Goal: Task Accomplishment & Management: Use online tool/utility

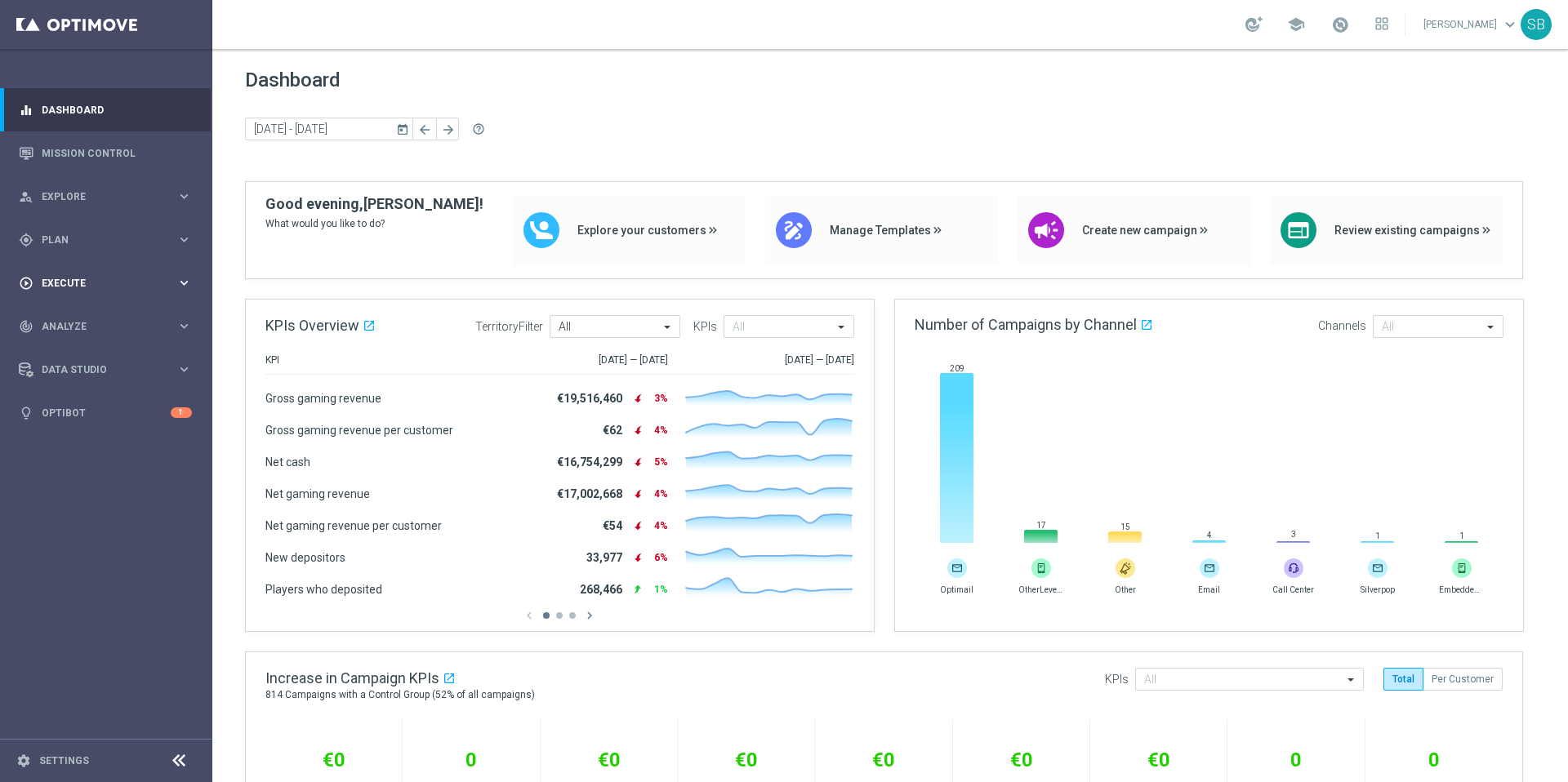
click at [103, 290] on div "play_circle_outline Execute keyboard_arrow_right" at bounding box center [105, 283] width 211 height 43
click at [94, 343] on link "Stream Builder" at bounding box center [106, 341] width 127 height 13
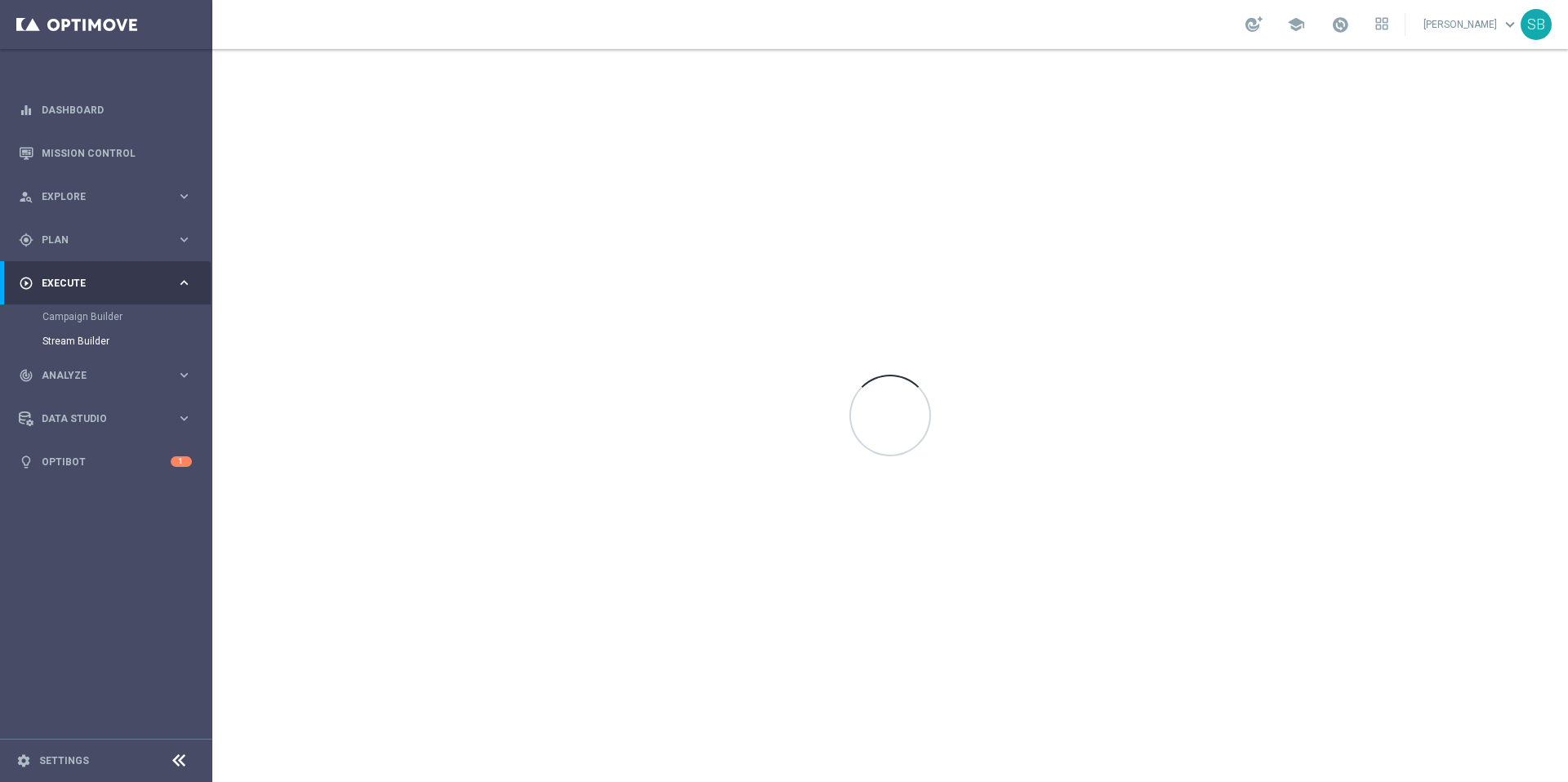
click at [183, 285] on icon "keyboard_arrow_right" at bounding box center [184, 283] width 16 height 16
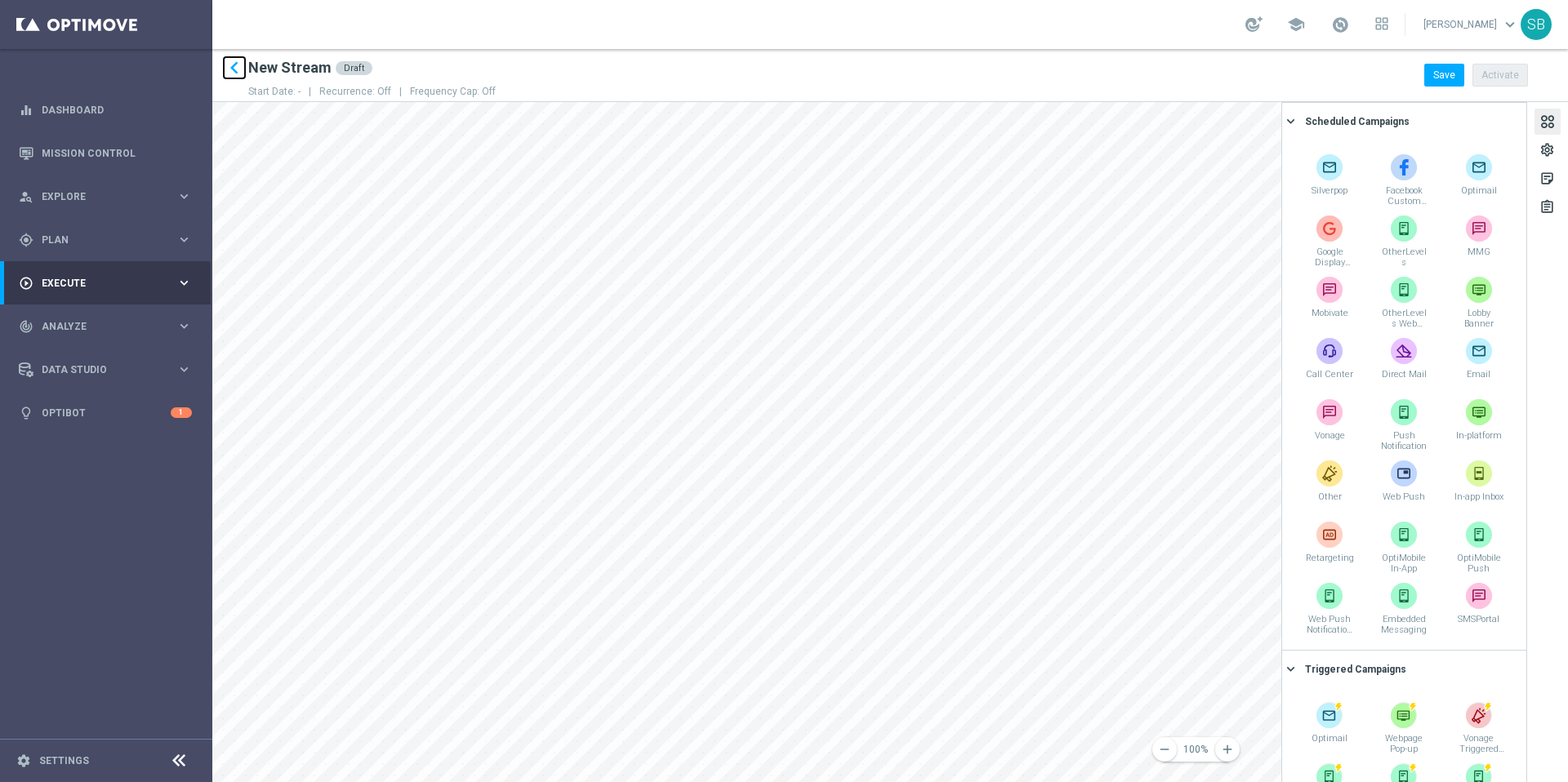
click at [234, 67] on icon "keyboard_arrow_left" at bounding box center [234, 67] width 24 height 24
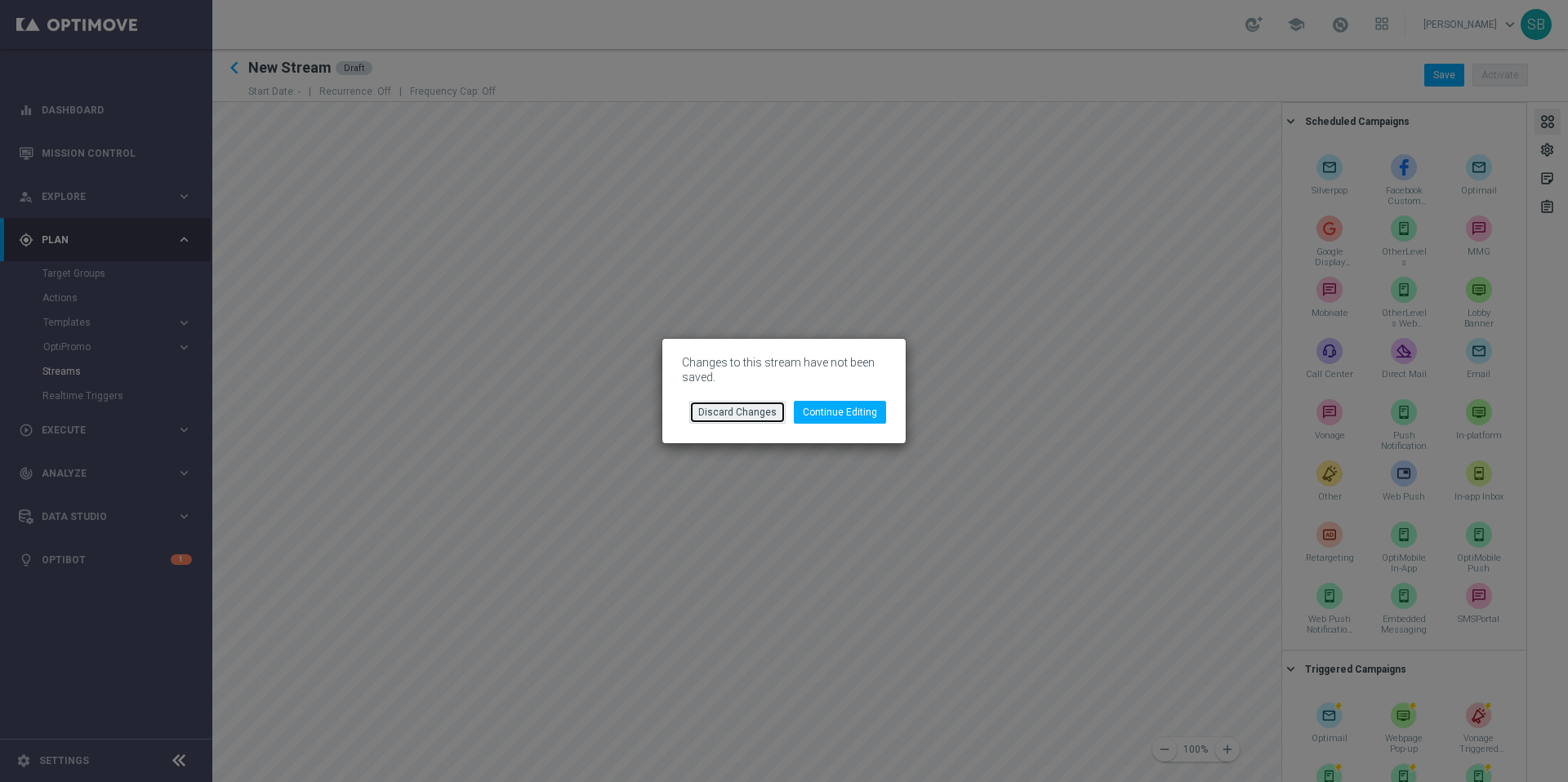
click at [751, 415] on button "Discard Changes" at bounding box center [737, 412] width 97 height 22
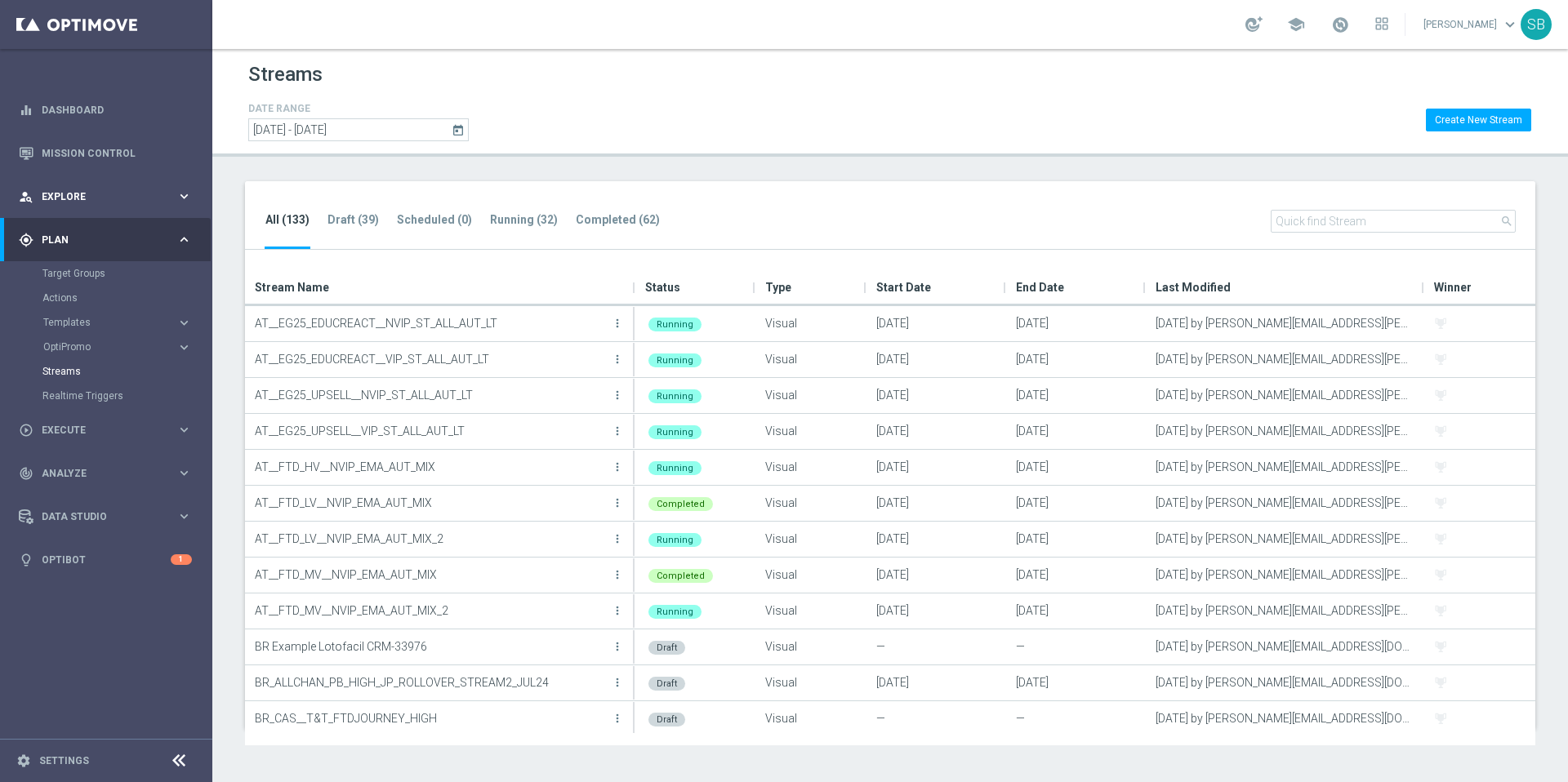
click at [108, 199] on span "Explore" at bounding box center [109, 197] width 135 height 10
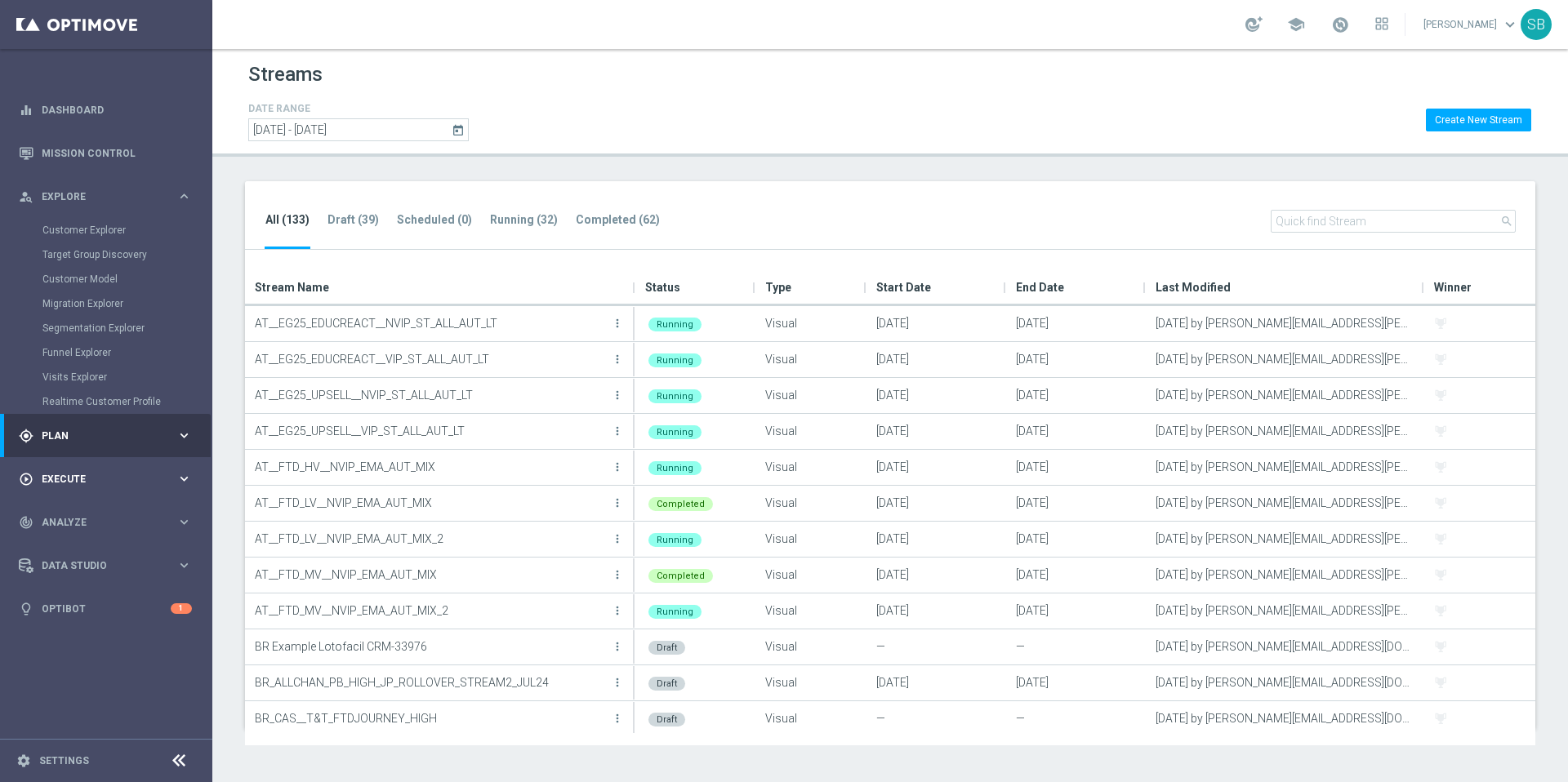
click at [90, 481] on span "Execute" at bounding box center [109, 479] width 135 height 10
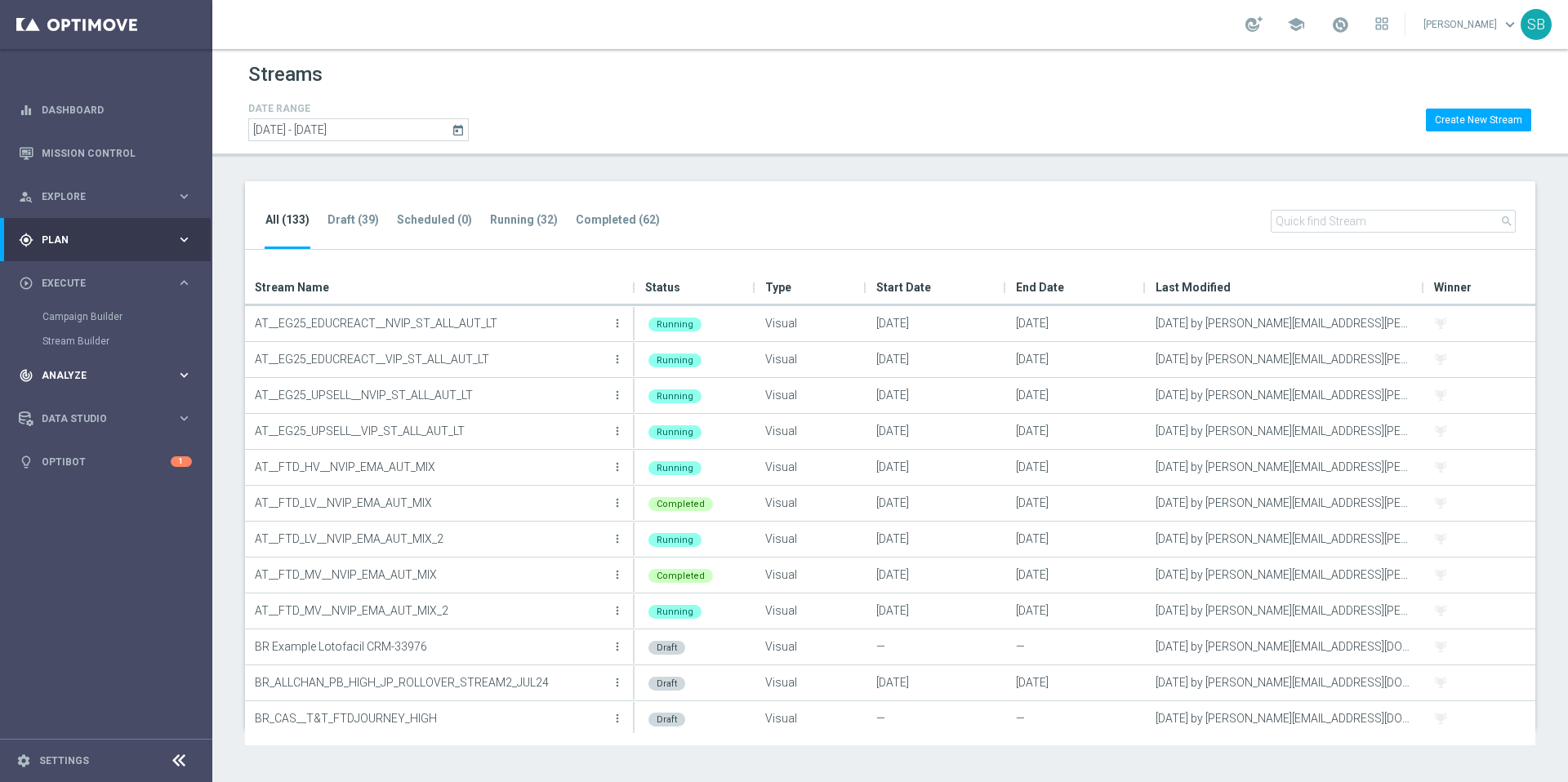
click at [190, 370] on icon "keyboard_arrow_right" at bounding box center [184, 375] width 16 height 16
click at [184, 328] on icon "keyboard_arrow_right" at bounding box center [184, 326] width 16 height 16
click at [124, 153] on link "Mission Control" at bounding box center [117, 153] width 151 height 43
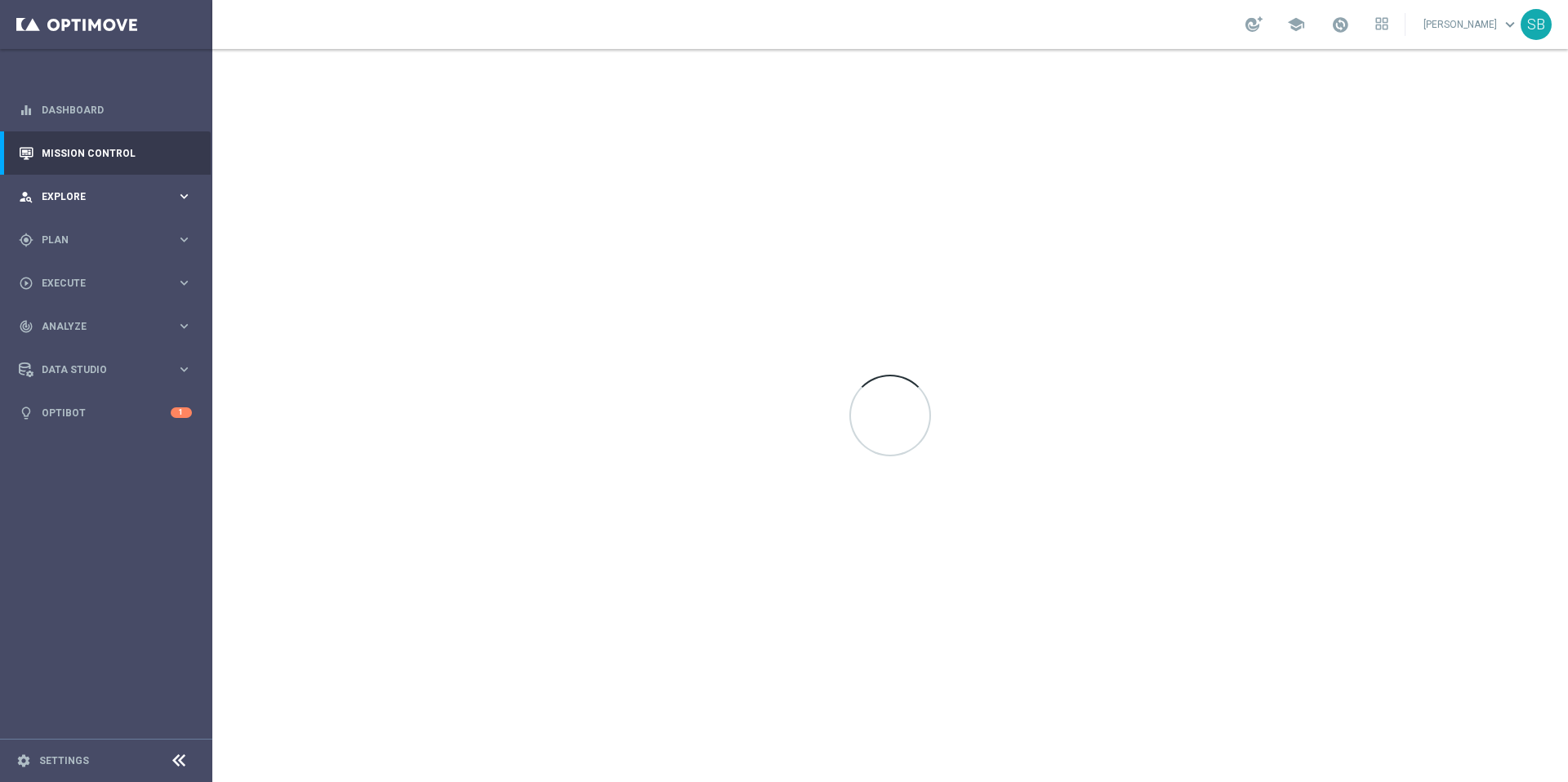
click at [178, 198] on icon "keyboard_arrow_right" at bounding box center [184, 196] width 16 height 16
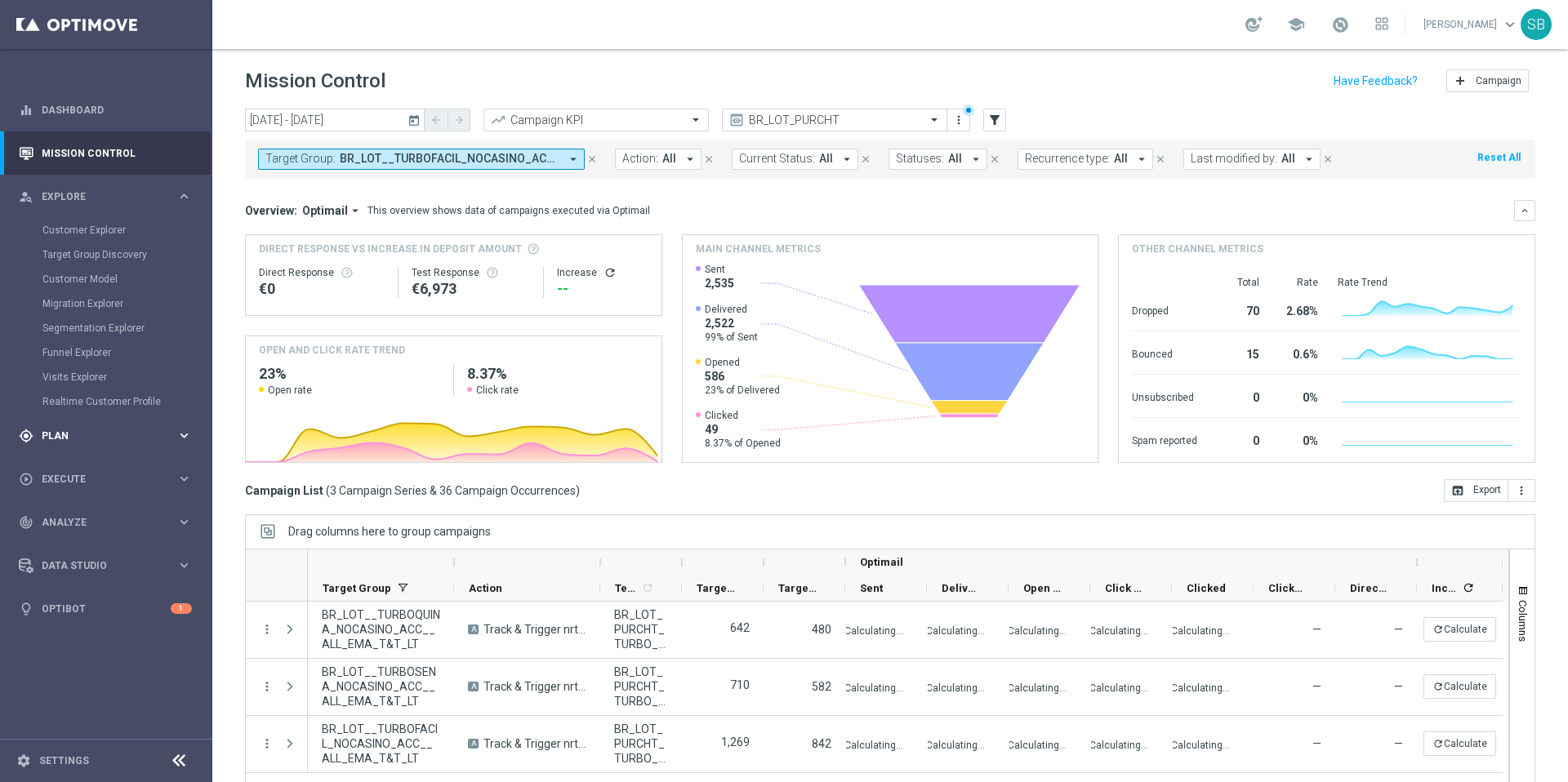
click at [186, 428] on icon "keyboard_arrow_right" at bounding box center [184, 435] width 16 height 16
click at [183, 240] on icon "keyboard_arrow_right" at bounding box center [184, 240] width 16 height 16
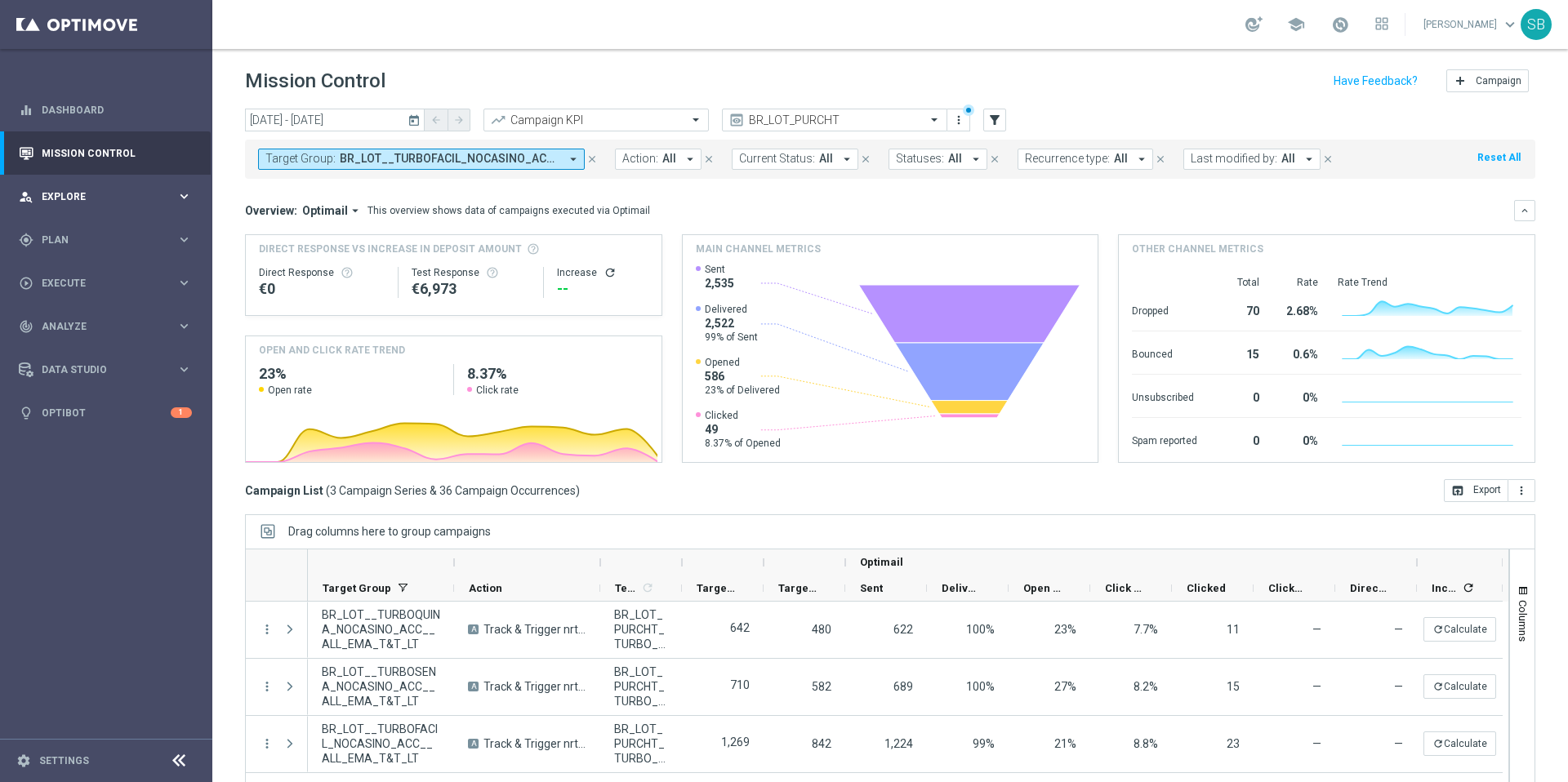
click at [186, 196] on icon "keyboard_arrow_right" at bounding box center [184, 196] width 16 height 16
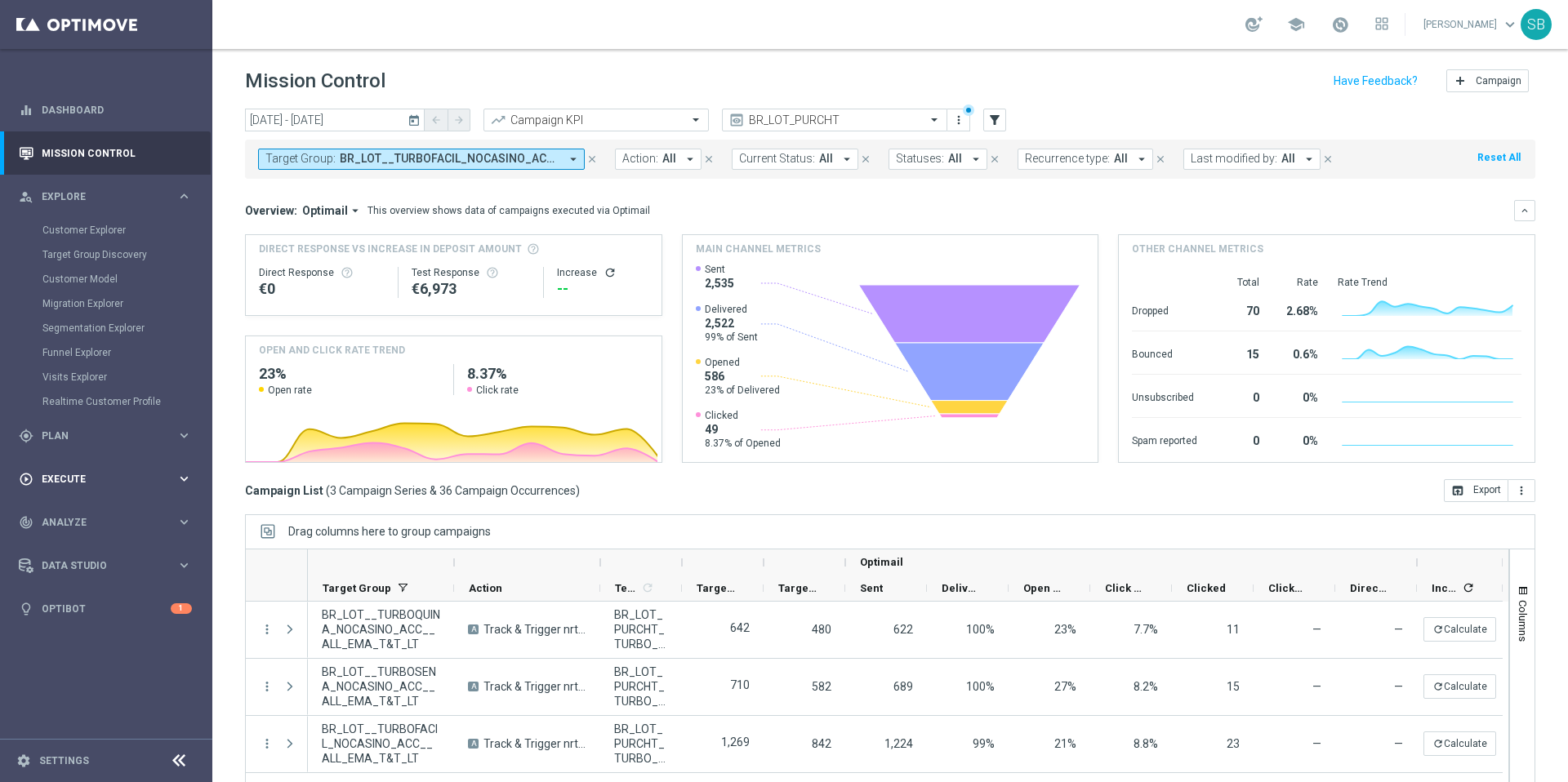
click at [181, 482] on icon "keyboard_arrow_right" at bounding box center [184, 478] width 16 height 16
click at [182, 374] on icon "keyboard_arrow_right" at bounding box center [184, 375] width 16 height 16
click at [188, 238] on icon "keyboard_arrow_right" at bounding box center [184, 240] width 16 height 16
click at [77, 371] on link "Streams" at bounding box center [106, 372] width 127 height 13
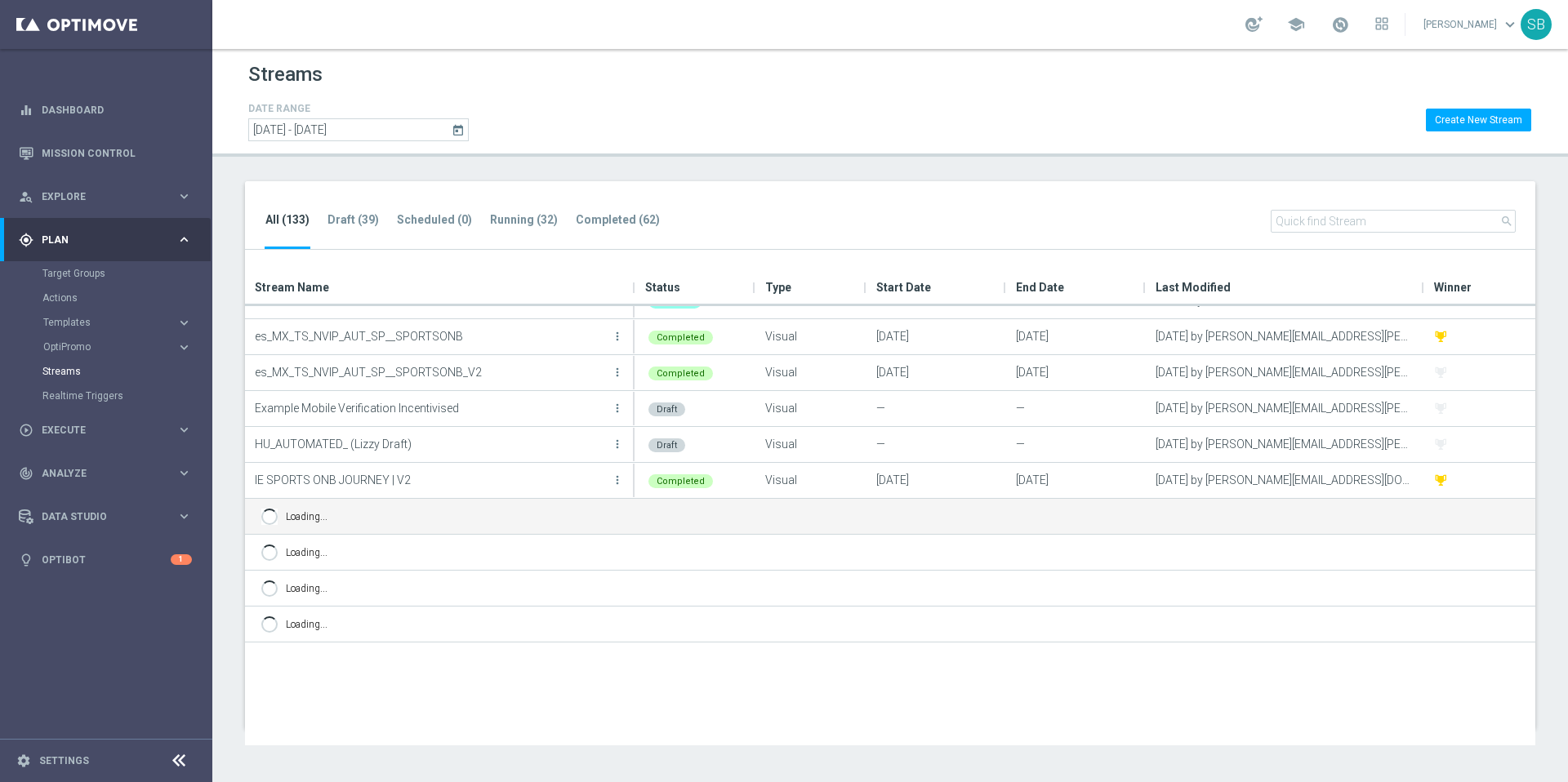
scroll to position [3476, 0]
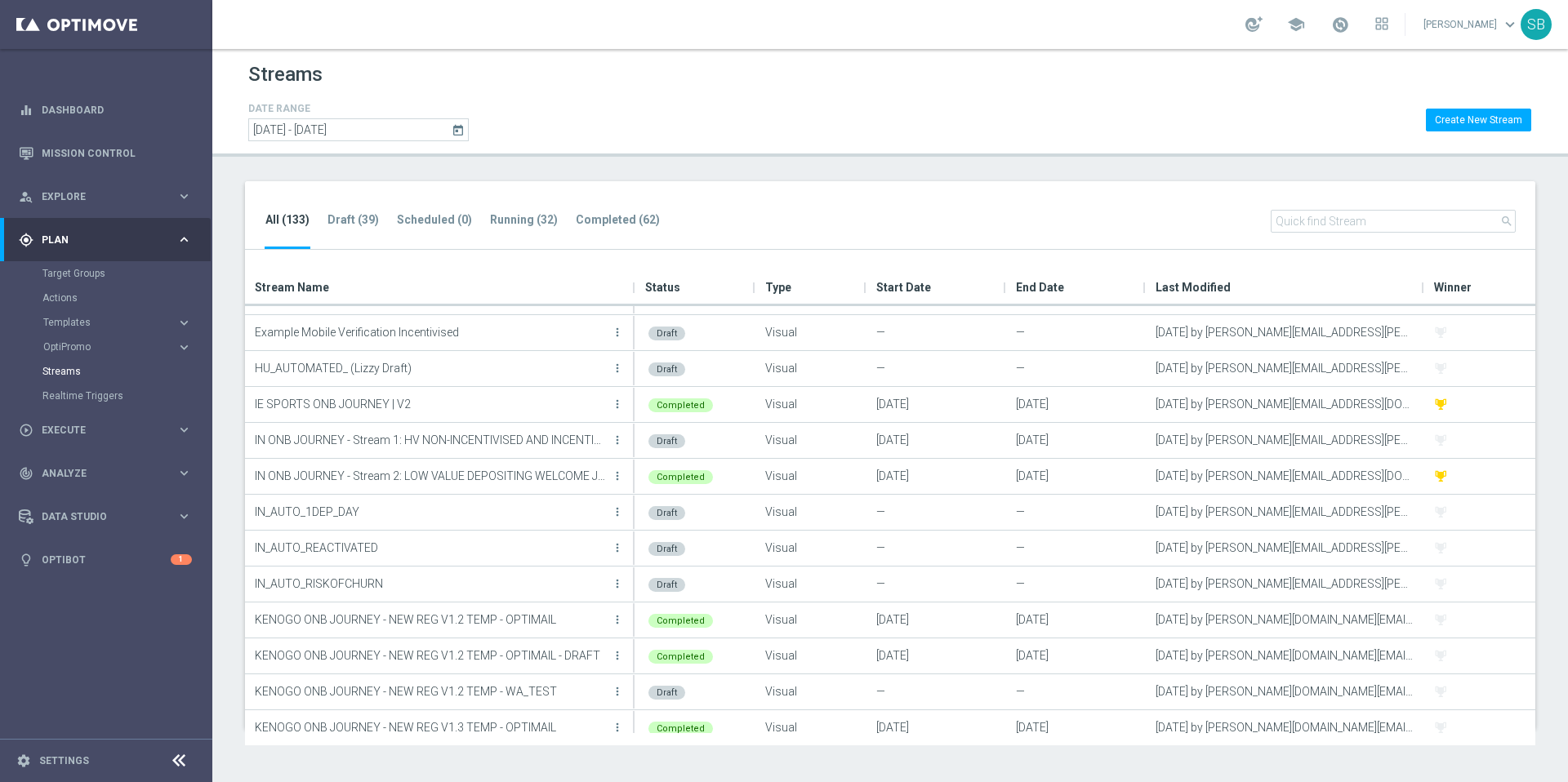
click at [1307, 229] on input "text" at bounding box center [1393, 220] width 245 height 22
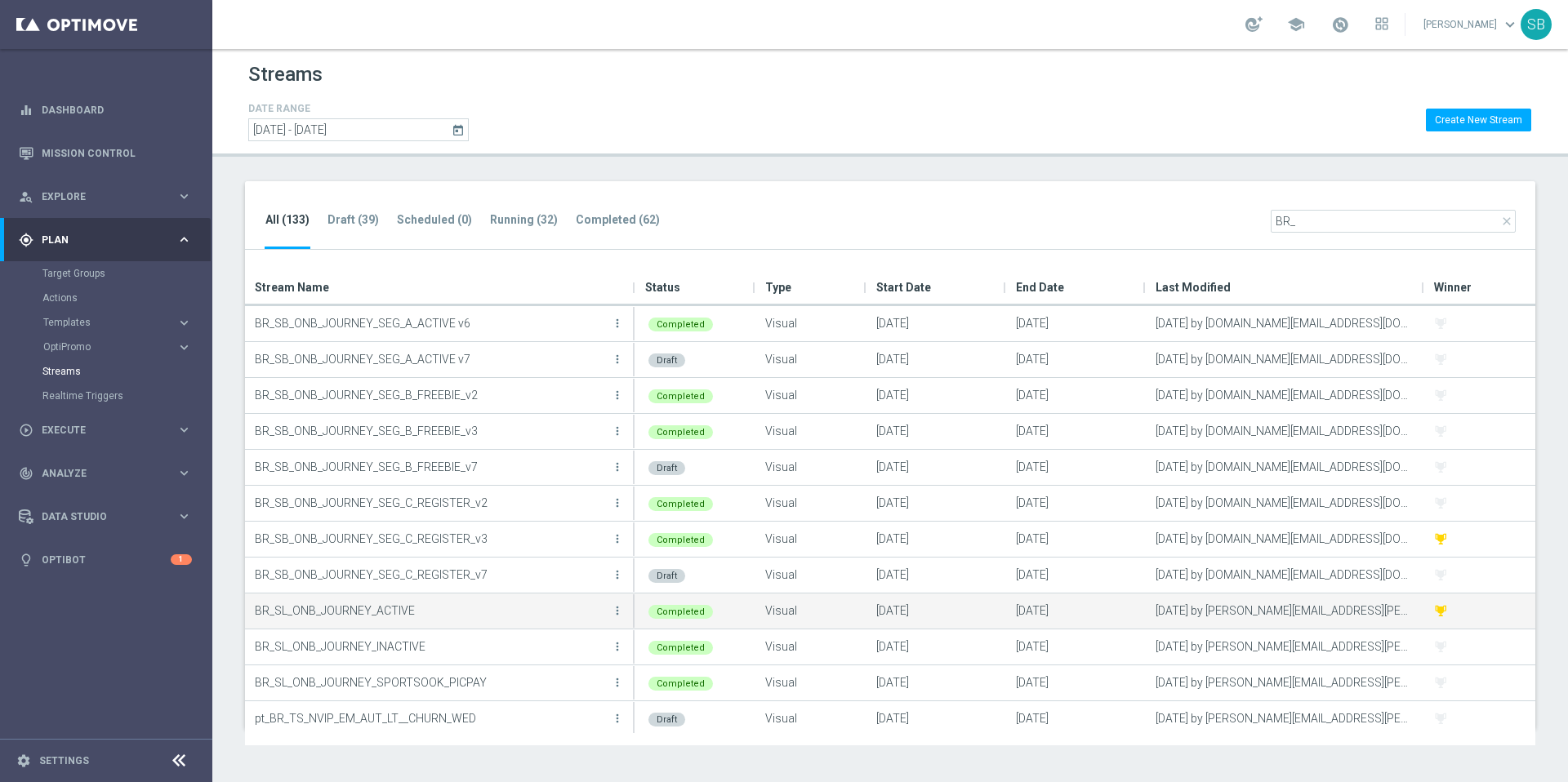
scroll to position [328, 0]
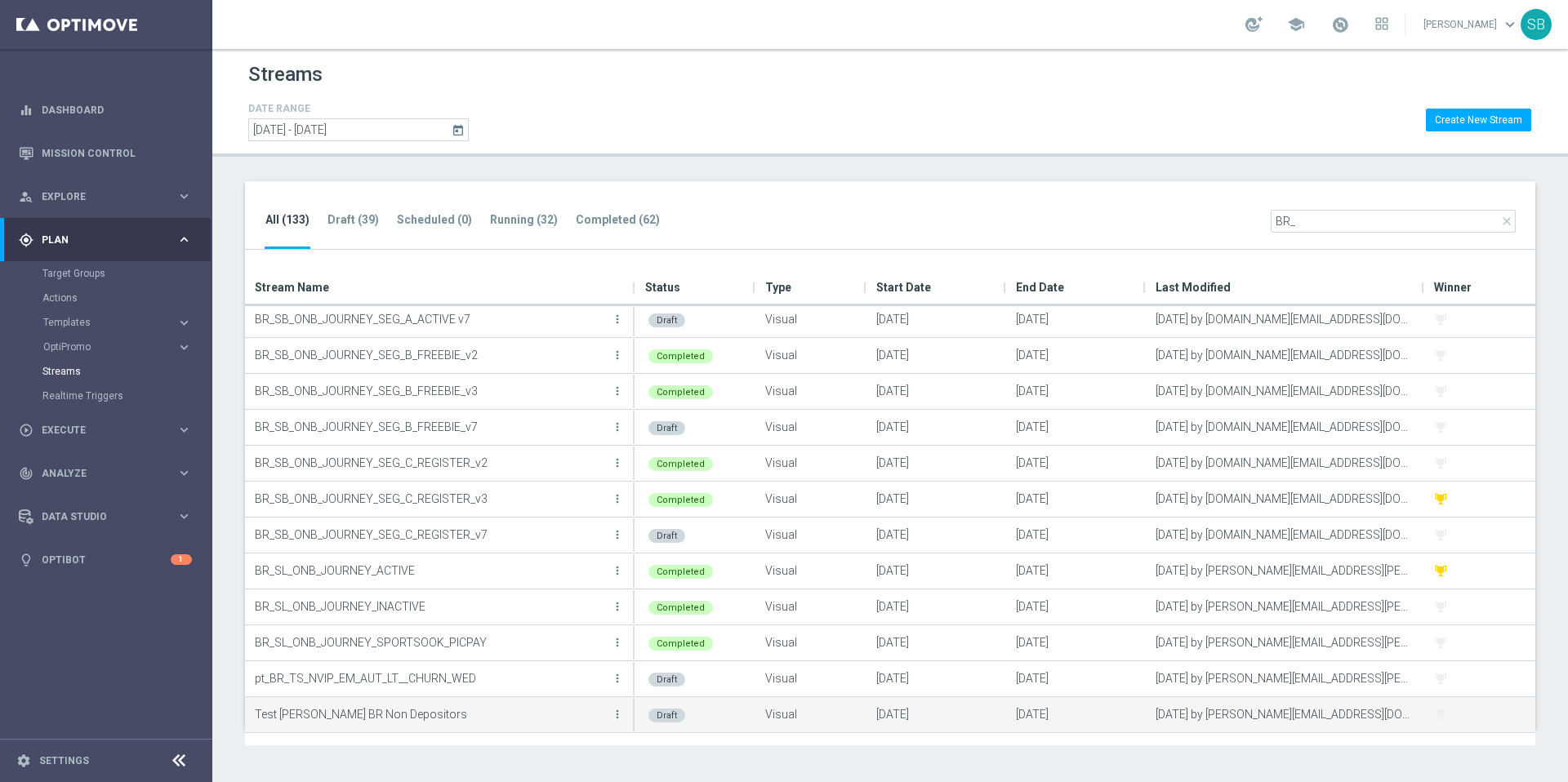
type input "BR_"
click at [298, 715] on p "Test Rocio BR Non Depositors" at bounding box center [431, 714] width 353 height 24
click at [380, 717] on p "Test Rocio BR Non Depositors" at bounding box center [431, 714] width 353 height 24
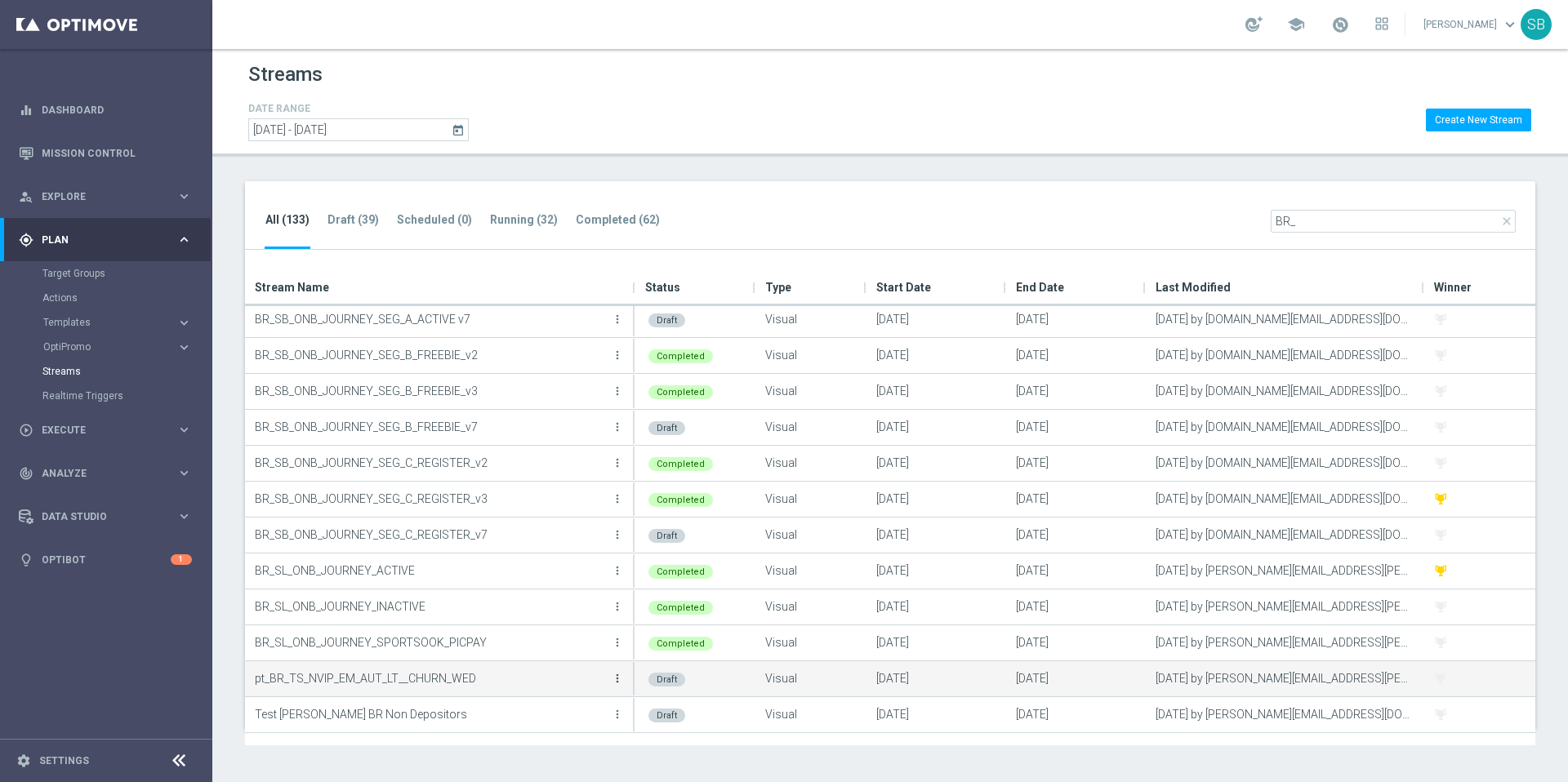
click at [620, 676] on icon "more_vert" at bounding box center [618, 679] width 13 height 13
click at [374, 681] on p "pt_BR_TS_NVIP_EM_AUT_LT__CHURN_WED" at bounding box center [431, 678] width 353 height 24
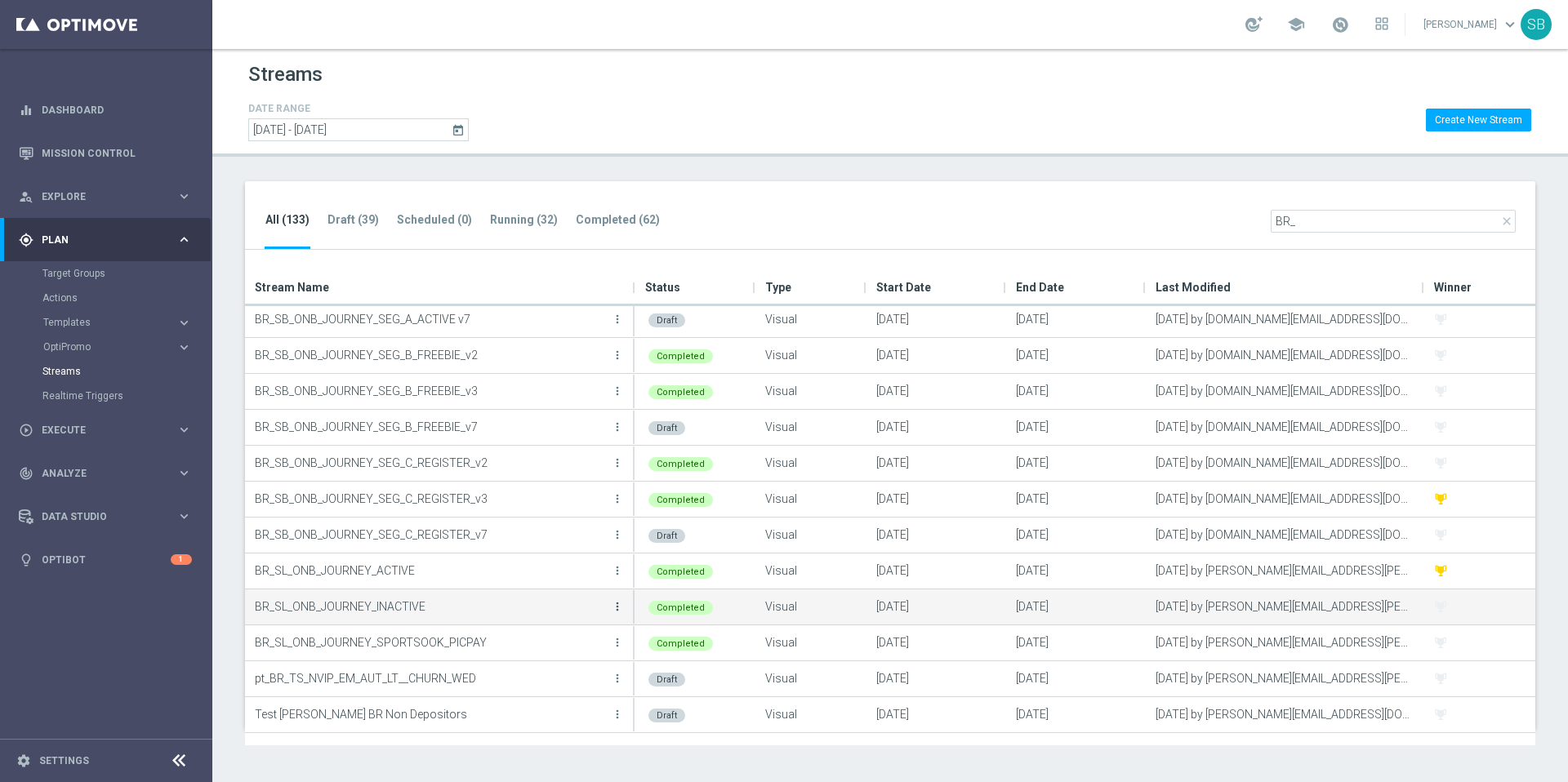
click at [619, 607] on icon "more_vert" at bounding box center [618, 606] width 13 height 13
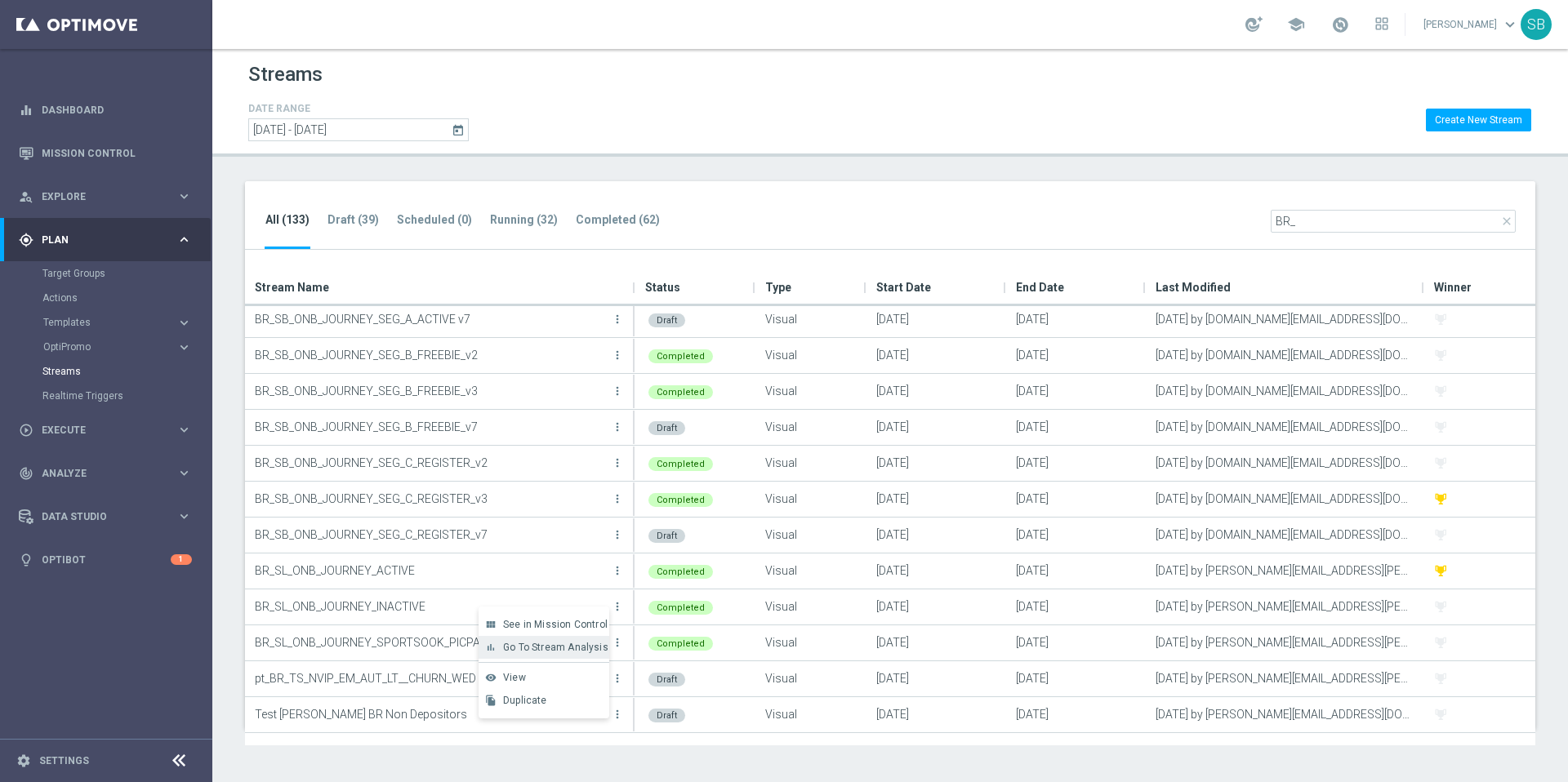
click at [555, 644] on span "Go To Stream Analysis" at bounding box center [556, 647] width 106 height 12
click at [463, 130] on icon "today" at bounding box center [459, 130] width 15 height 15
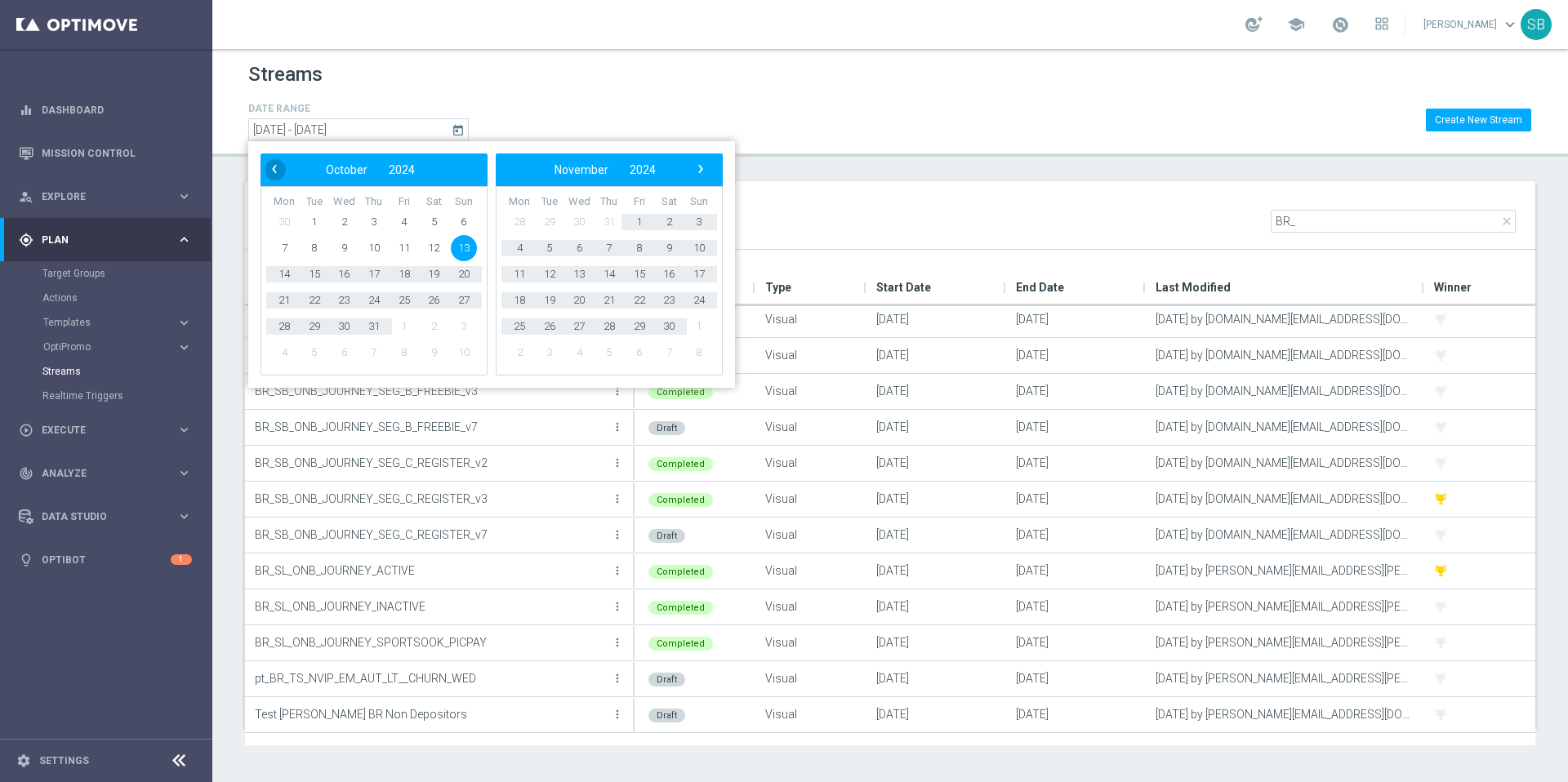
click at [270, 171] on span "‹" at bounding box center [275, 169] width 22 height 22
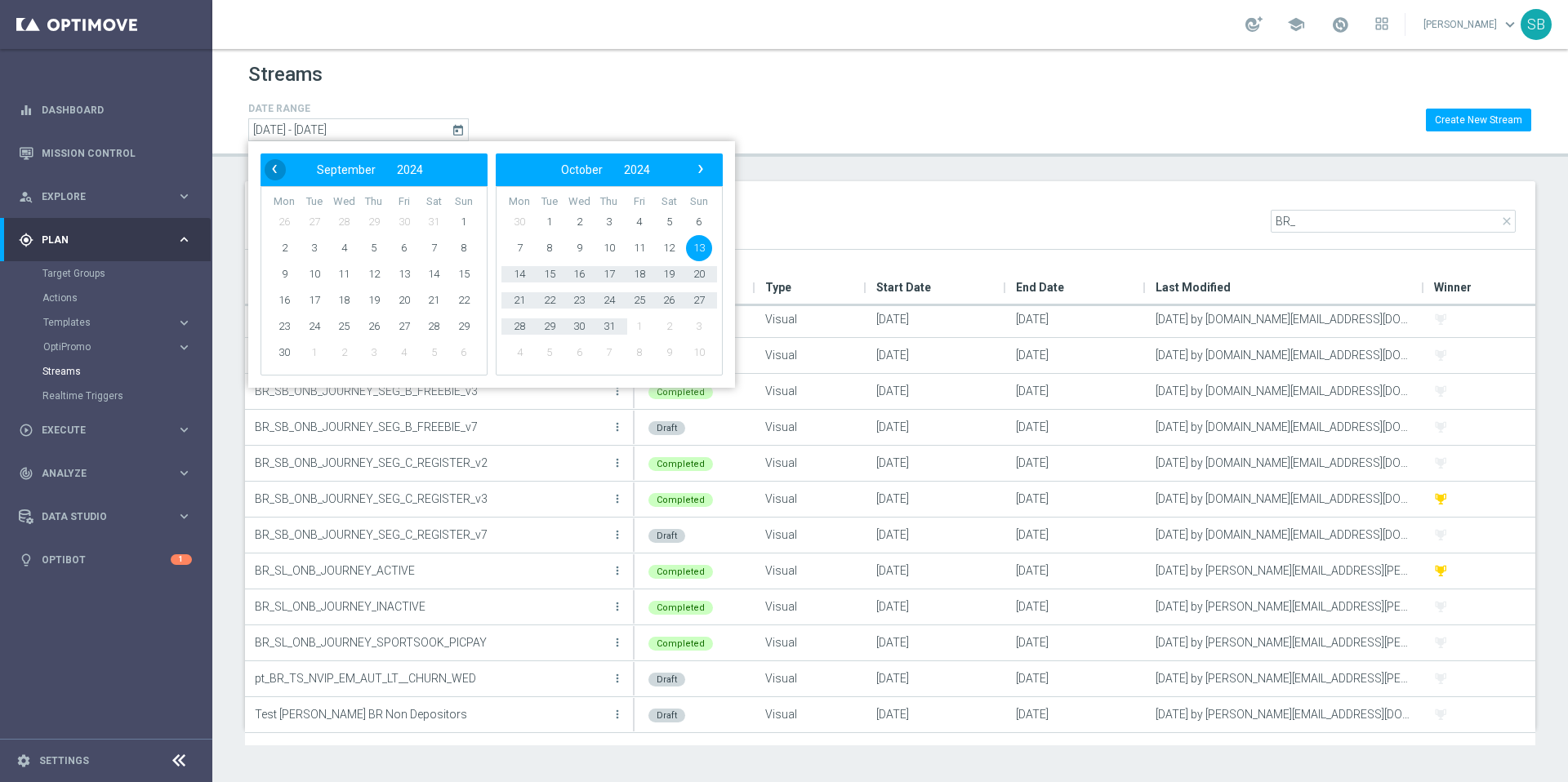
click at [270, 171] on span "‹" at bounding box center [275, 169] width 22 height 22
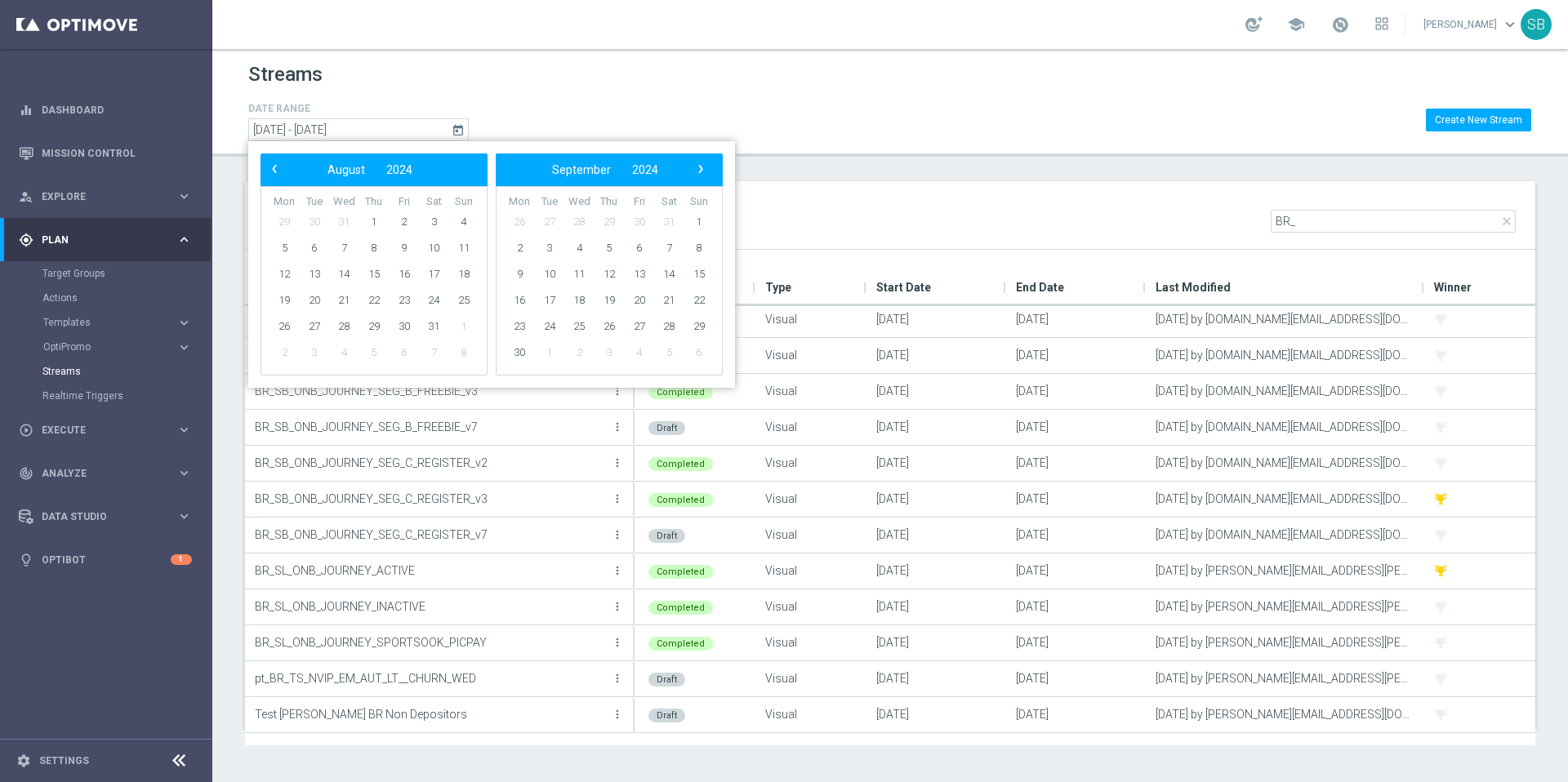
click at [270, 171] on span "‹" at bounding box center [275, 169] width 22 height 22
click at [287, 220] on span "1" at bounding box center [284, 221] width 26 height 26
click at [697, 168] on span "›" at bounding box center [701, 169] width 22 height 22
click at [275, 169] on span "‹" at bounding box center [275, 169] width 22 height 22
click at [289, 222] on span "1" at bounding box center [284, 221] width 26 height 26
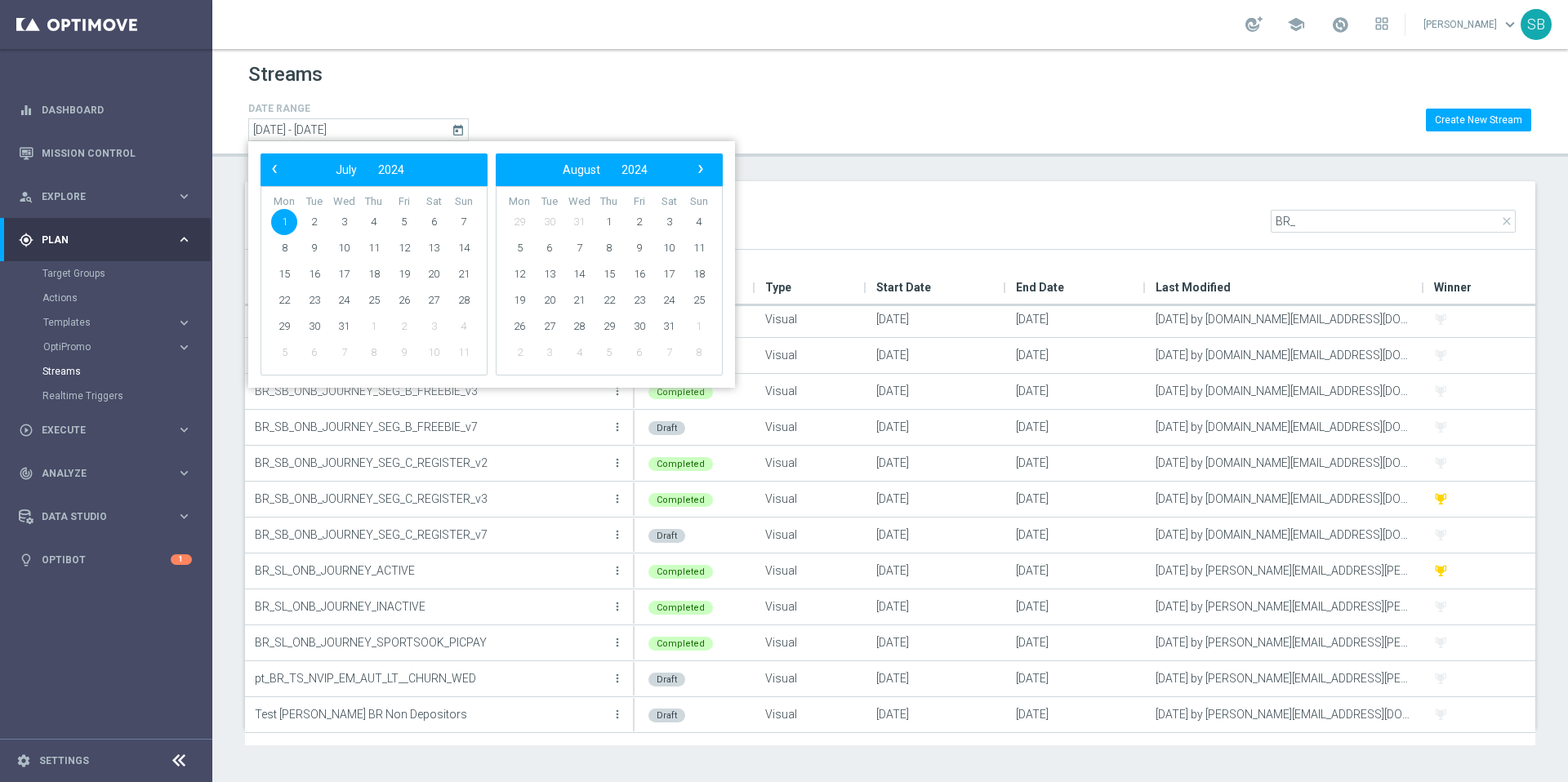
type input "01 Jul 2024 - 01 Jul 2024"
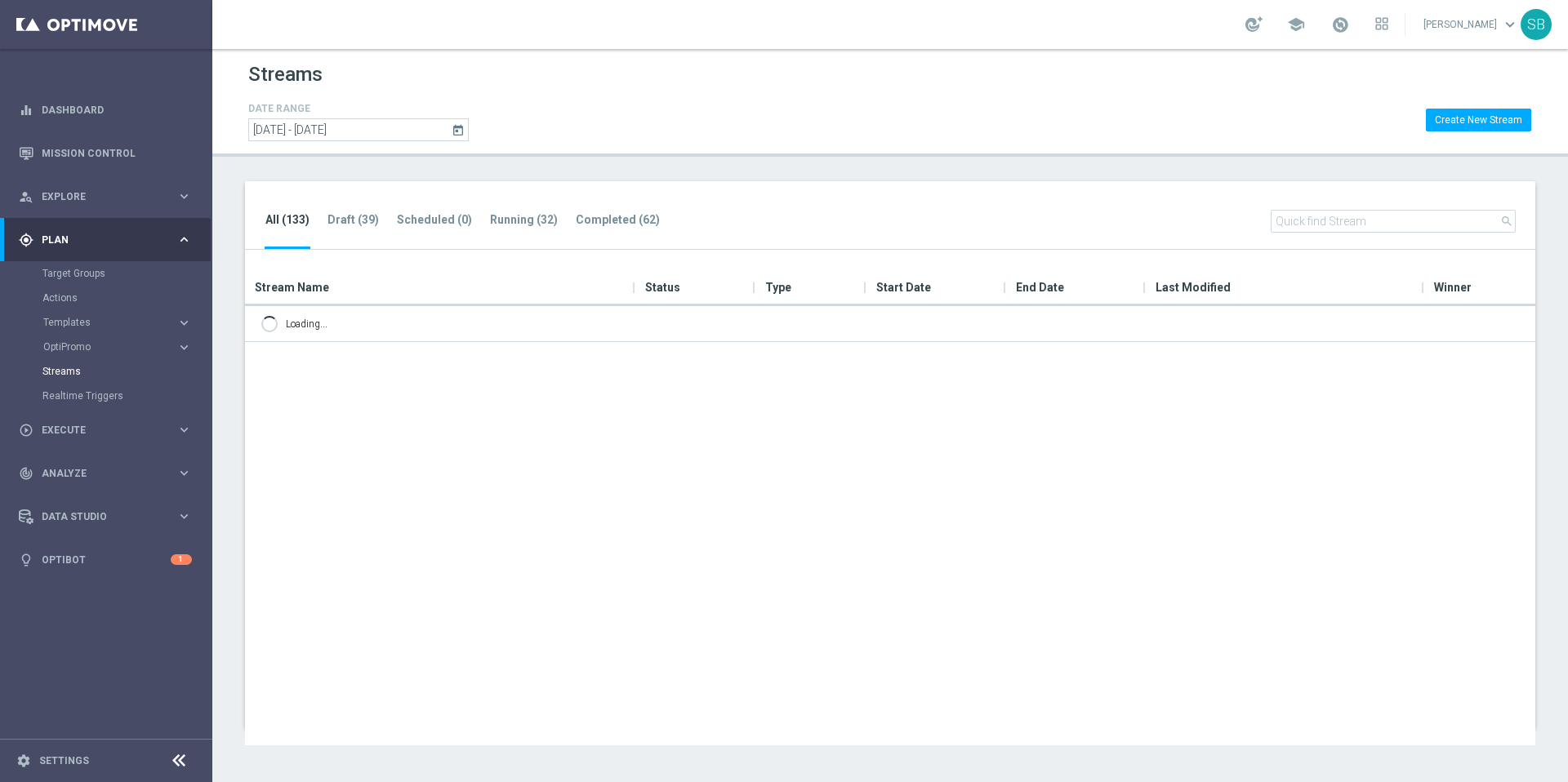
scroll to position [0, 0]
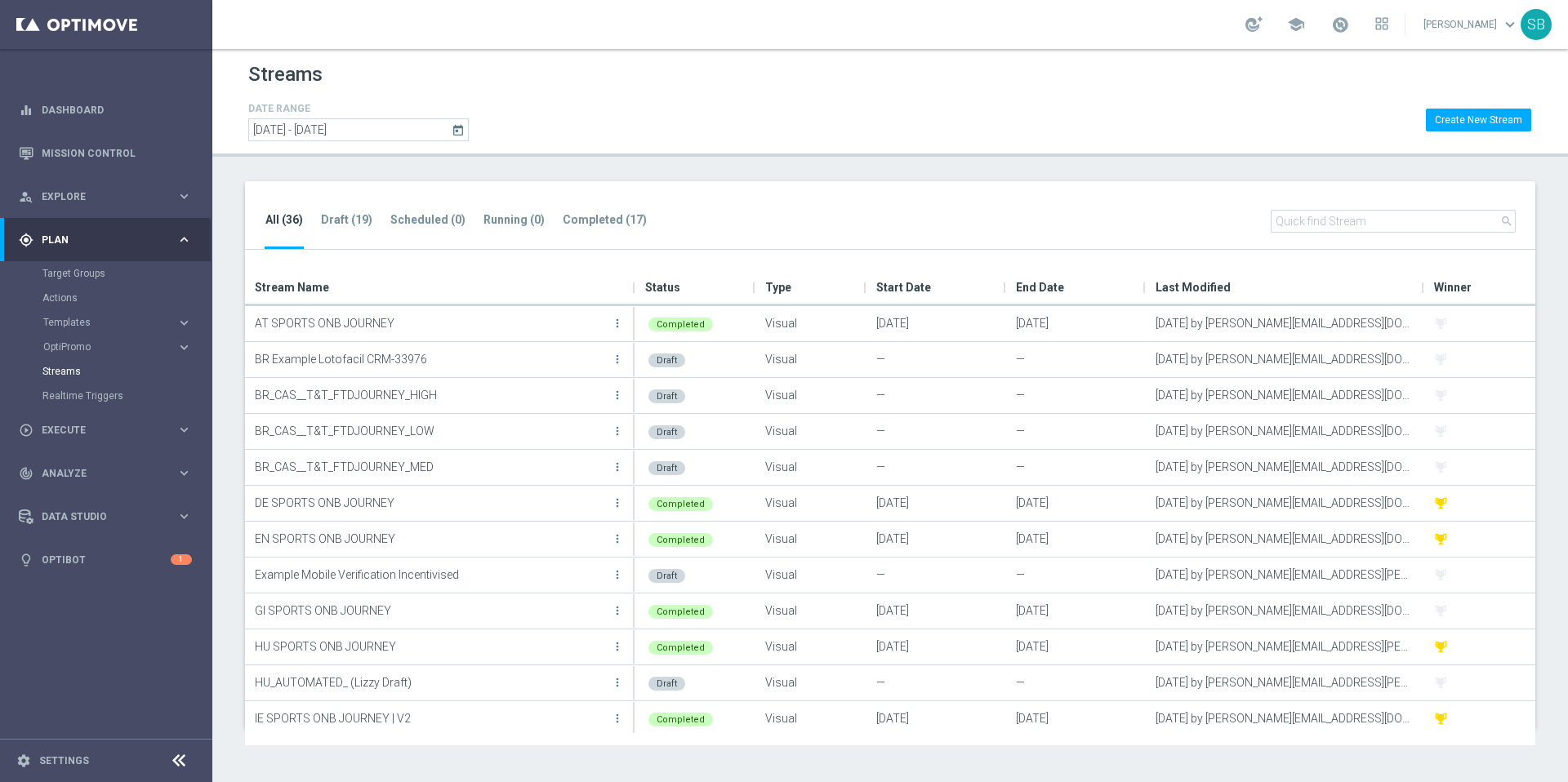
click at [459, 129] on icon "today" at bounding box center [459, 130] width 15 height 15
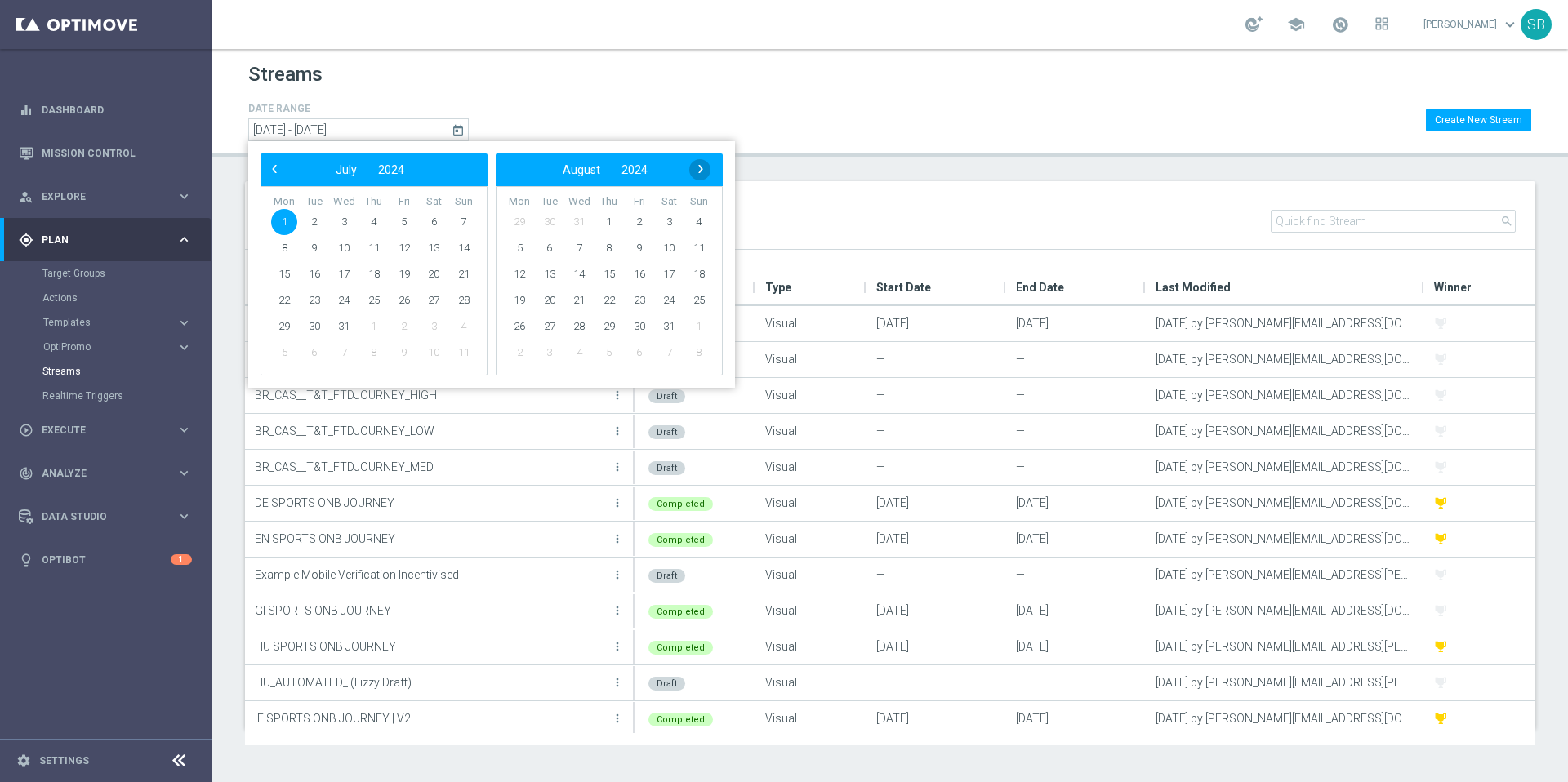
click at [702, 171] on span "›" at bounding box center [701, 169] width 22 height 22
click at [697, 245] on span "13" at bounding box center [698, 248] width 26 height 26
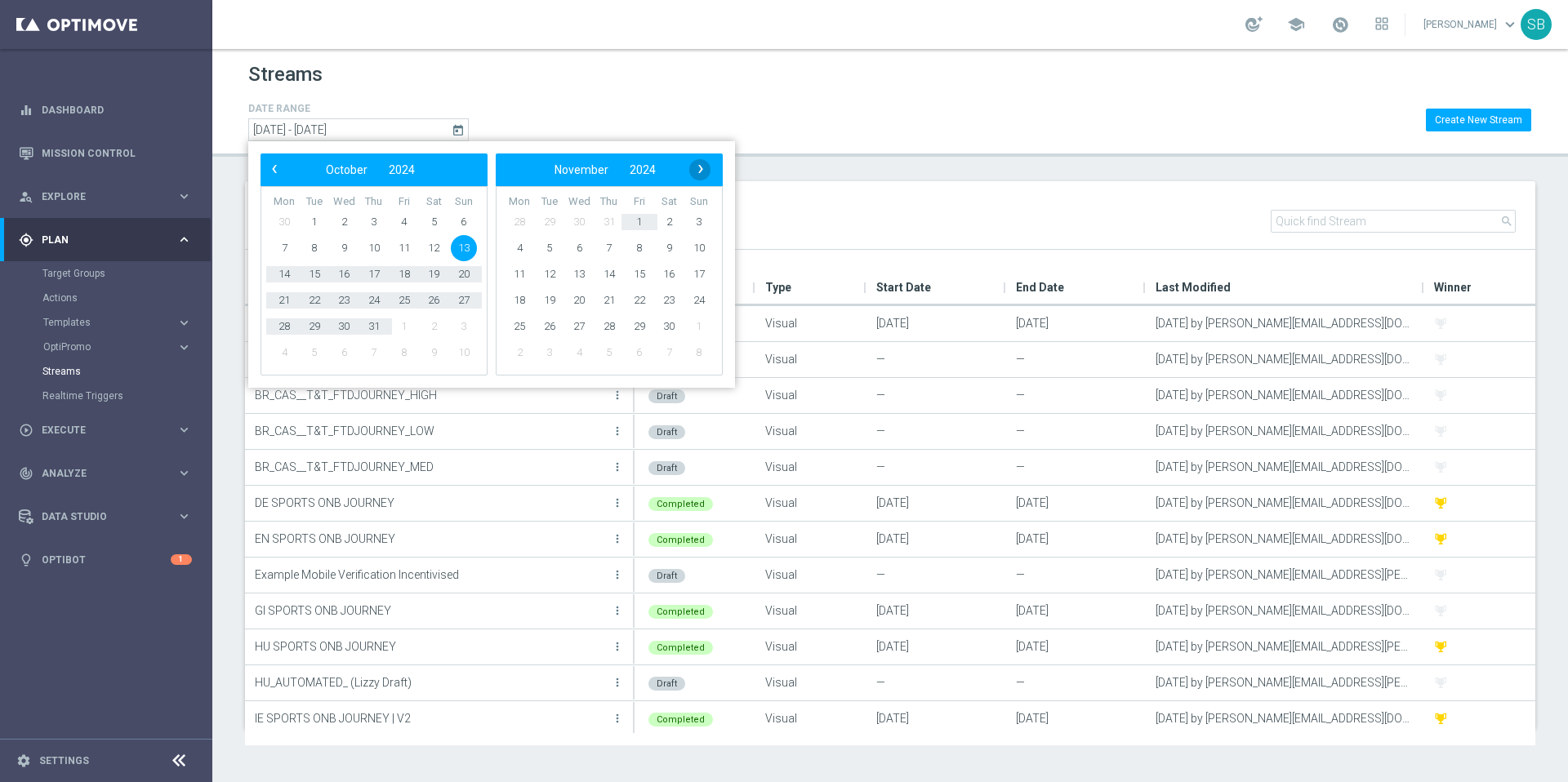
click at [701, 169] on span "›" at bounding box center [701, 169] width 22 height 22
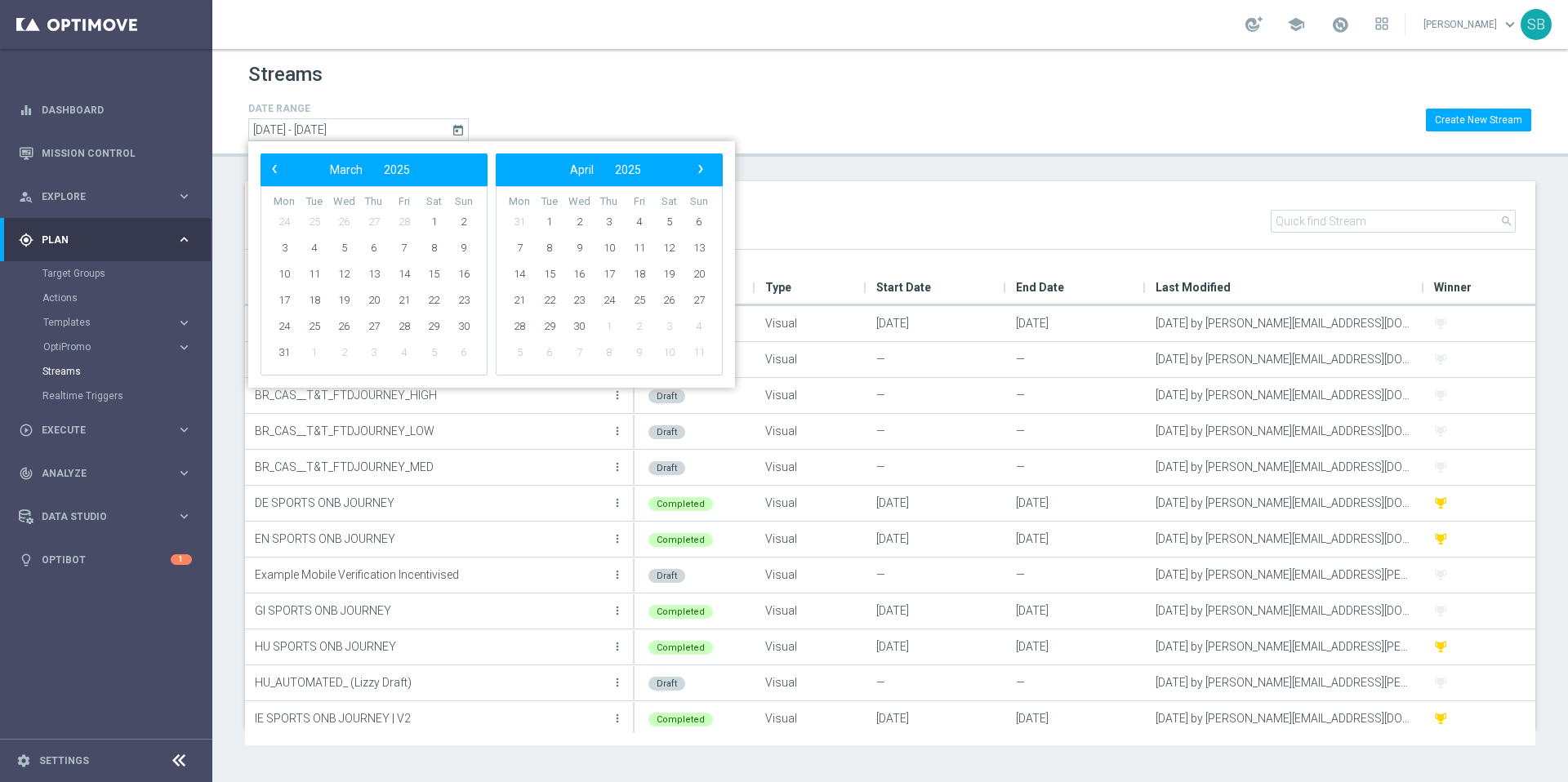
click at [701, 169] on span "›" at bounding box center [701, 169] width 22 height 22
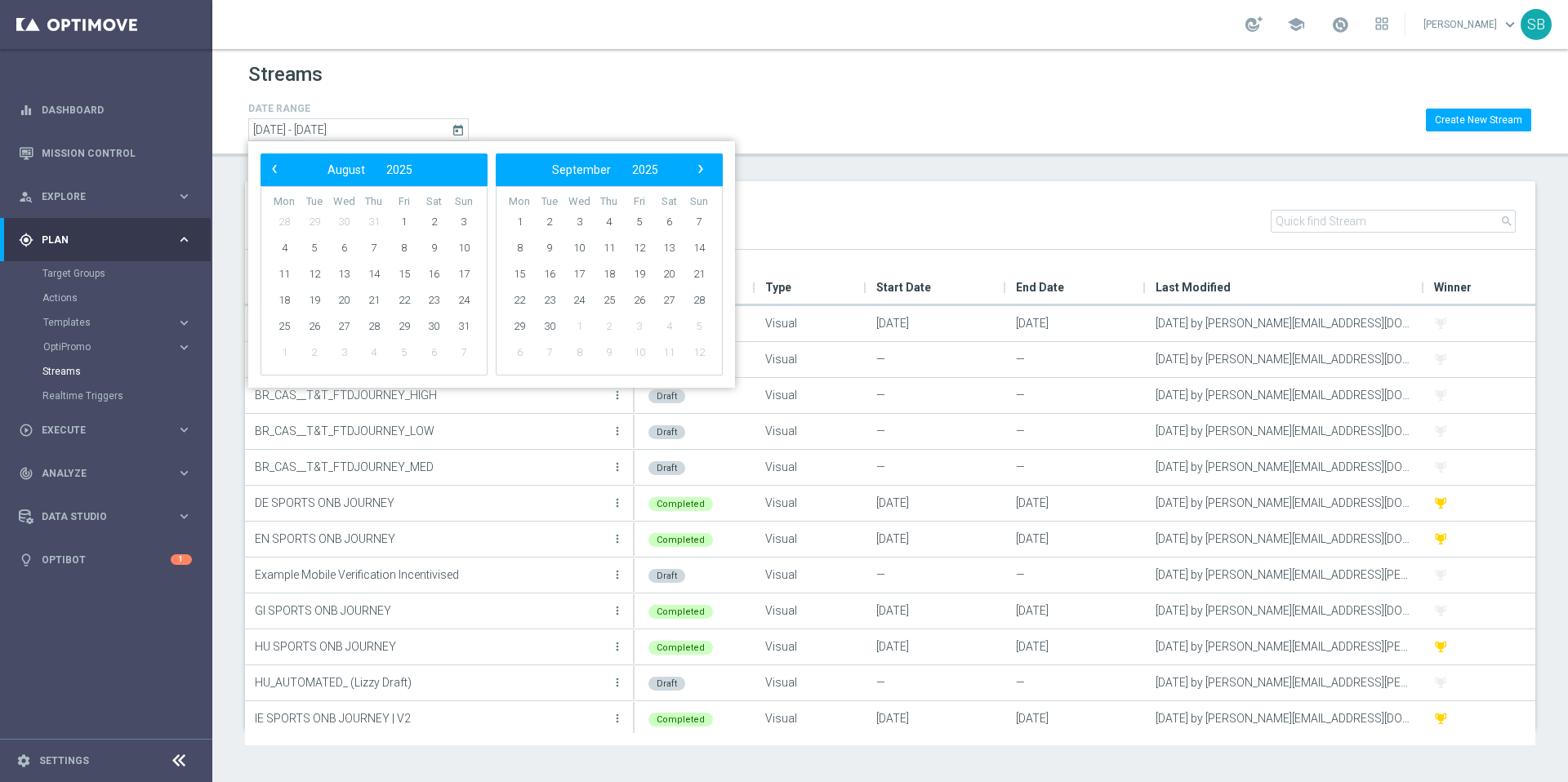
click at [701, 169] on span "›" at bounding box center [701, 169] width 22 height 22
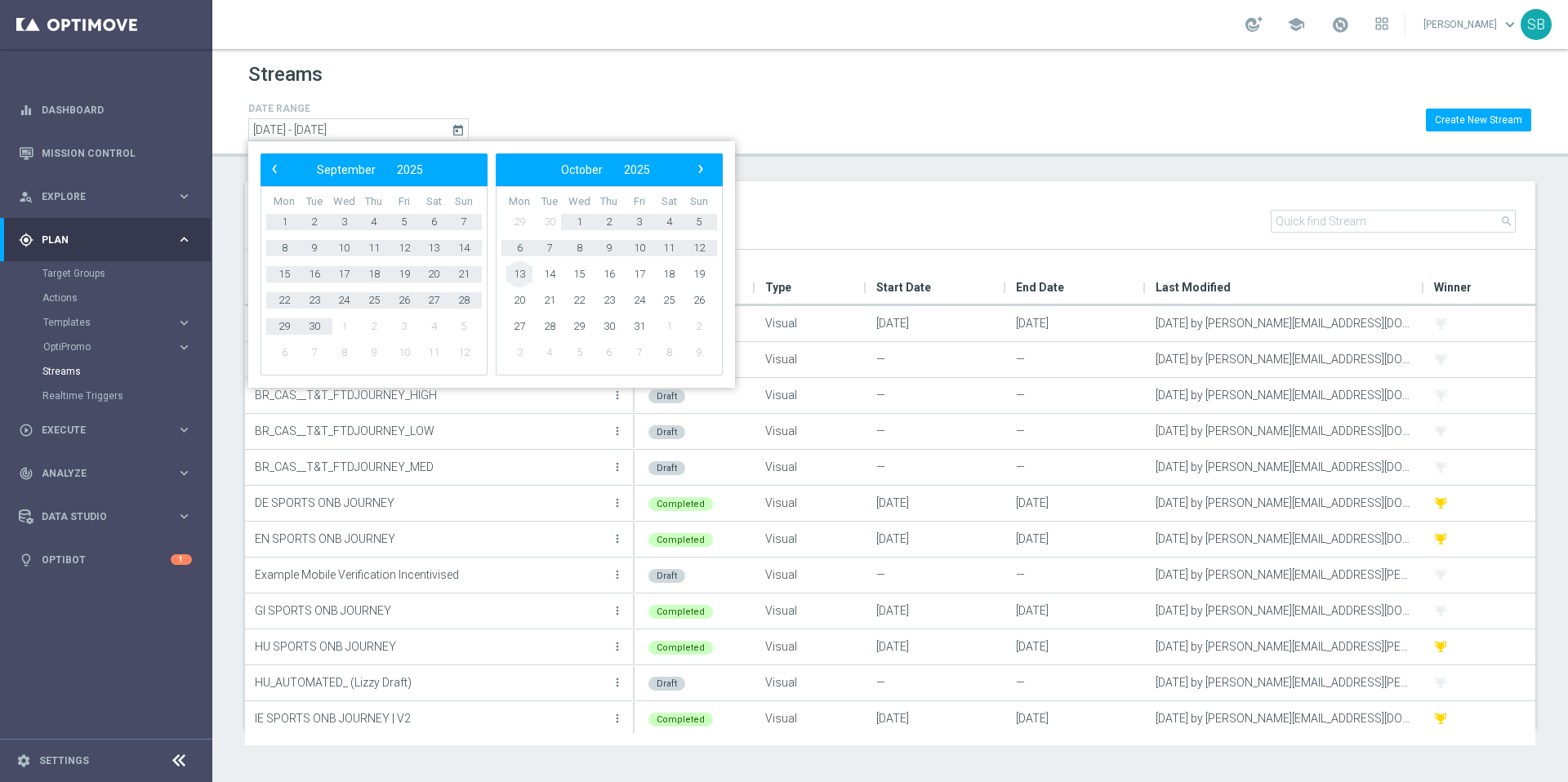
click at [523, 275] on span "13" at bounding box center [519, 274] width 26 height 26
type input "13 Oct 2024 - 13 Oct 2025"
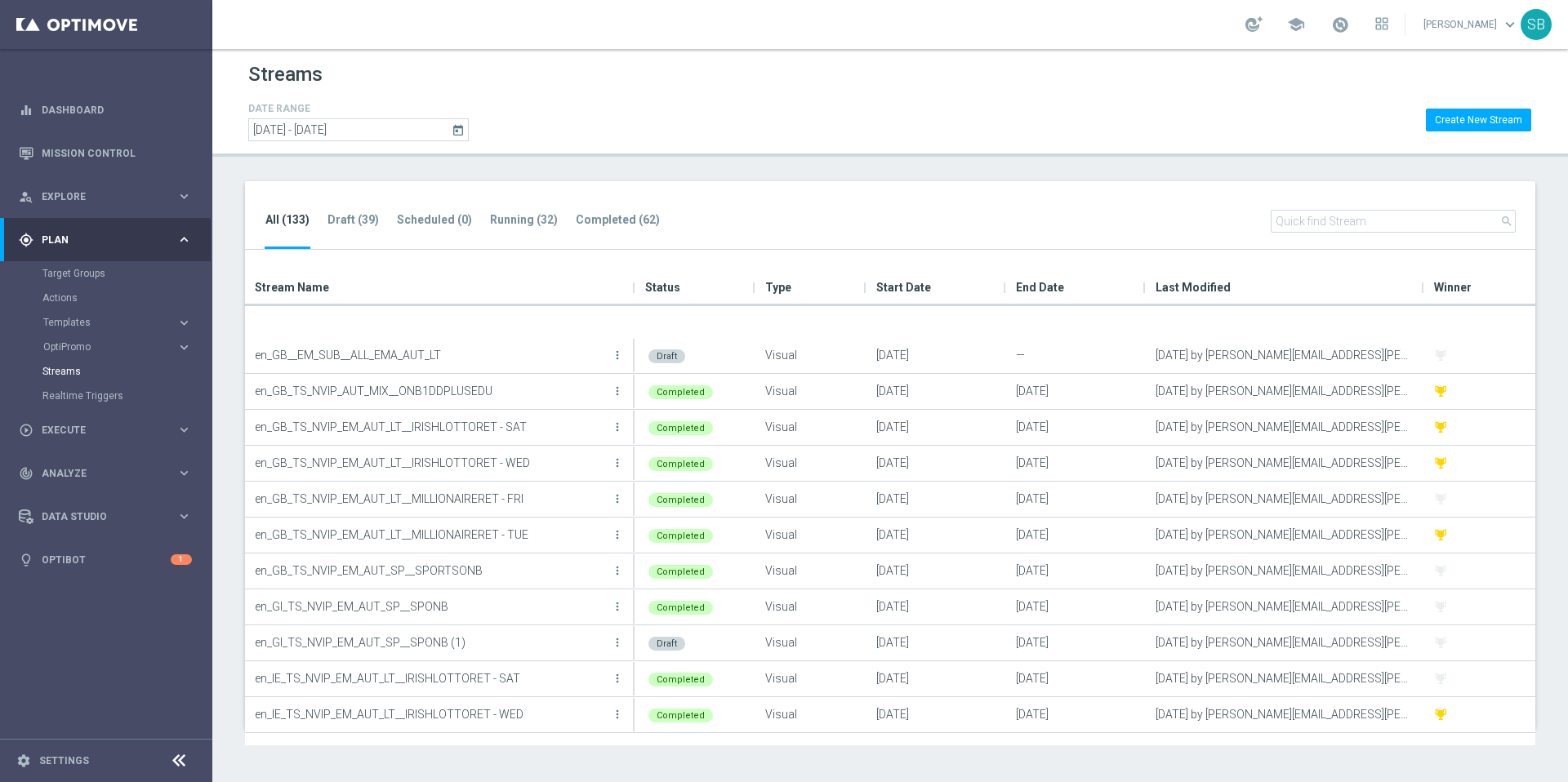
scroll to position [2298, 0]
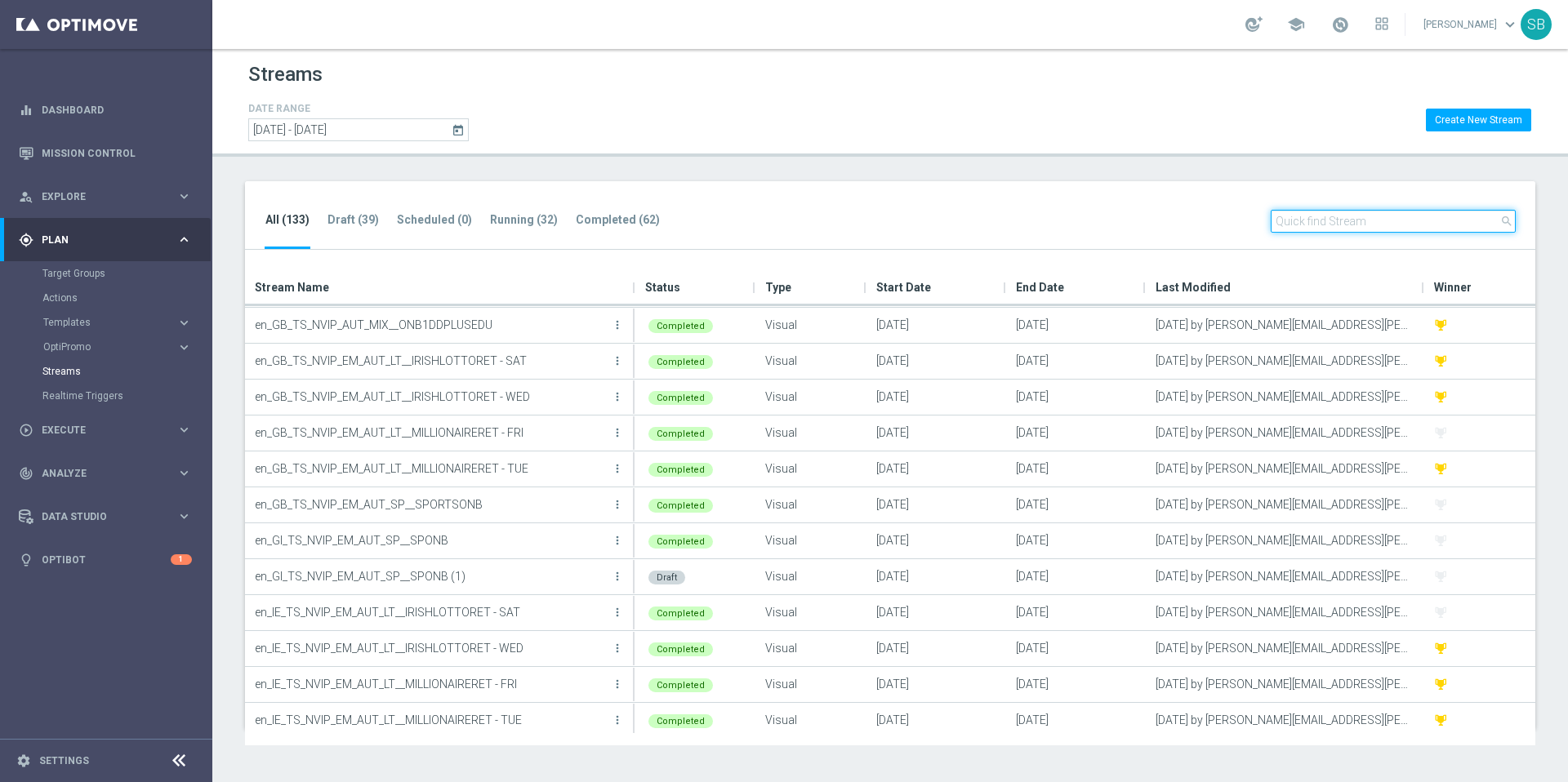
click at [1352, 226] on input "text" at bounding box center [1393, 220] width 245 height 22
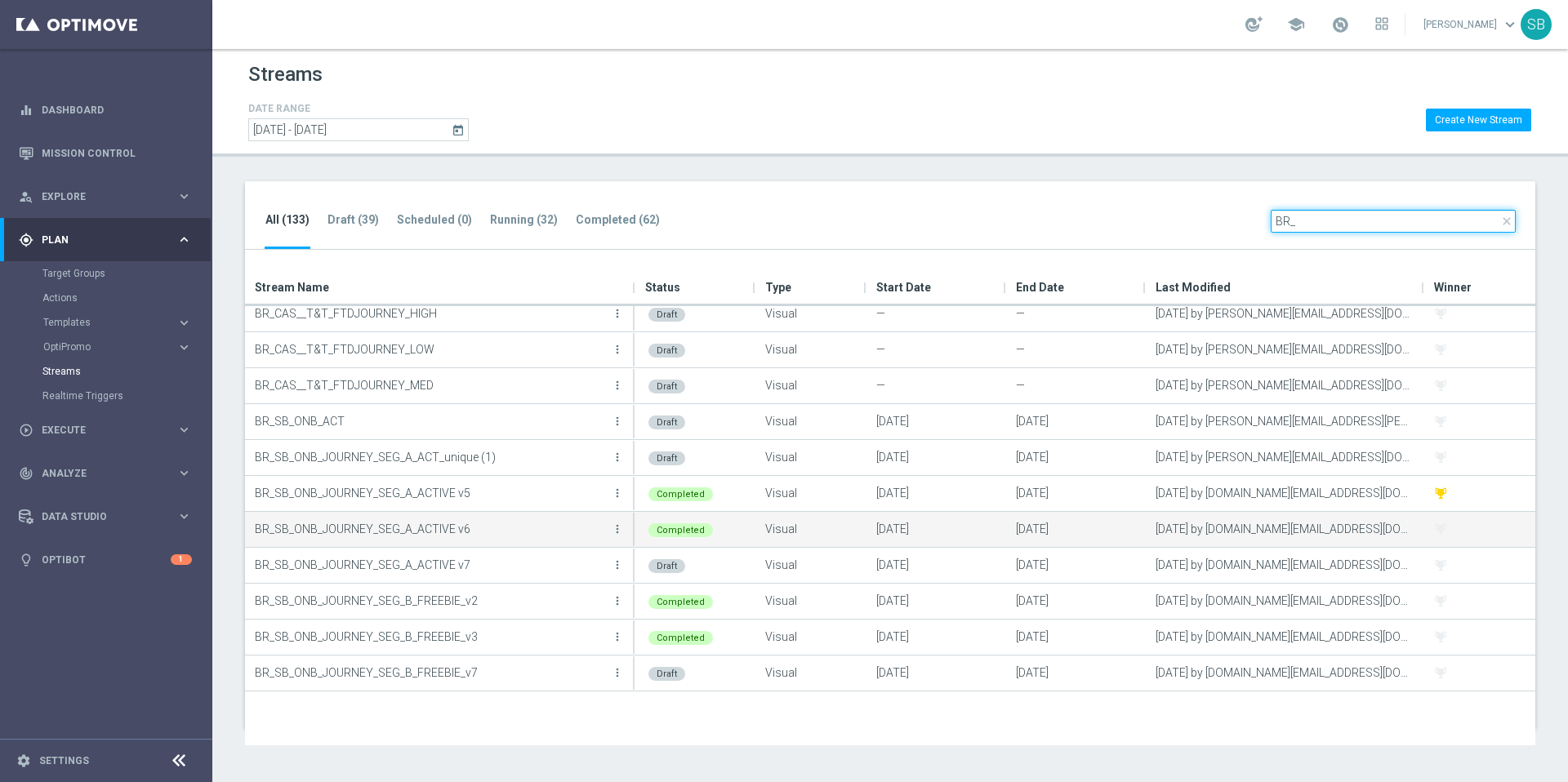
scroll to position [88, 0]
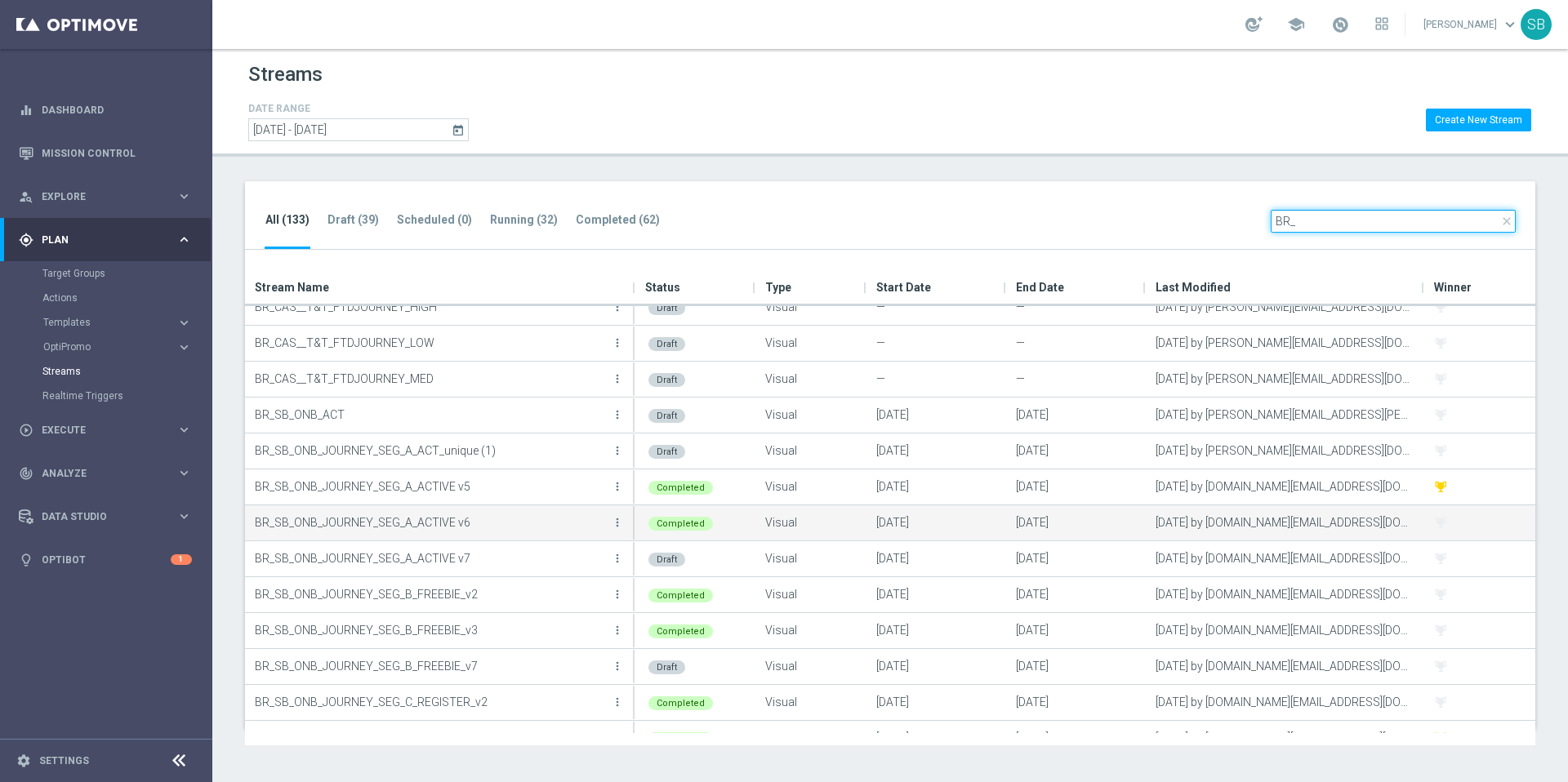
type input "BR_"
click at [424, 519] on p "BR_SB_ONB_JOURNEY_SEG_A_ACTIVE v6" at bounding box center [431, 522] width 353 height 24
click at [620, 523] on icon "more_vert" at bounding box center [618, 522] width 13 height 13
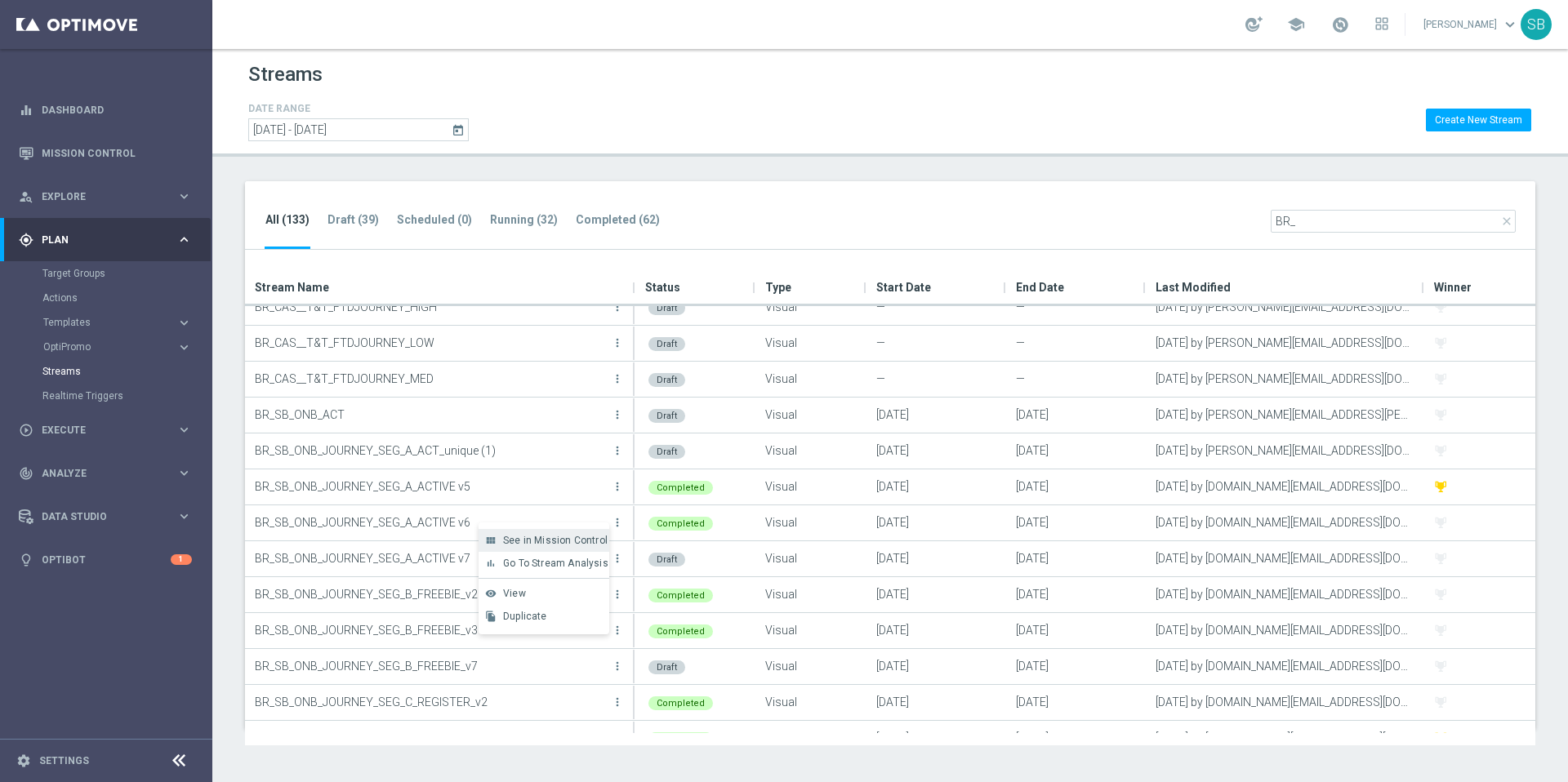
click at [557, 542] on span "See in Mission Control" at bounding box center [556, 541] width 105 height 12
click at [71, 371] on link "Streams" at bounding box center [106, 372] width 127 height 13
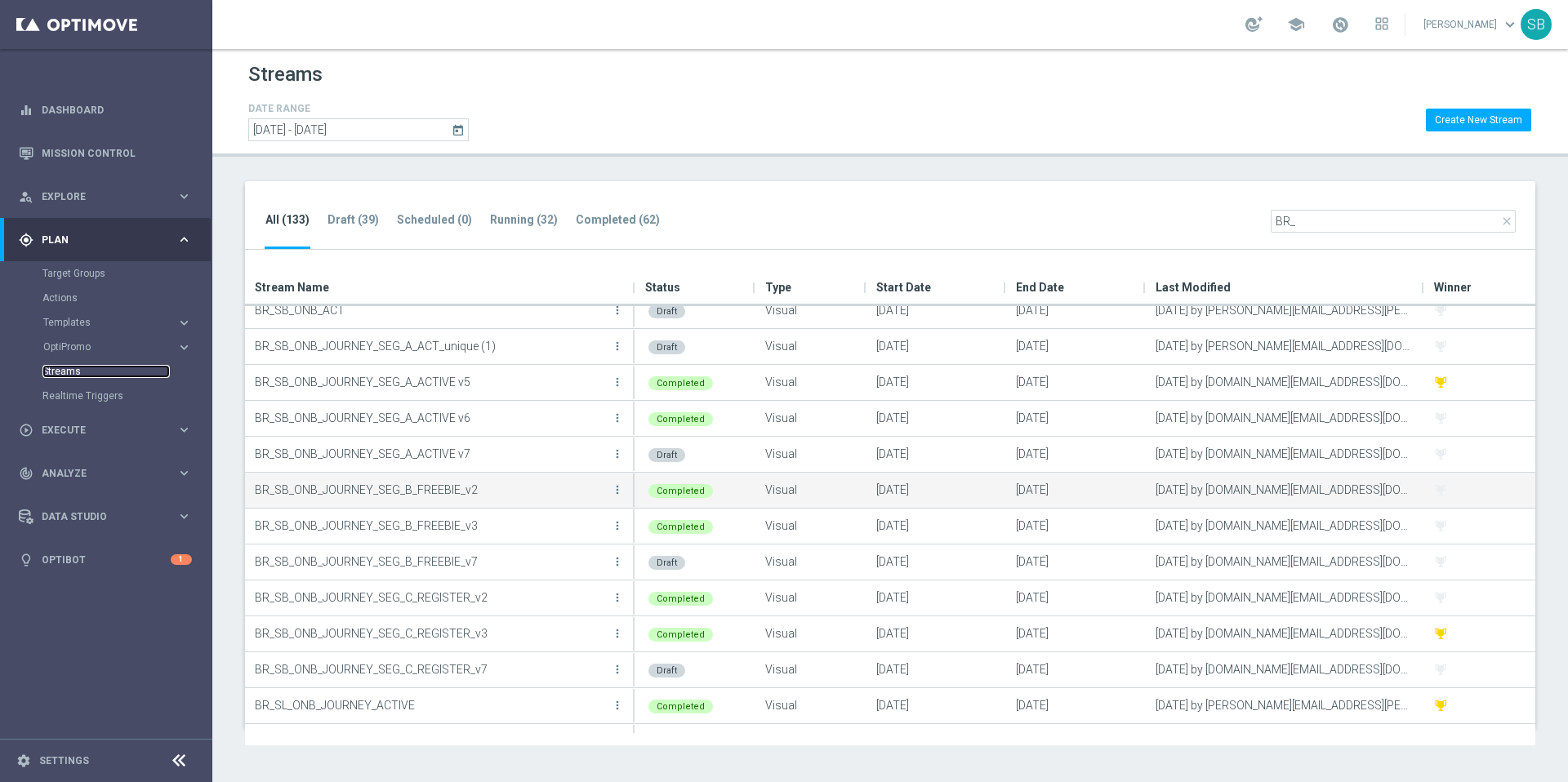
scroll to position [328, 0]
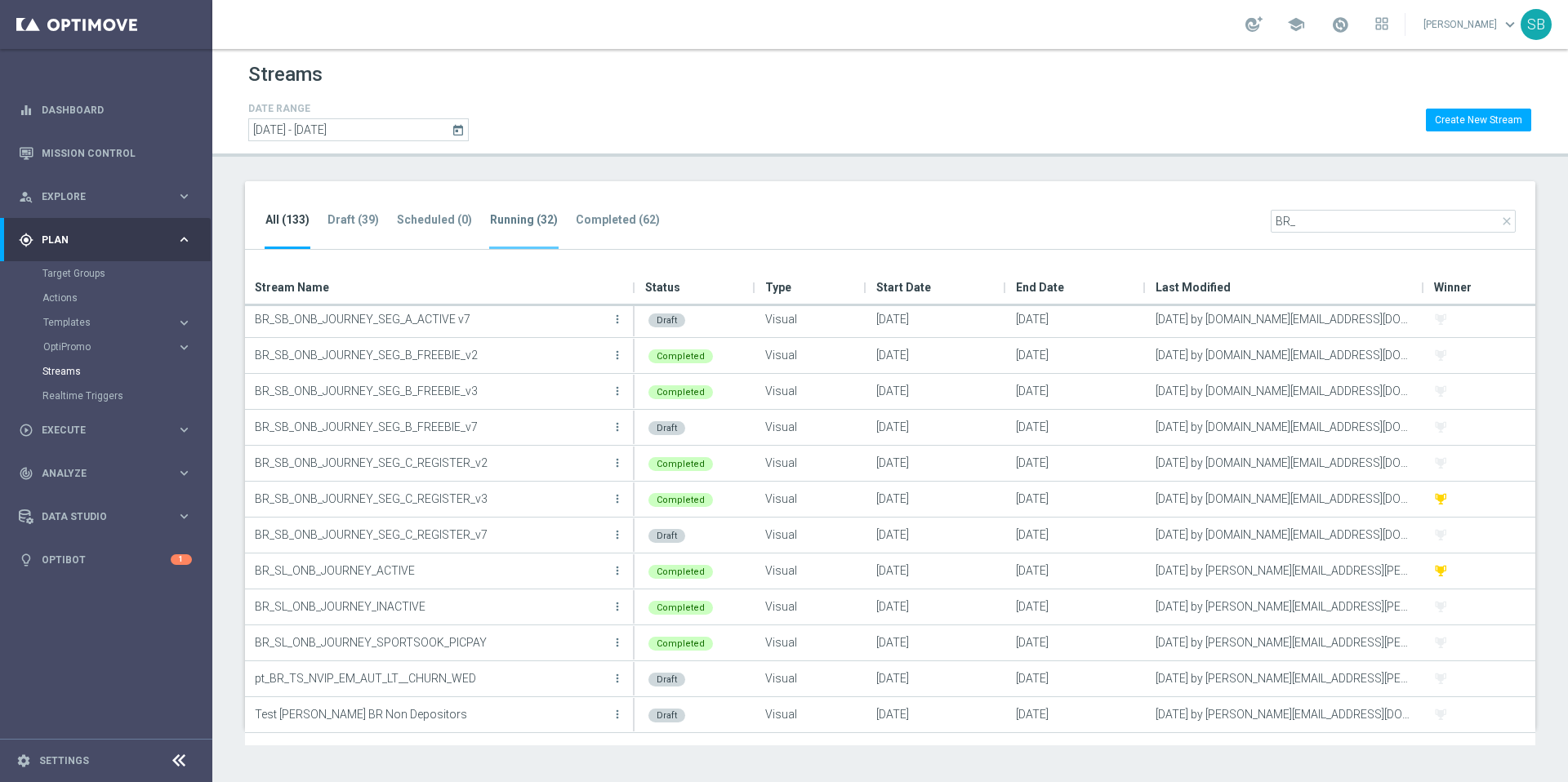
click at [508, 222] on tab-header "Running (32)" at bounding box center [523, 220] width 67 height 14
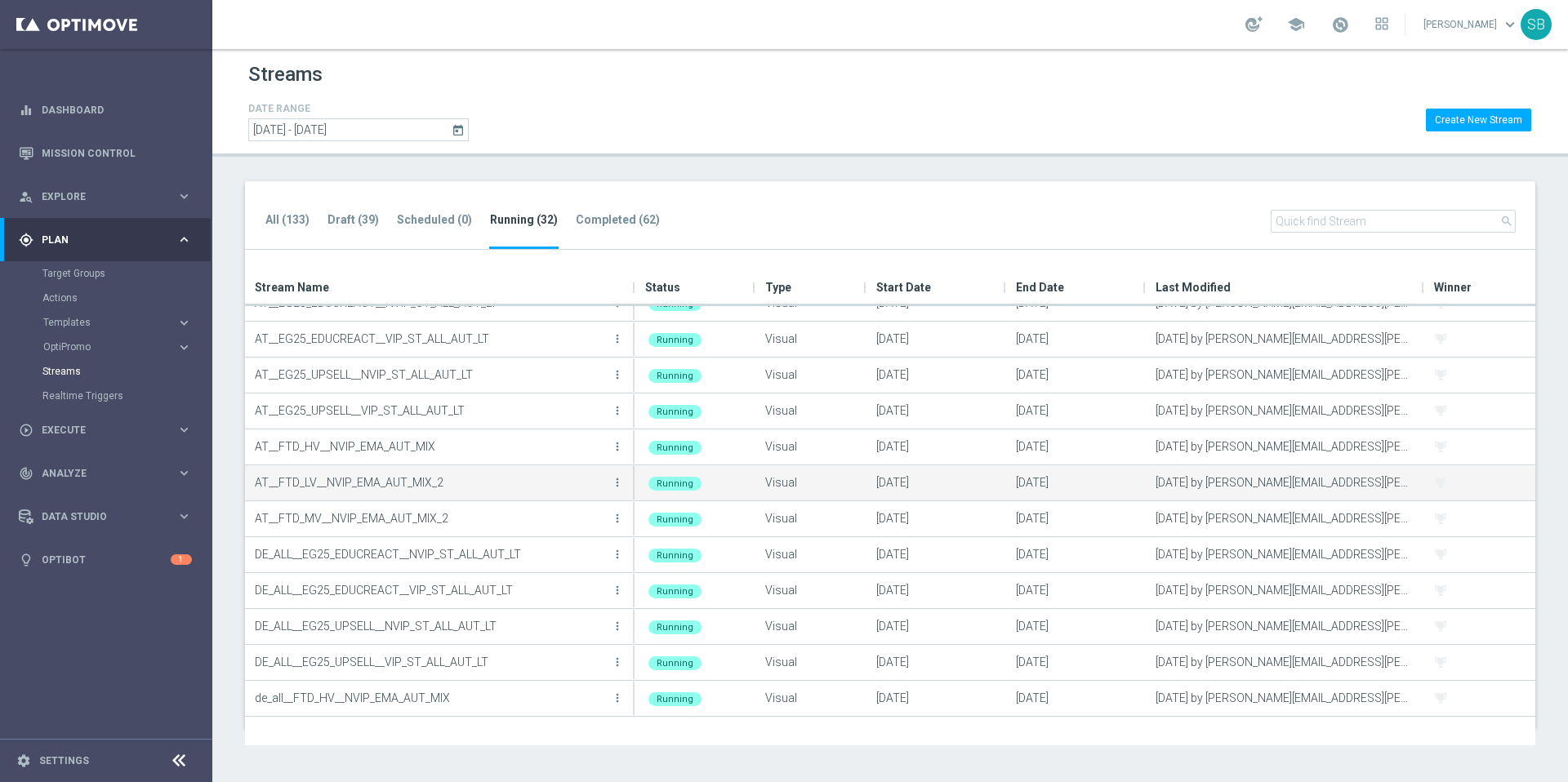
scroll to position [0, 0]
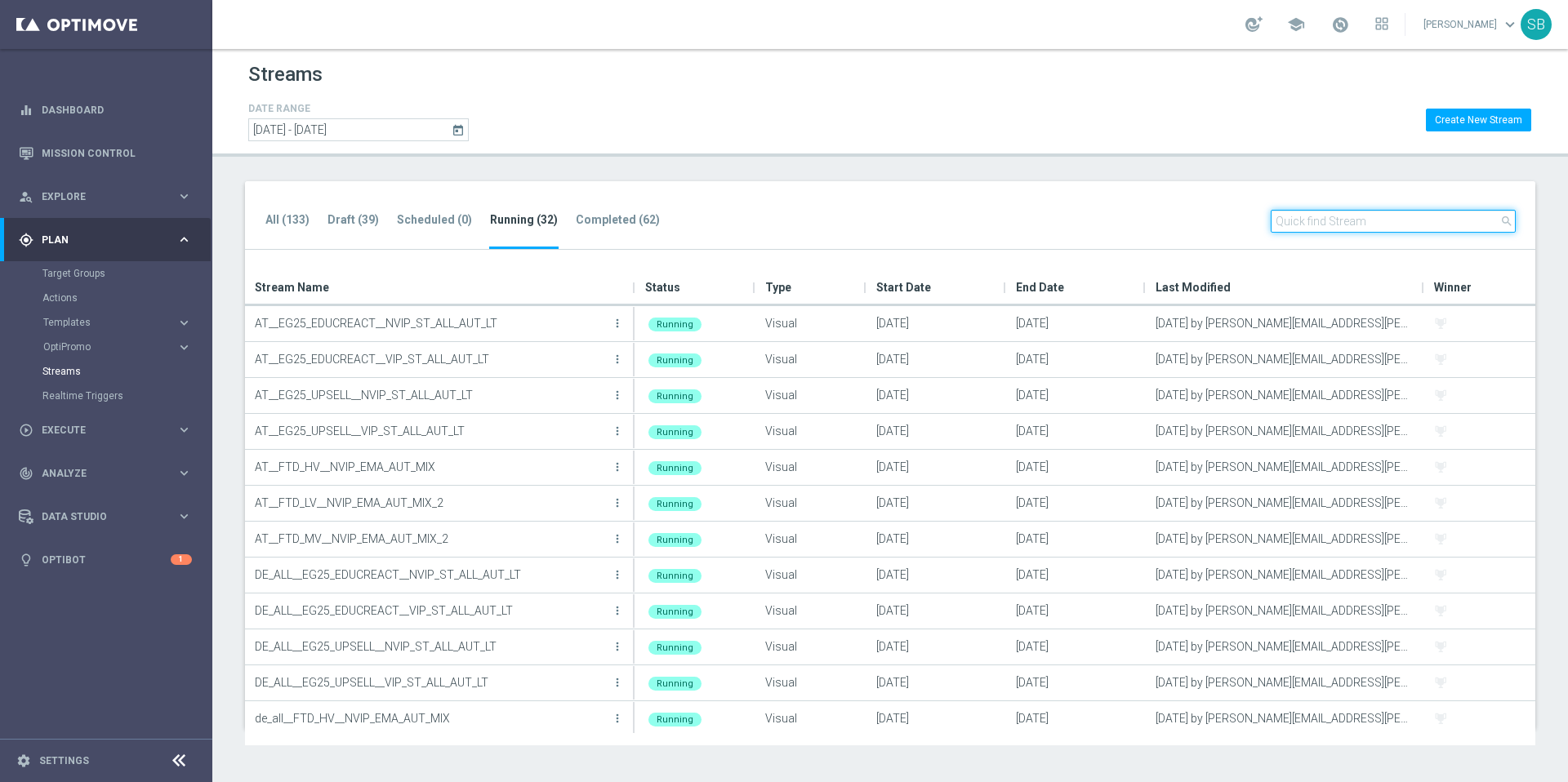
click at [1318, 231] on input "text" at bounding box center [1393, 220] width 245 height 22
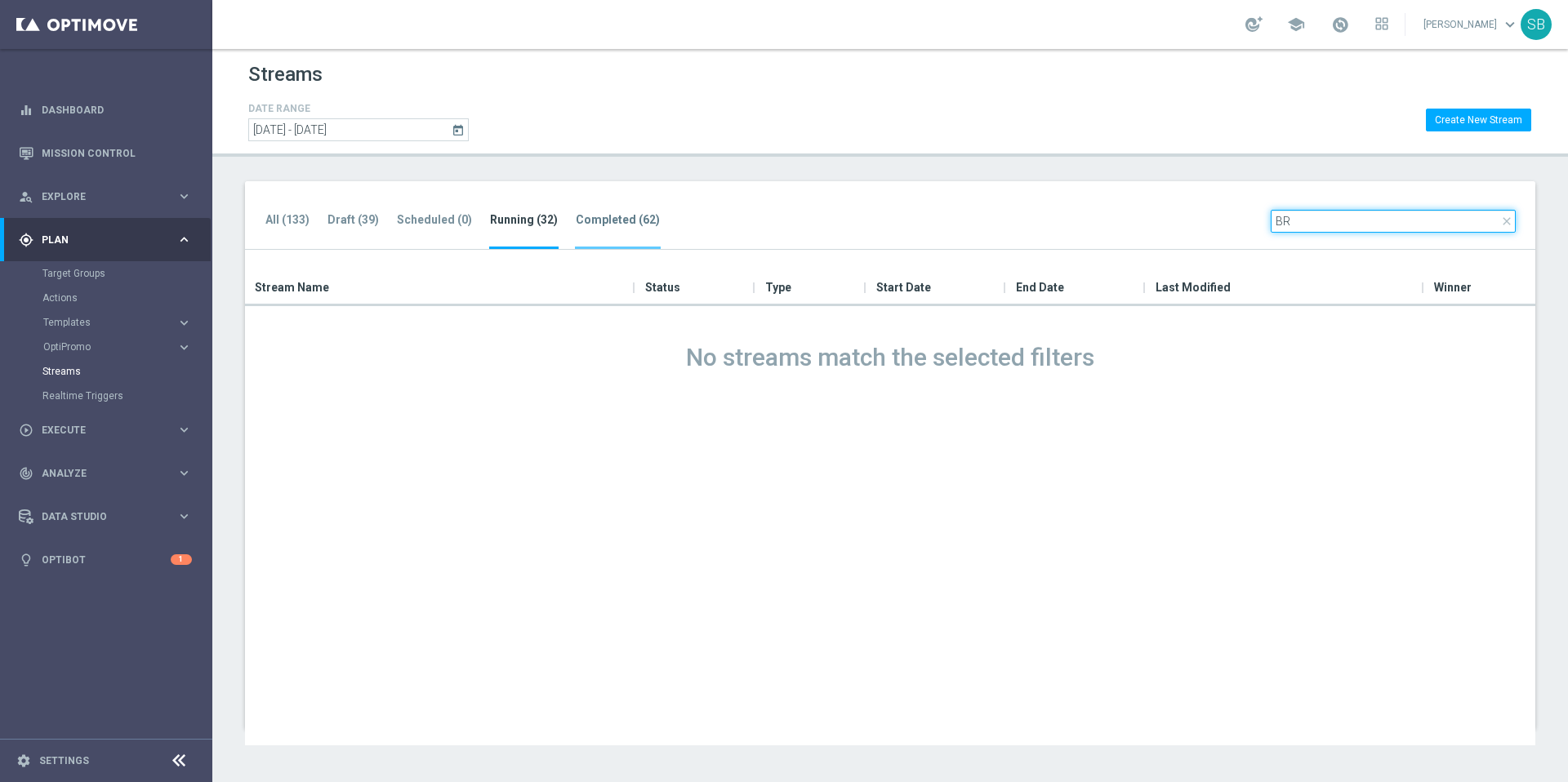
type input "BR"
click at [576, 222] on tab-header "Completed (62)" at bounding box center [618, 220] width 84 height 14
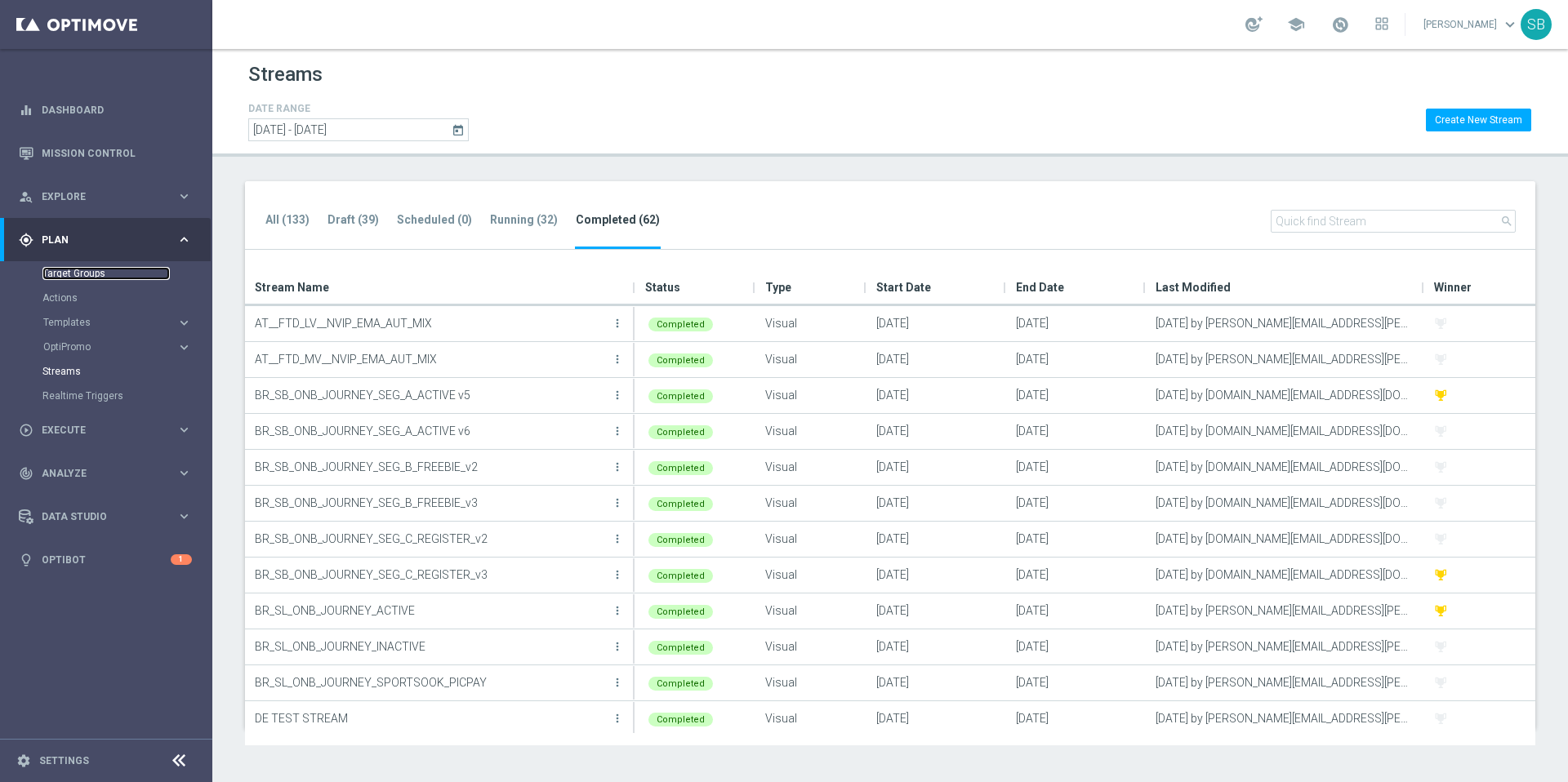
click at [95, 270] on link "Target Groups" at bounding box center [106, 274] width 127 height 13
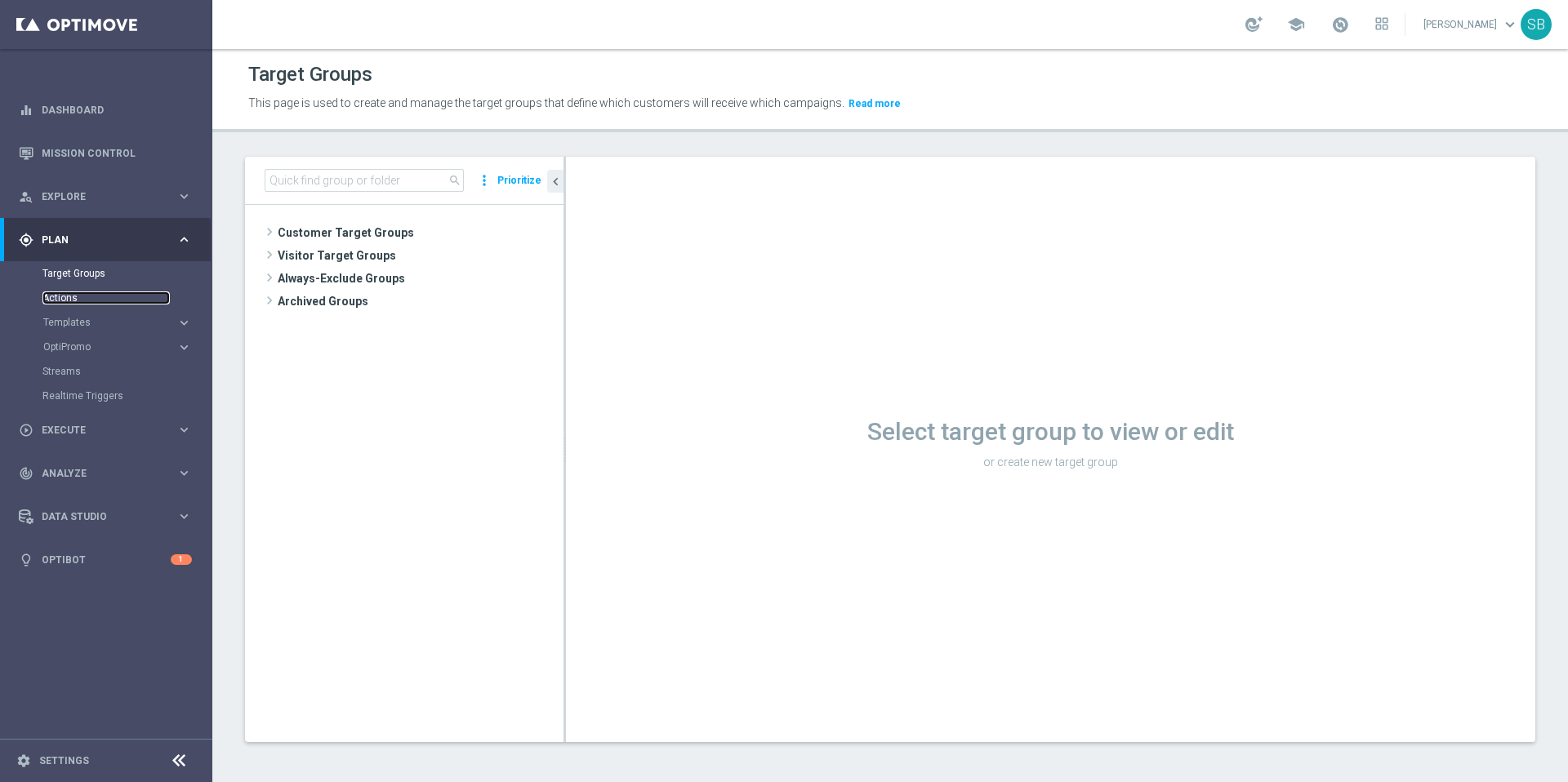
click at [73, 298] on link "Actions" at bounding box center [106, 298] width 127 height 13
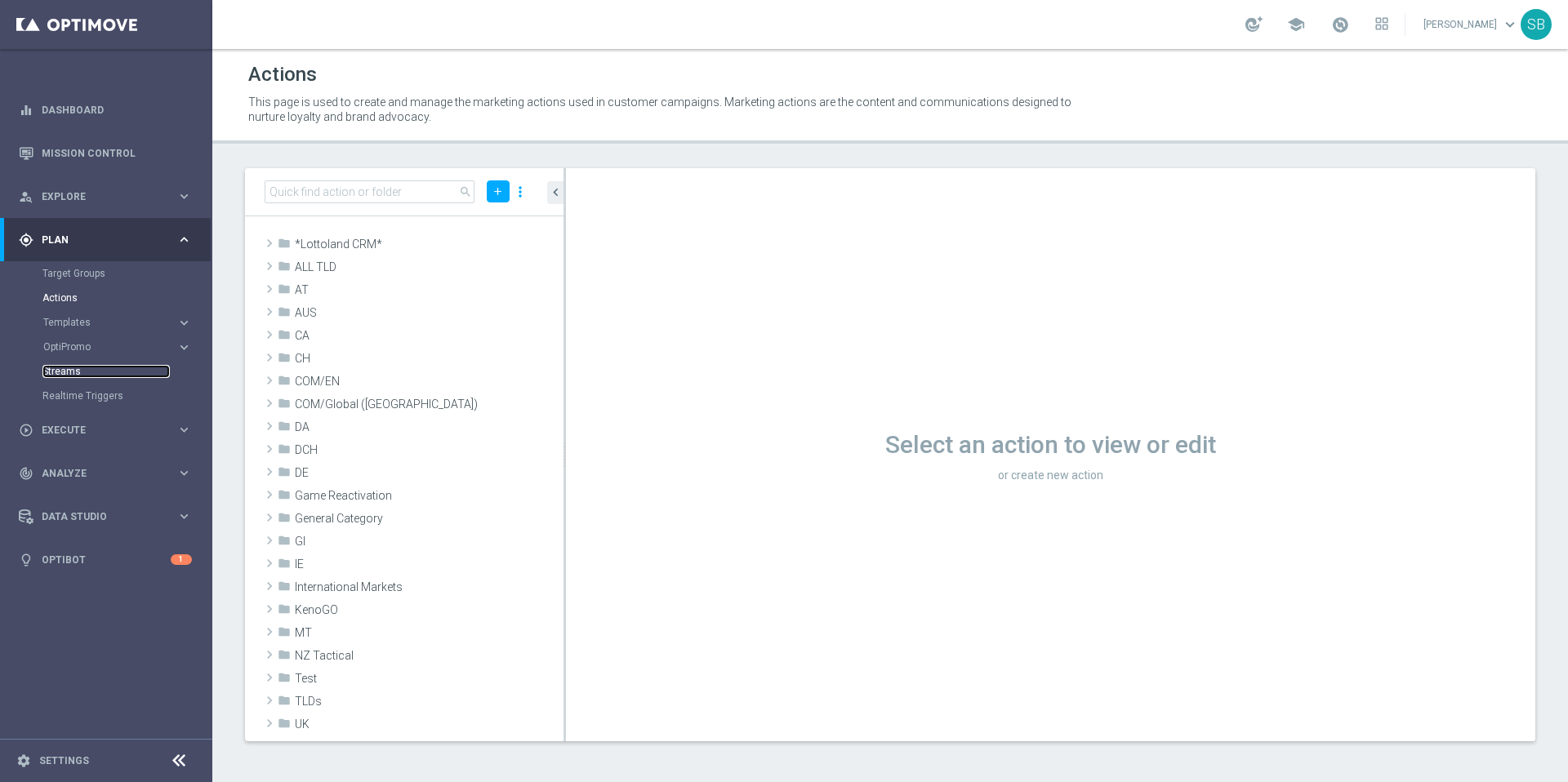
click at [68, 377] on link "Streams" at bounding box center [106, 372] width 127 height 13
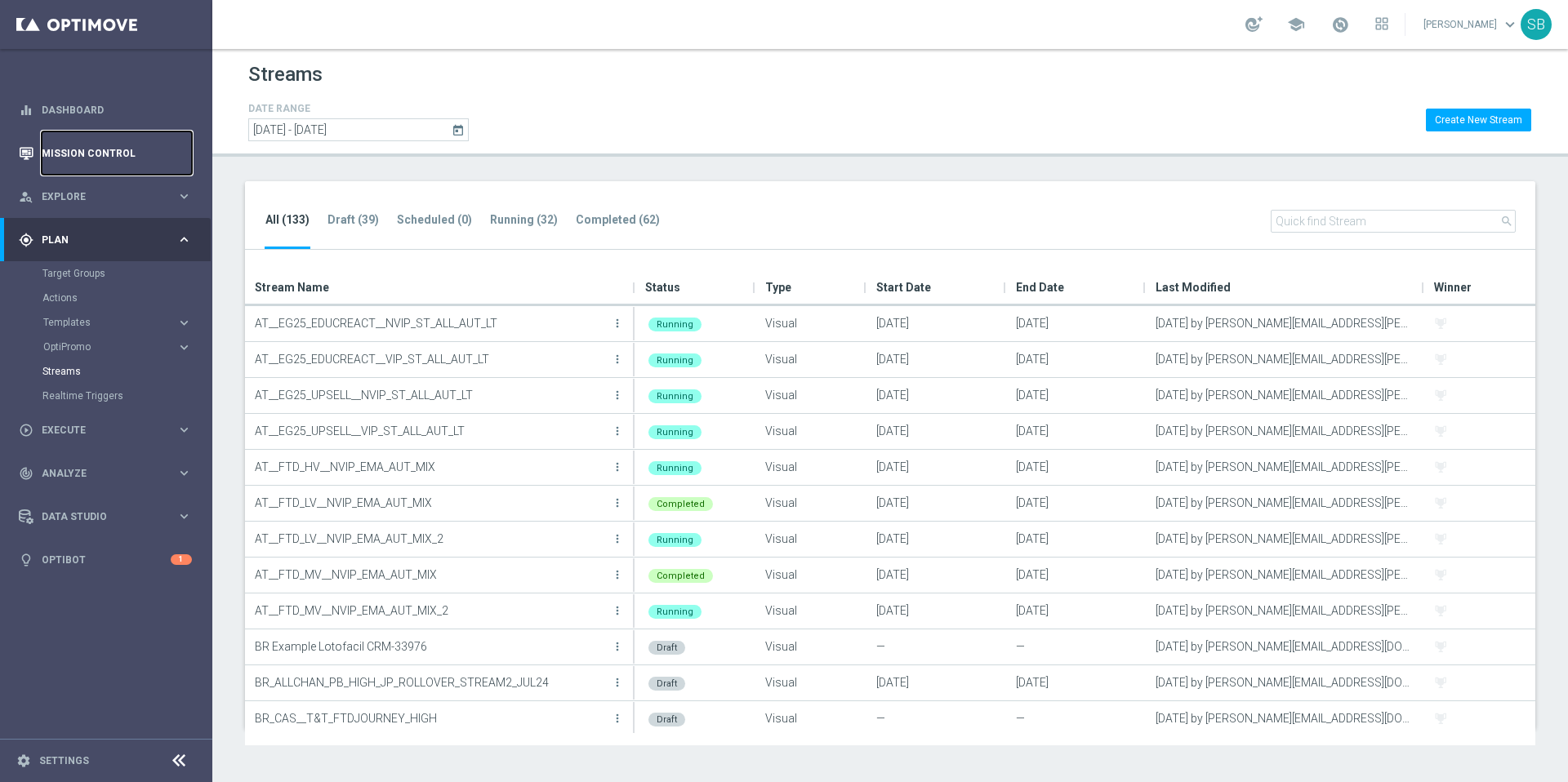
click at [77, 151] on link "Mission Control" at bounding box center [117, 153] width 151 height 43
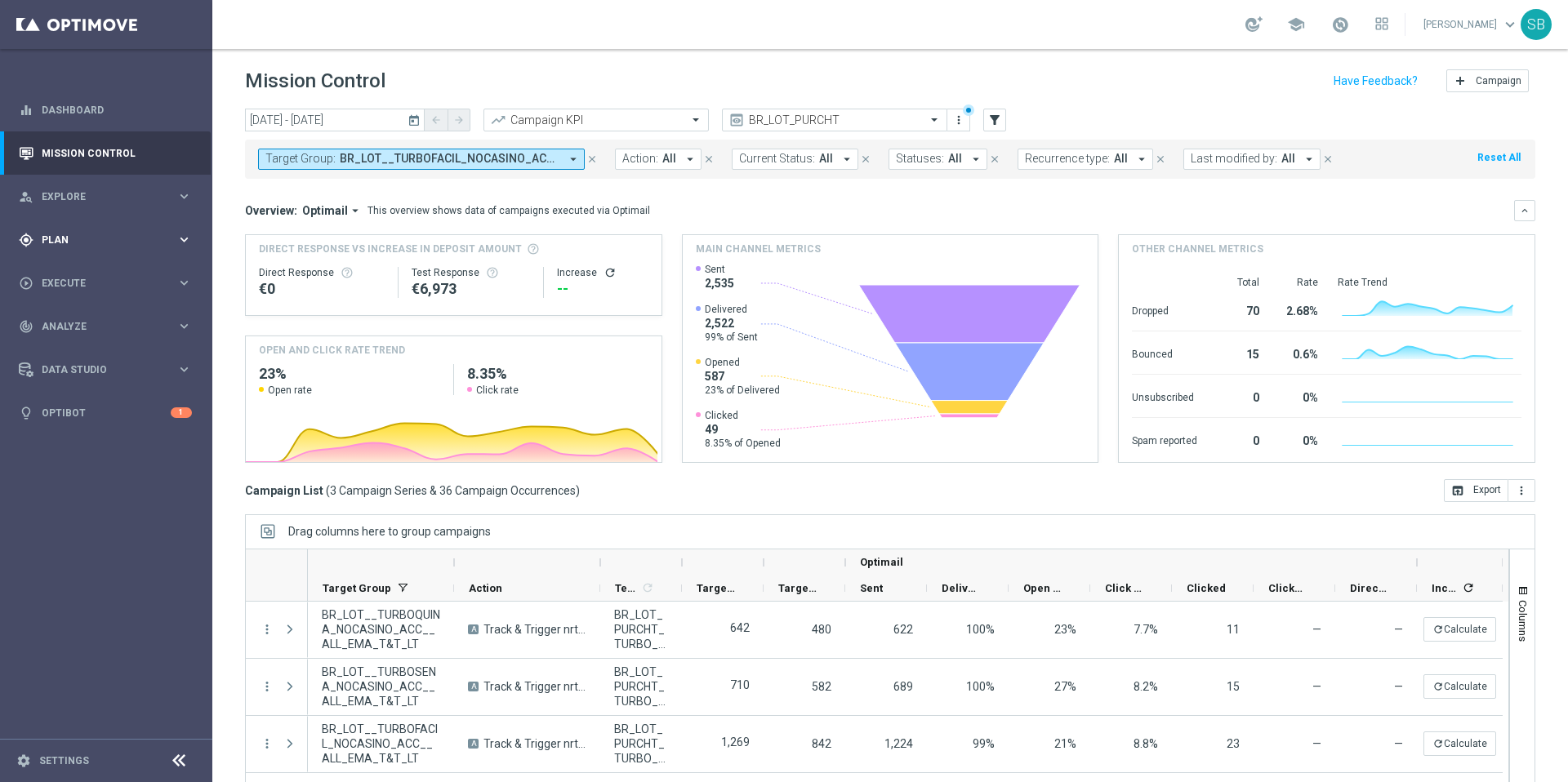
click at [186, 243] on icon "keyboard_arrow_right" at bounding box center [184, 240] width 16 height 16
click at [94, 328] on button "Templates keyboard_arrow_right" at bounding box center [117, 323] width 151 height 13
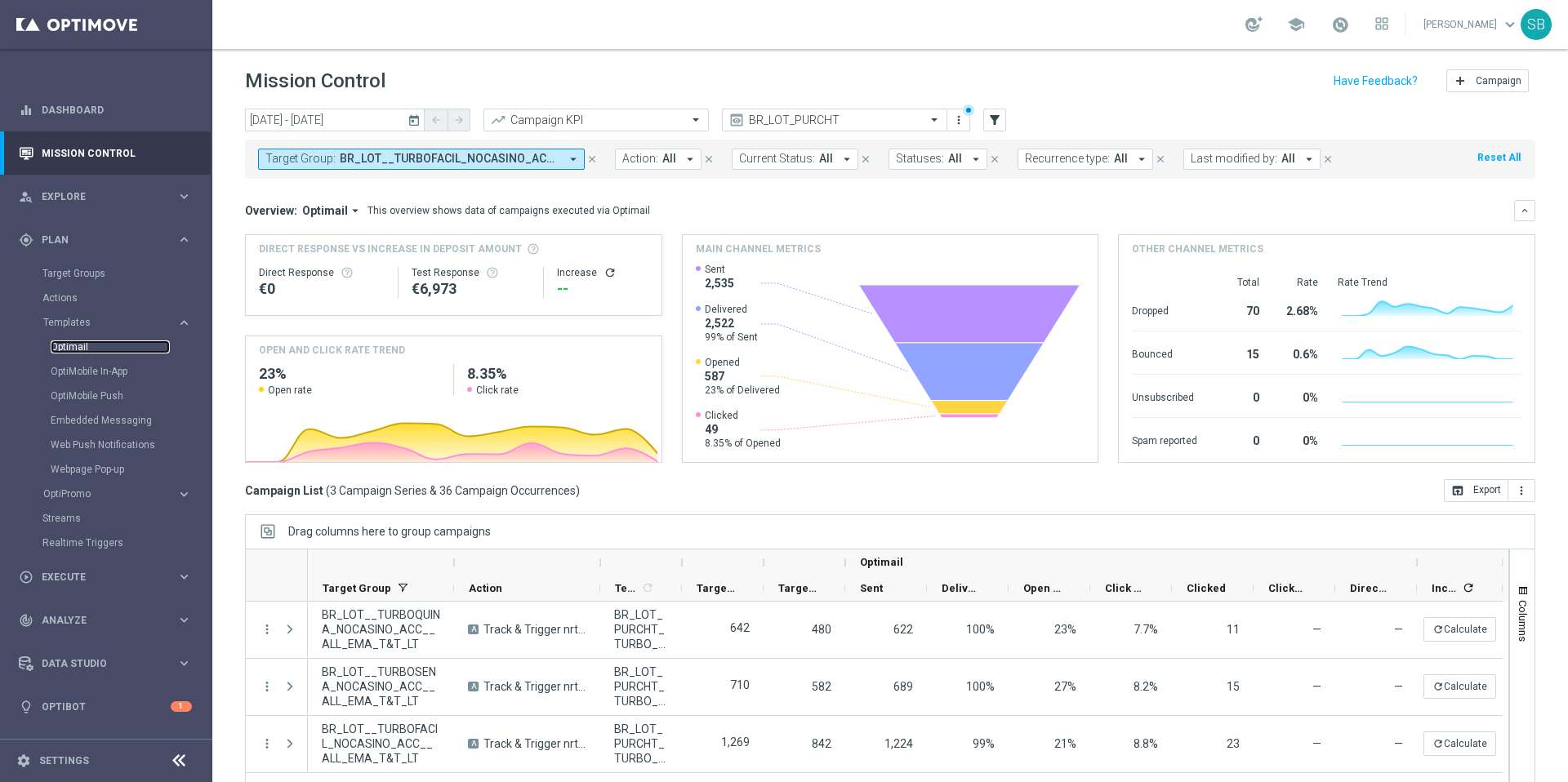
click at [76, 343] on link "Optimail" at bounding box center [110, 347] width 119 height 13
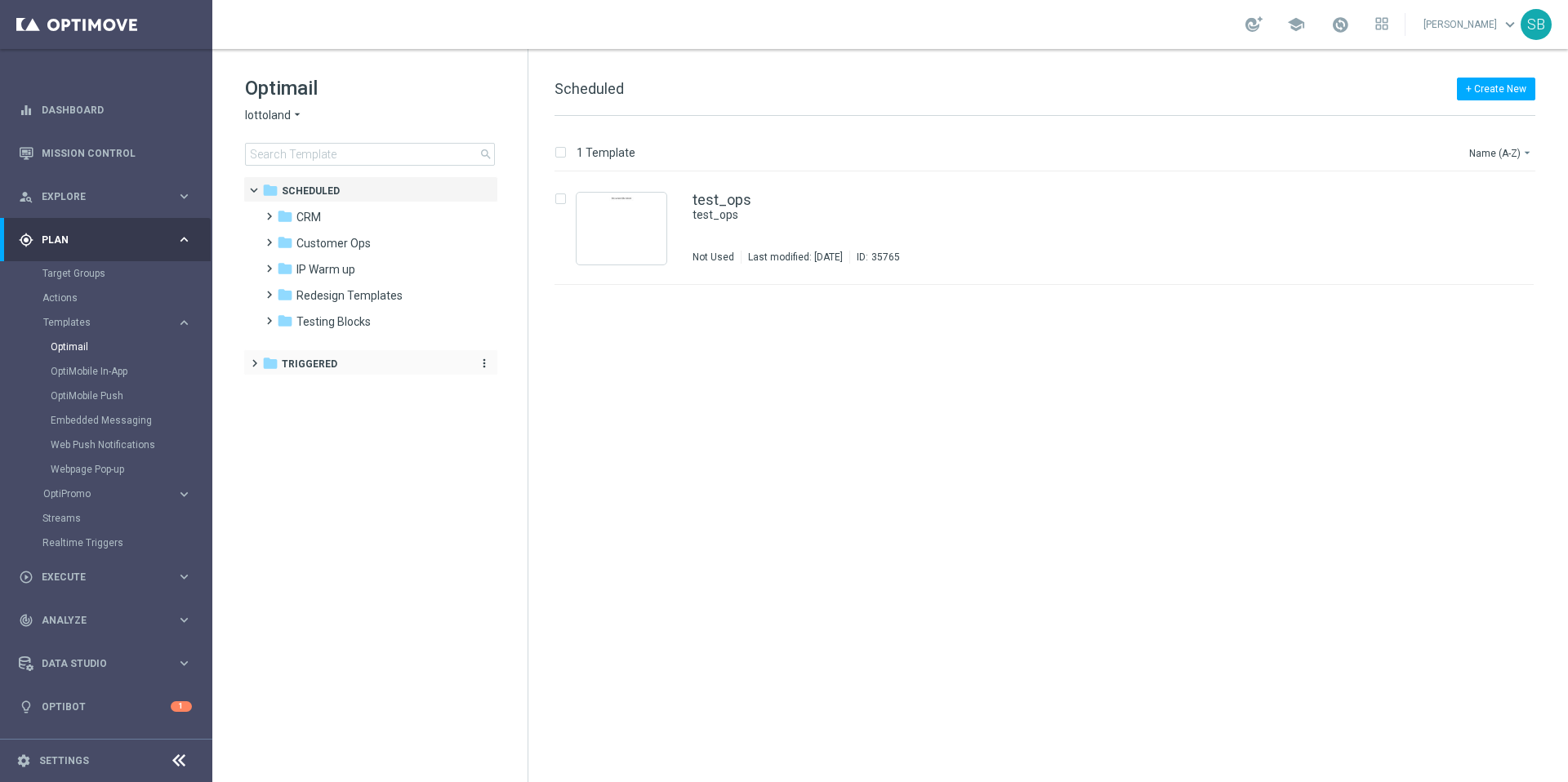
click at [311, 362] on span "Triggered" at bounding box center [310, 364] width 56 height 15
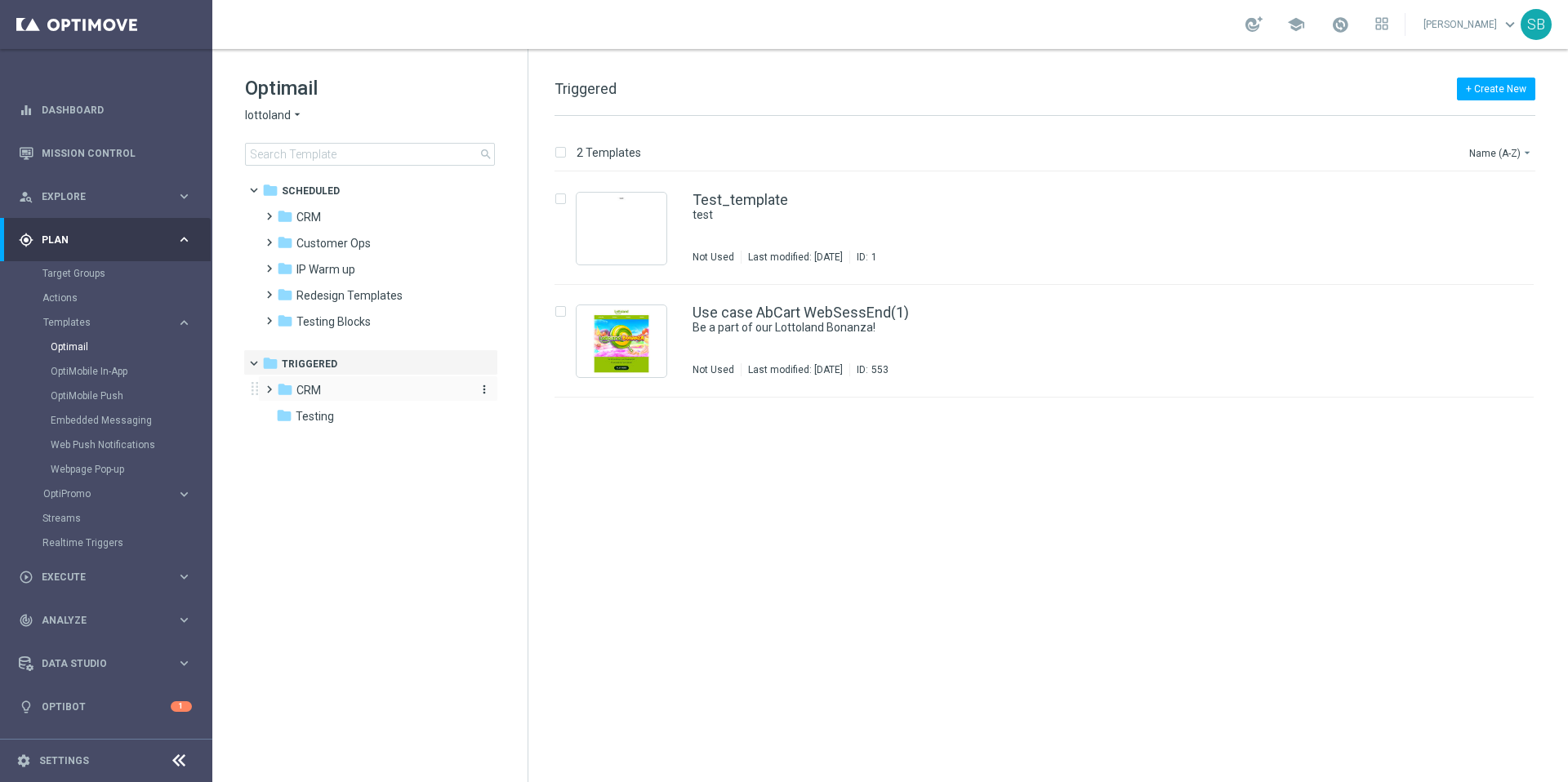
click at [289, 390] on icon "folder" at bounding box center [285, 389] width 17 height 17
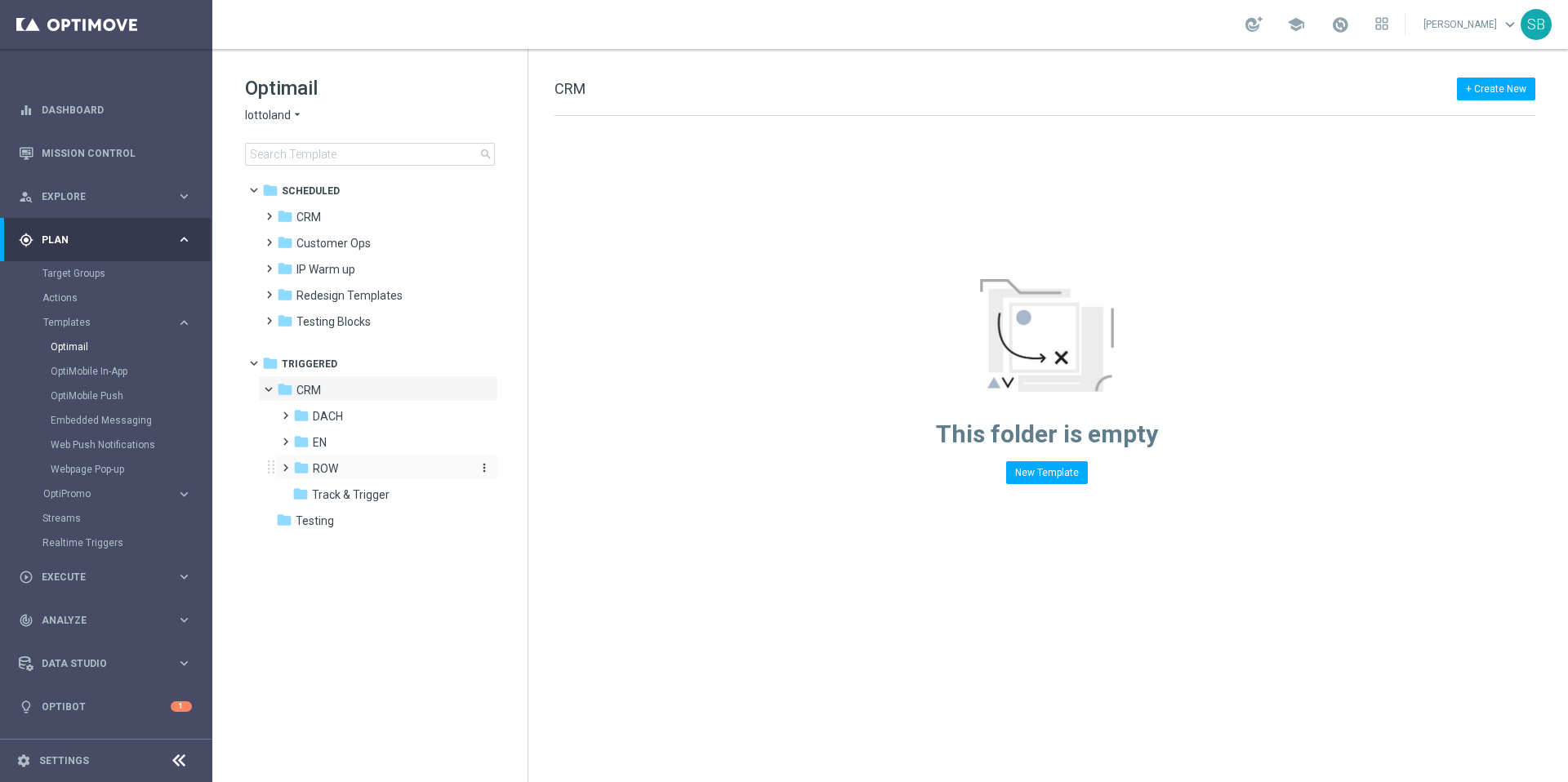
click at [303, 466] on icon "folder" at bounding box center [301, 468] width 17 height 17
click at [321, 494] on icon "folder" at bounding box center [317, 494] width 17 height 17
click at [335, 518] on span "Track & Trigger" at bounding box center [350, 521] width 77 height 15
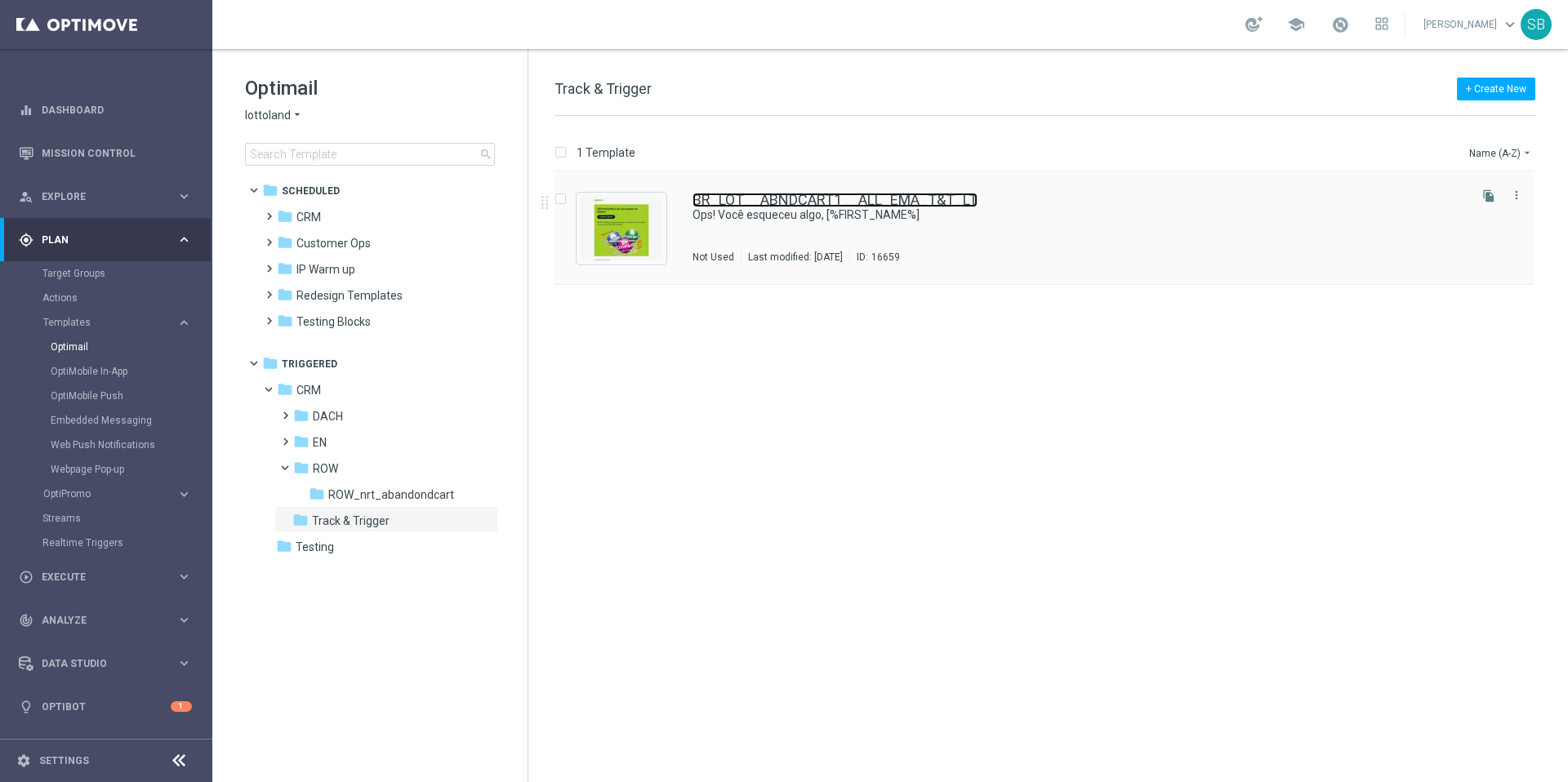
click at [768, 200] on link "BR_LOT__ABNDCART1__ALL_EMA_T&T_LT" at bounding box center [835, 200] width 285 height 15
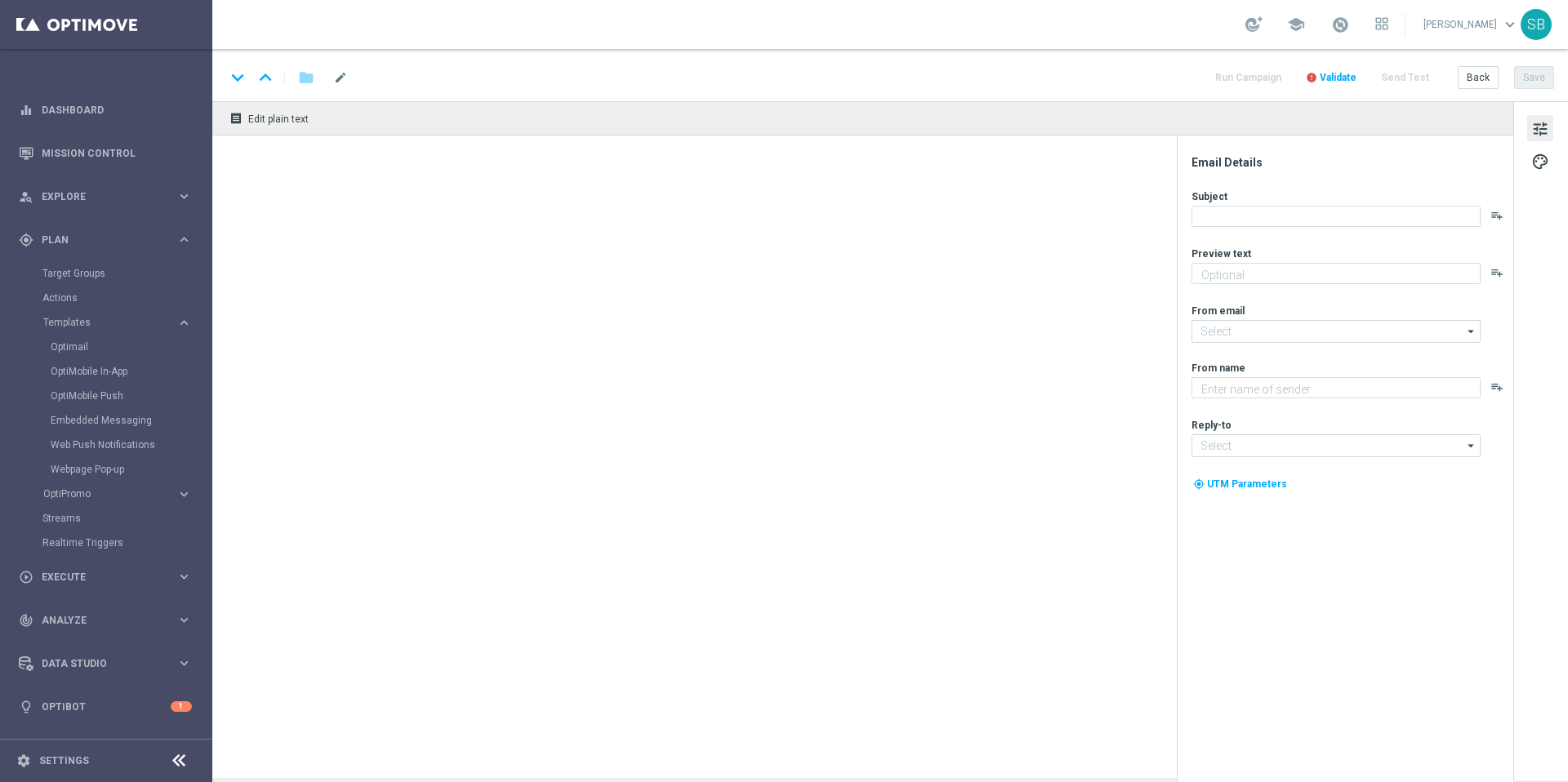
type textarea "Seu carrinho está esperando!"
type input "mail@crm.lottoland.com"
type textarea "Lottoland"
type input "contato@lottoland.com"
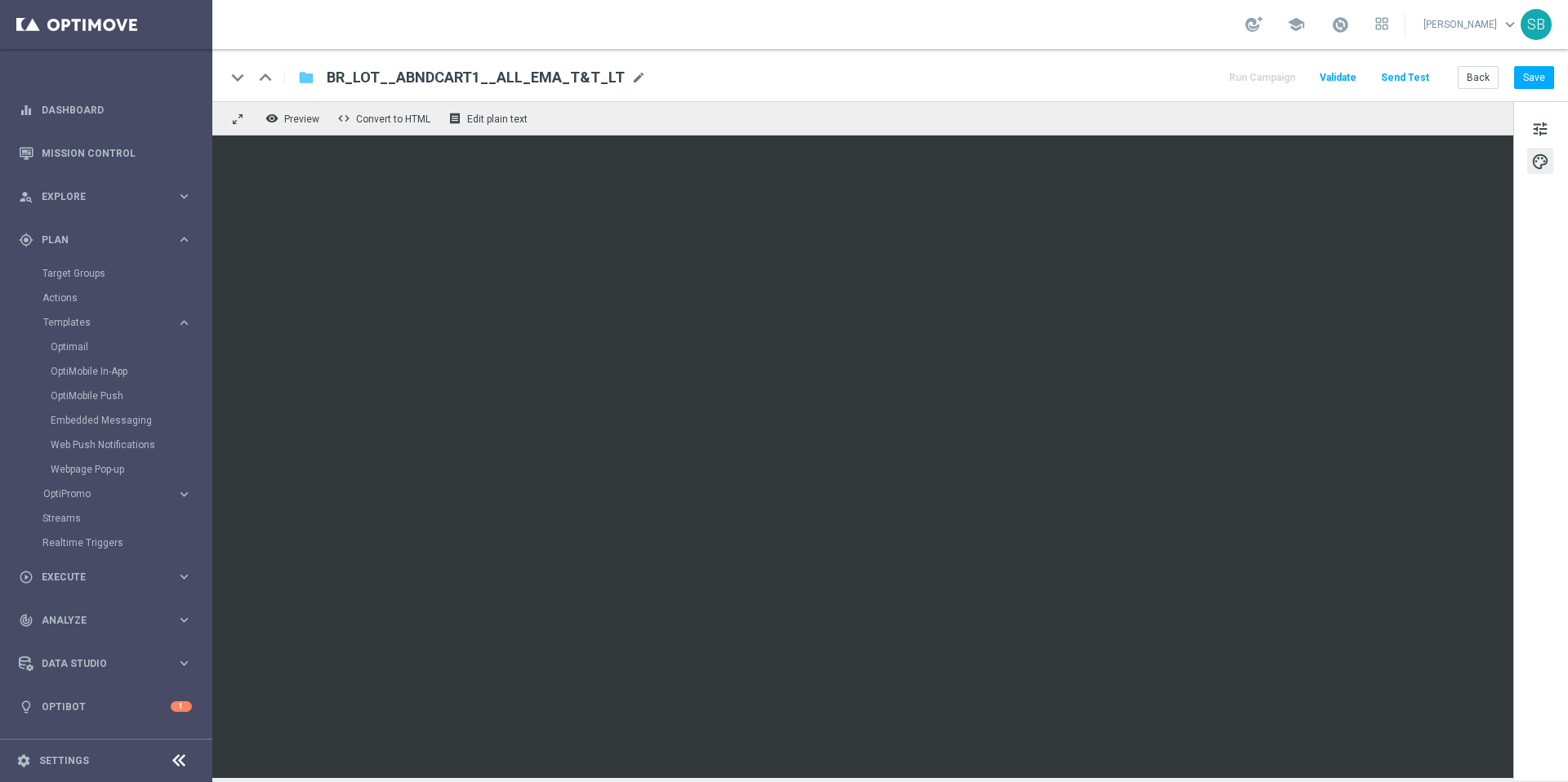
click at [306, 83] on icon "folder" at bounding box center [306, 77] width 17 height 20
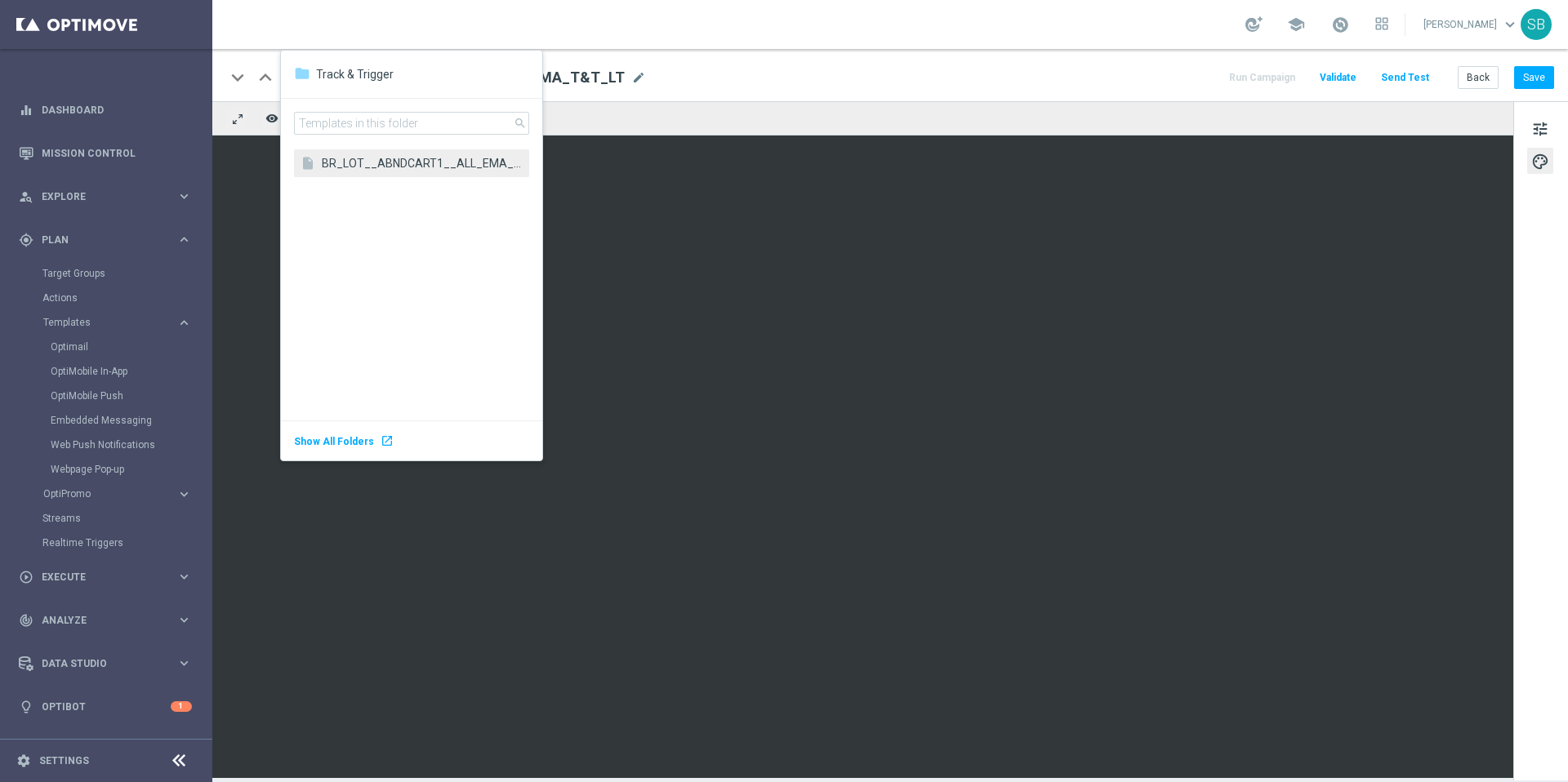
click at [679, 78] on div "keyboard_arrow_down keyboard_arrow_up folder BR_LOT__ABNDCART1__ALL_EMA_T&T_LT …" at bounding box center [890, 77] width 1329 height 22
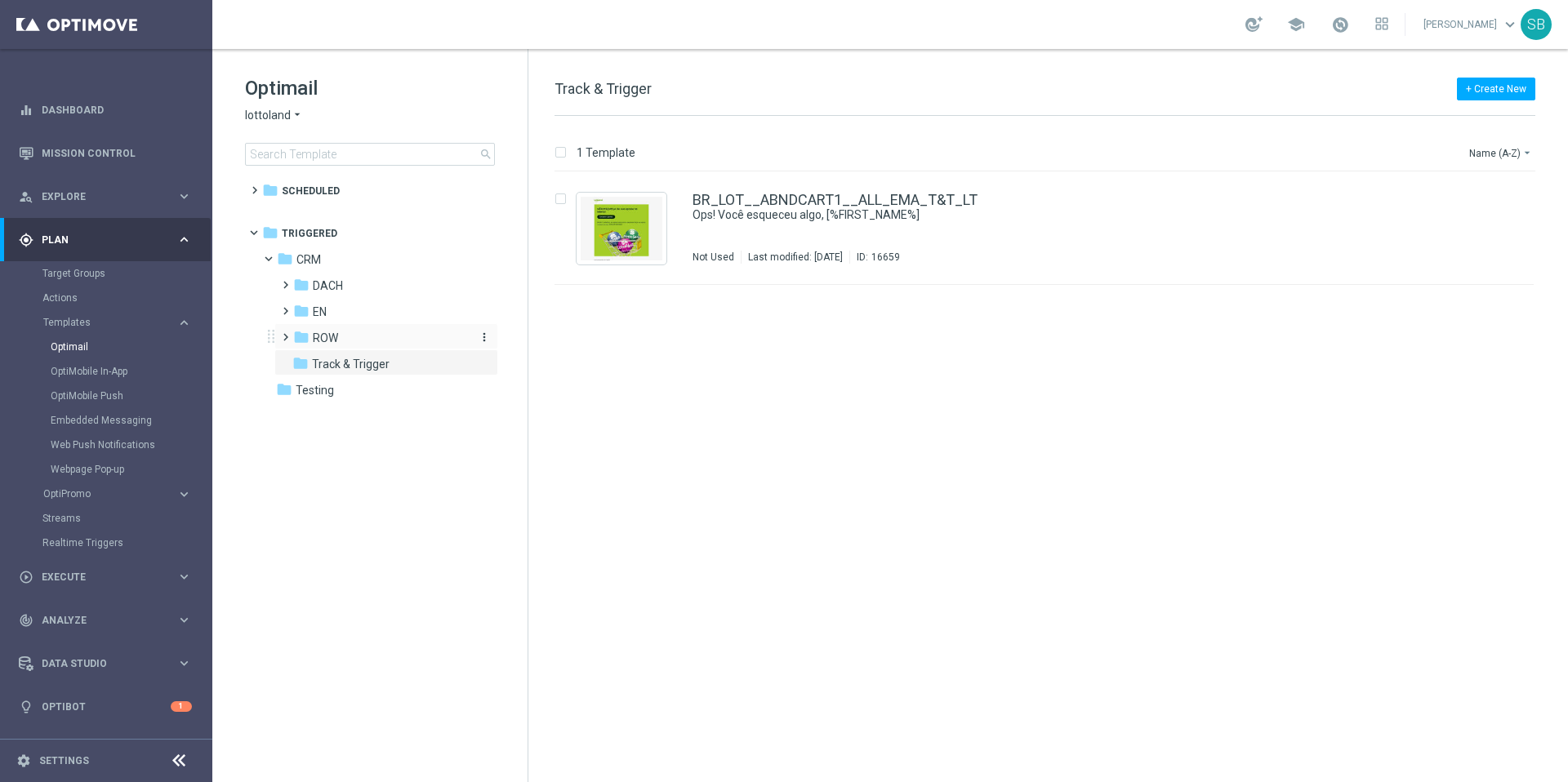
click at [310, 341] on div "folder ROW" at bounding box center [380, 339] width 174 height 19
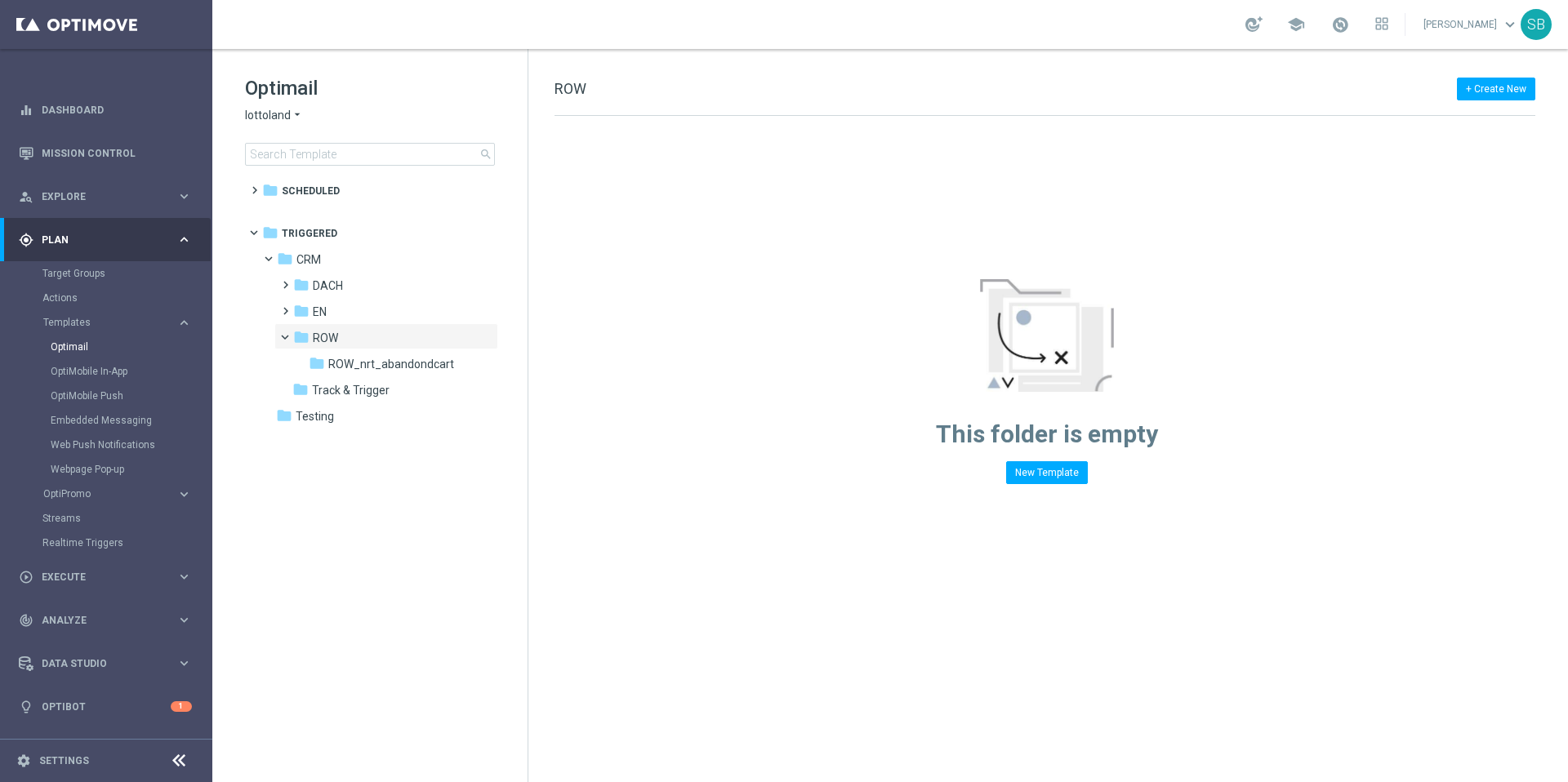
click at [297, 111] on icon "arrow_drop_down" at bounding box center [297, 116] width 13 height 16
click at [0, 0] on span "Lottoland.com.br" at bounding box center [0, 0] width 0 height 0
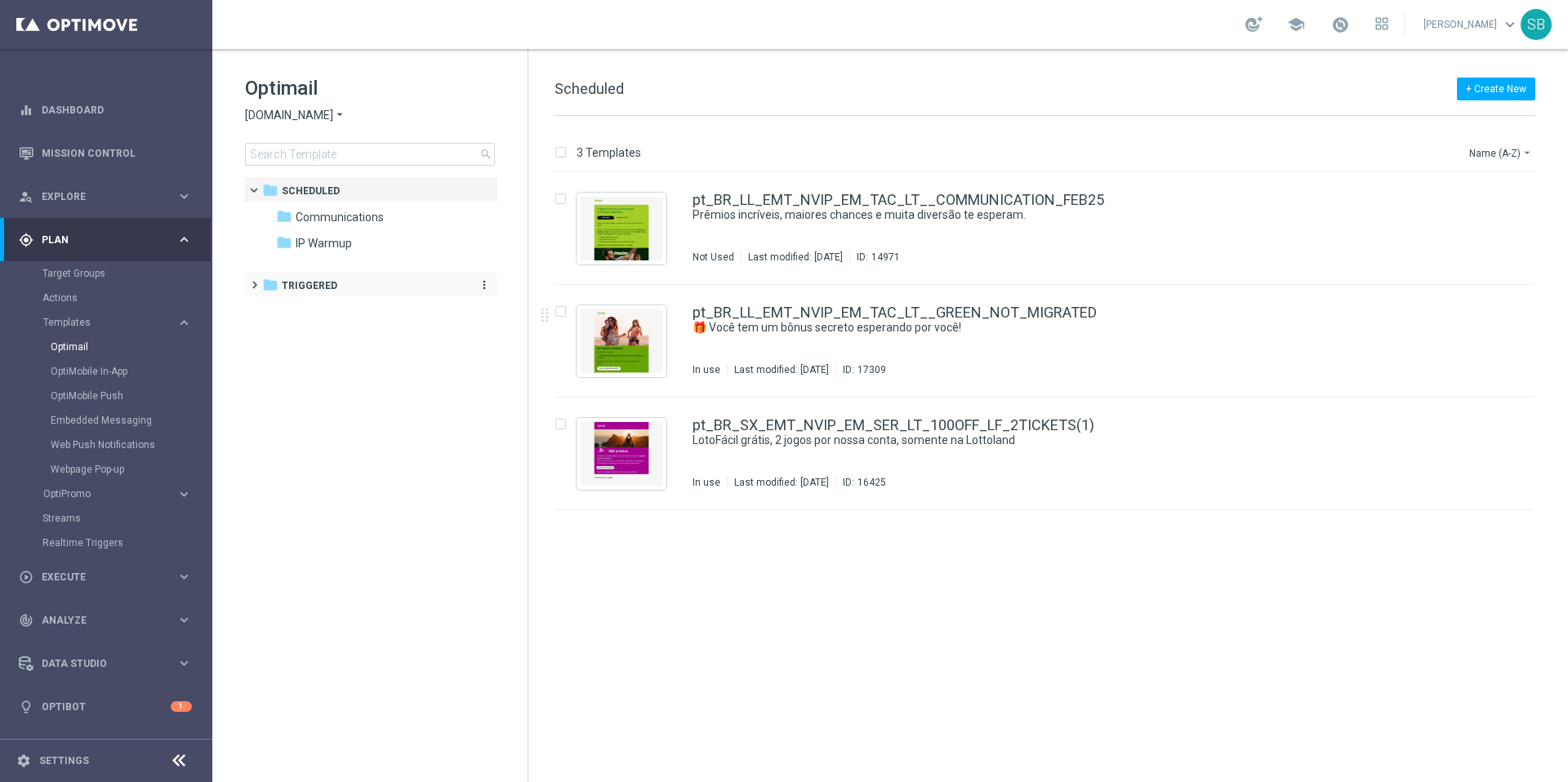
click at [310, 288] on span "Triggered" at bounding box center [310, 286] width 56 height 15
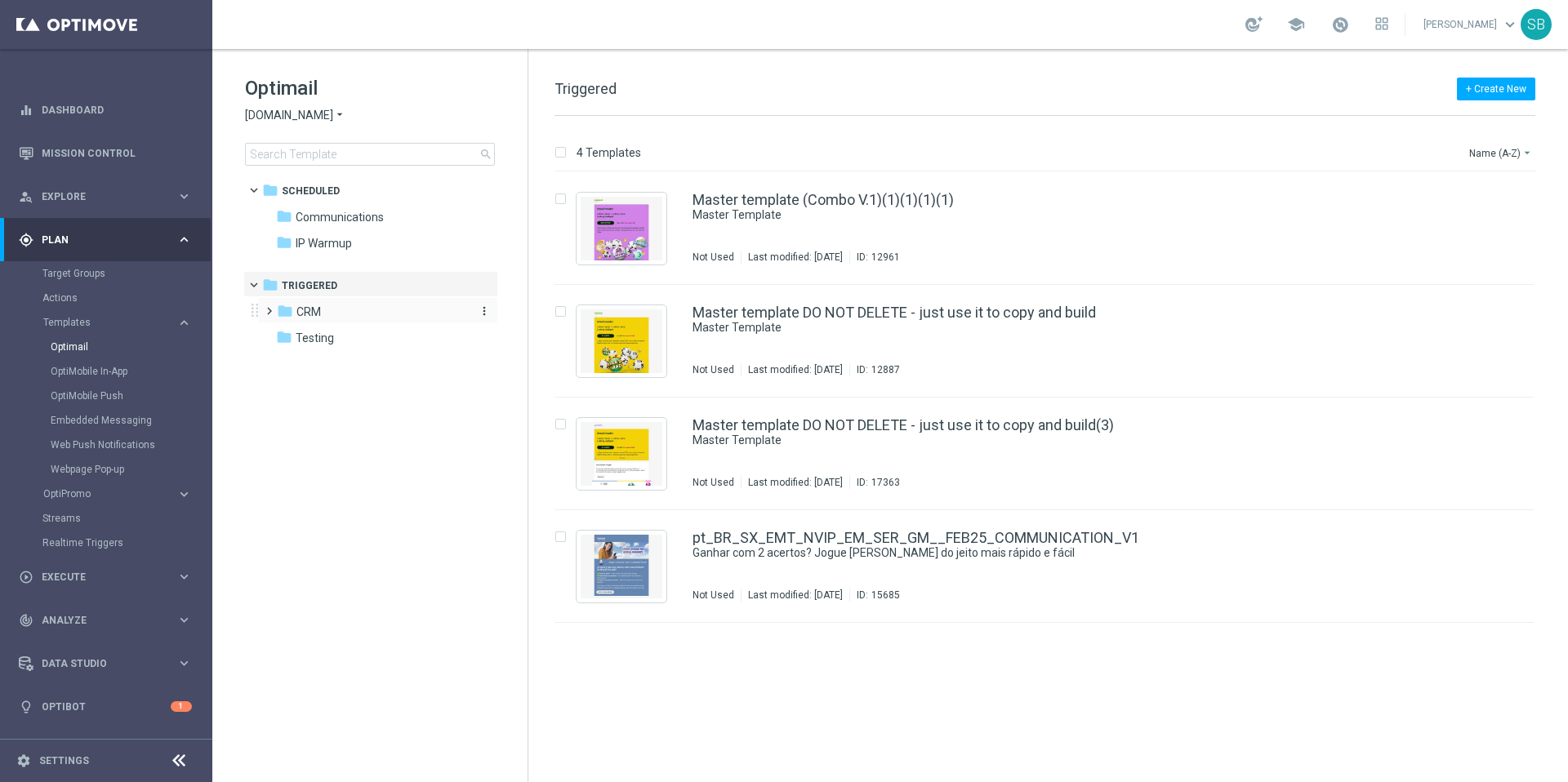
click at [288, 318] on icon "folder" at bounding box center [285, 311] width 17 height 17
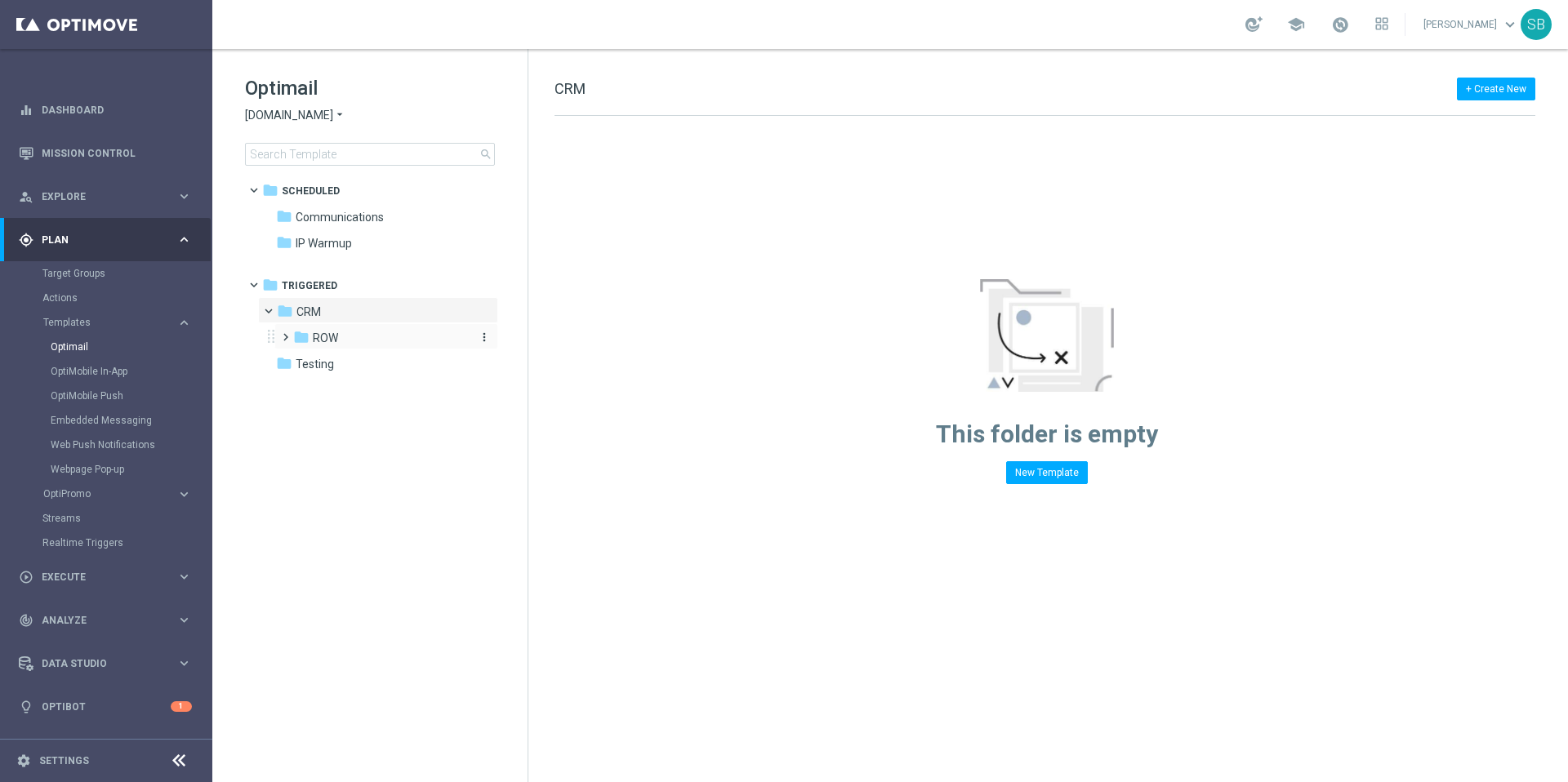
click at [303, 335] on icon "folder" at bounding box center [301, 338] width 17 height 17
click at [355, 369] on span "ROW nrt_abandondcart" at bounding box center [390, 364] width 122 height 15
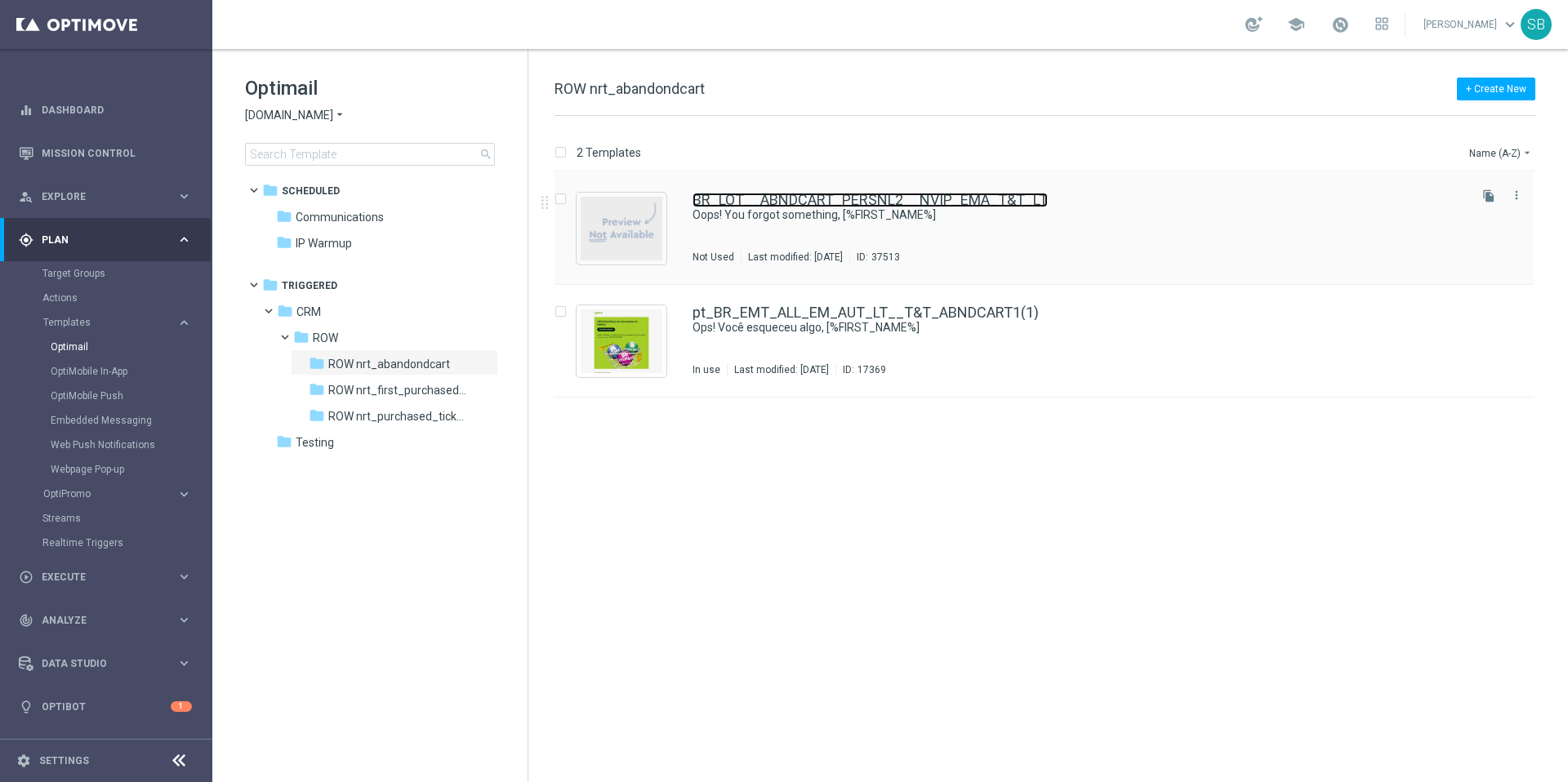
click at [908, 205] on link "BR_LOT__ABNDCART_PERSNL2__NVIP_EMA_T&T_LT" at bounding box center [870, 200] width 355 height 15
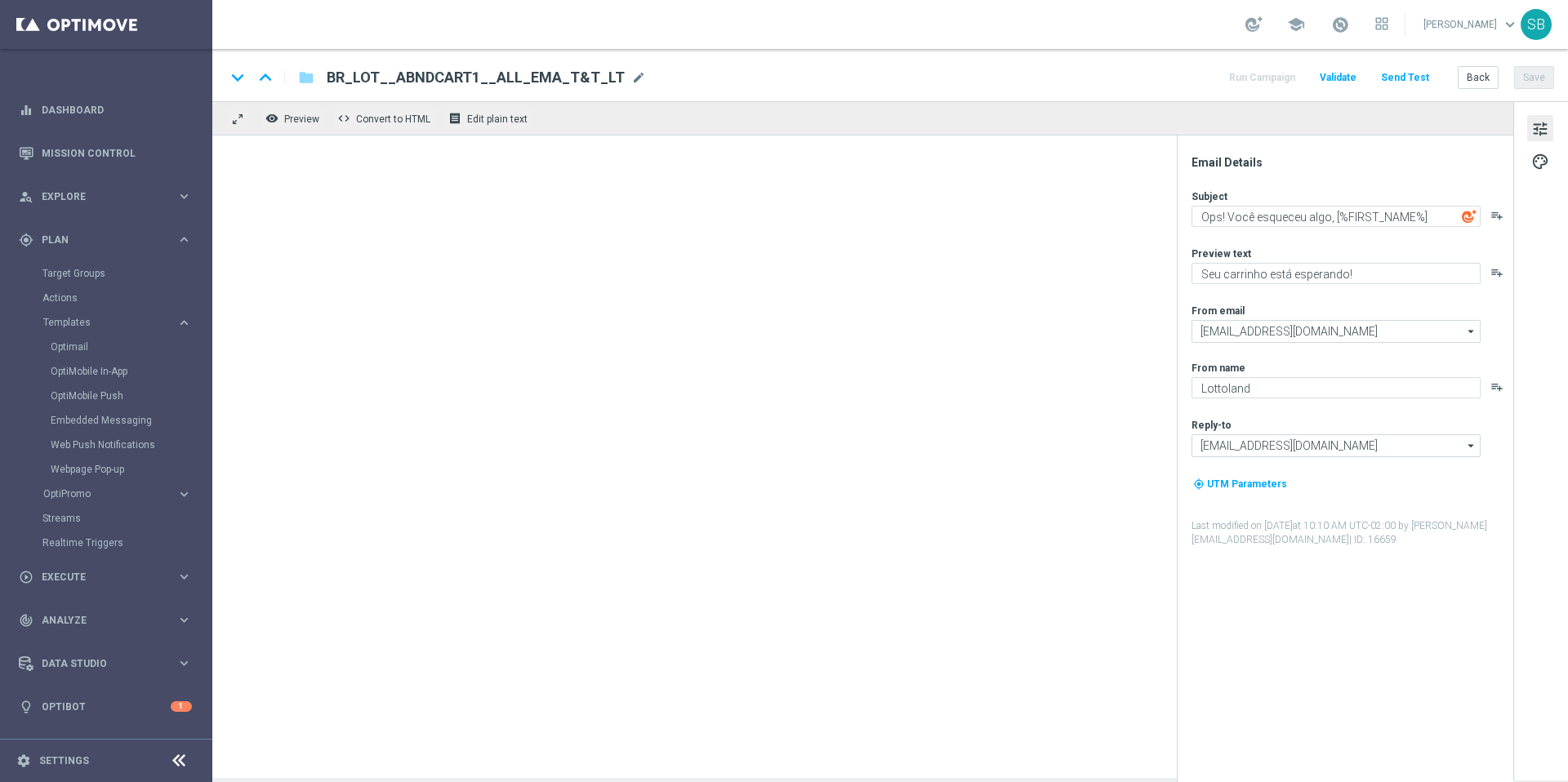
type textarea "Oops! You forgot something, [%FIRST_NAME%]"
type textarea "Your cart is waiting!"
type input "mail@crm.lottoland.com.br"
type textarea "Lottoland.com.br"
type input "contato@lottoland.com.br"
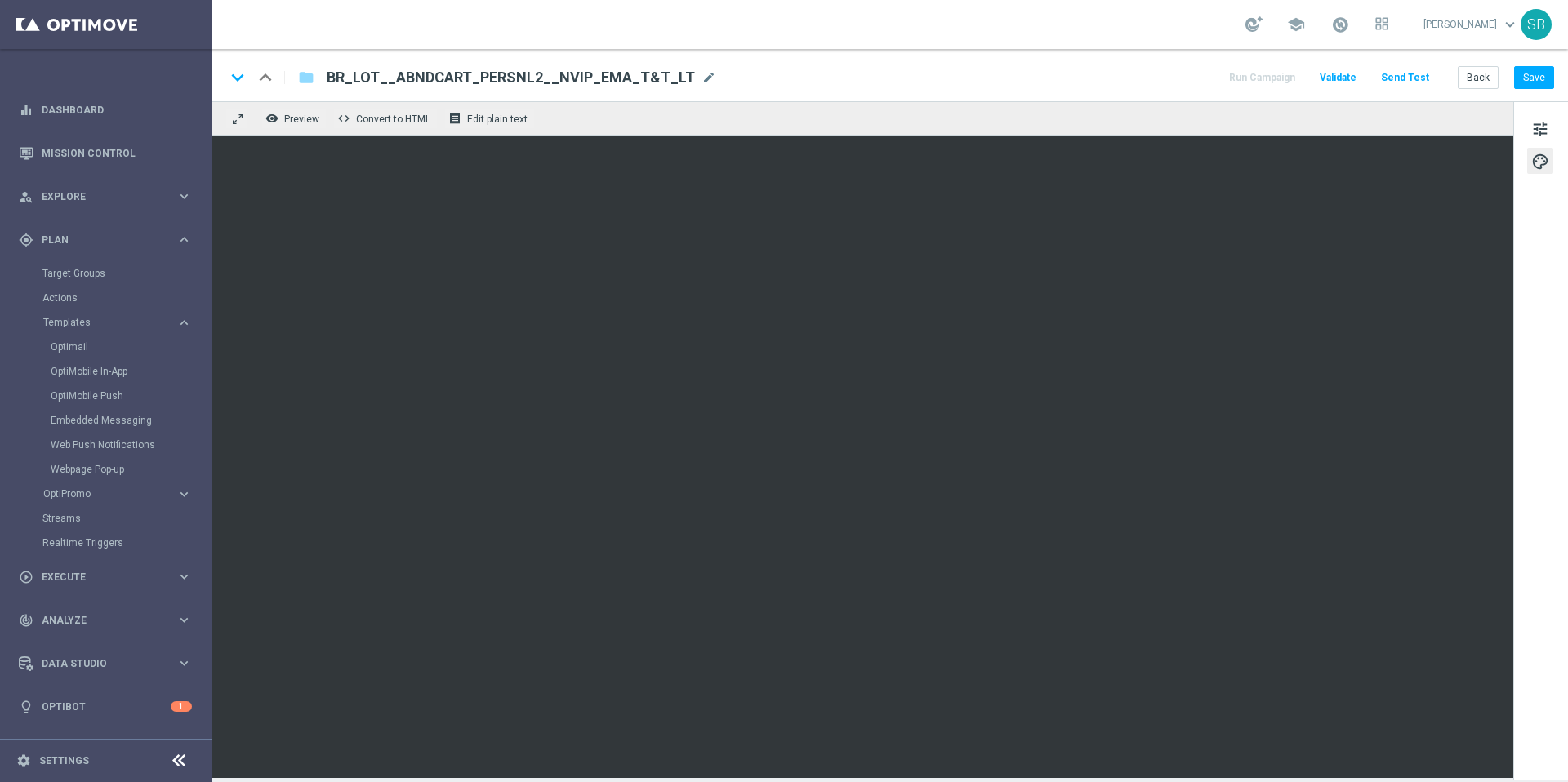
click at [1085, 85] on div "keyboard_arrow_down keyboard_arrow_up folder BR_LOT__ABNDCART_PERSNL2__NVIP_EMA…" at bounding box center [890, 77] width 1329 height 22
click at [1032, 67] on div "keyboard_arrow_down keyboard_arrow_up folder BR_LOT__ABNDCART_PERSNL2__NVIP_EMA…" at bounding box center [890, 77] width 1329 height 22
click at [1114, 67] on div "keyboard_arrow_down keyboard_arrow_up folder BR_LOT__ABNDCART_PERSNL2__NVIP_EMA…" at bounding box center [890, 77] width 1329 height 22
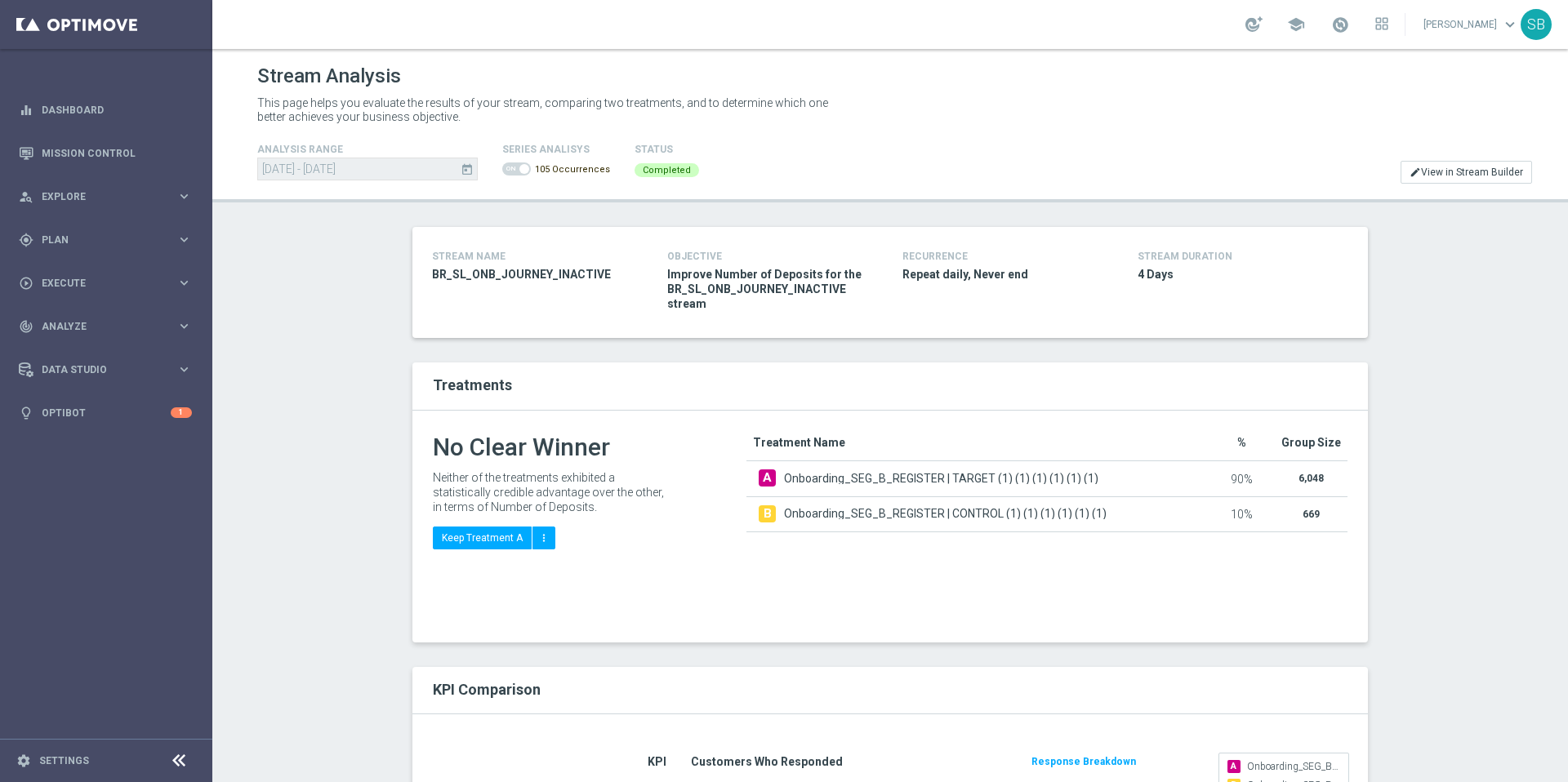
click at [174, 765] on icon at bounding box center [179, 761] width 20 height 20
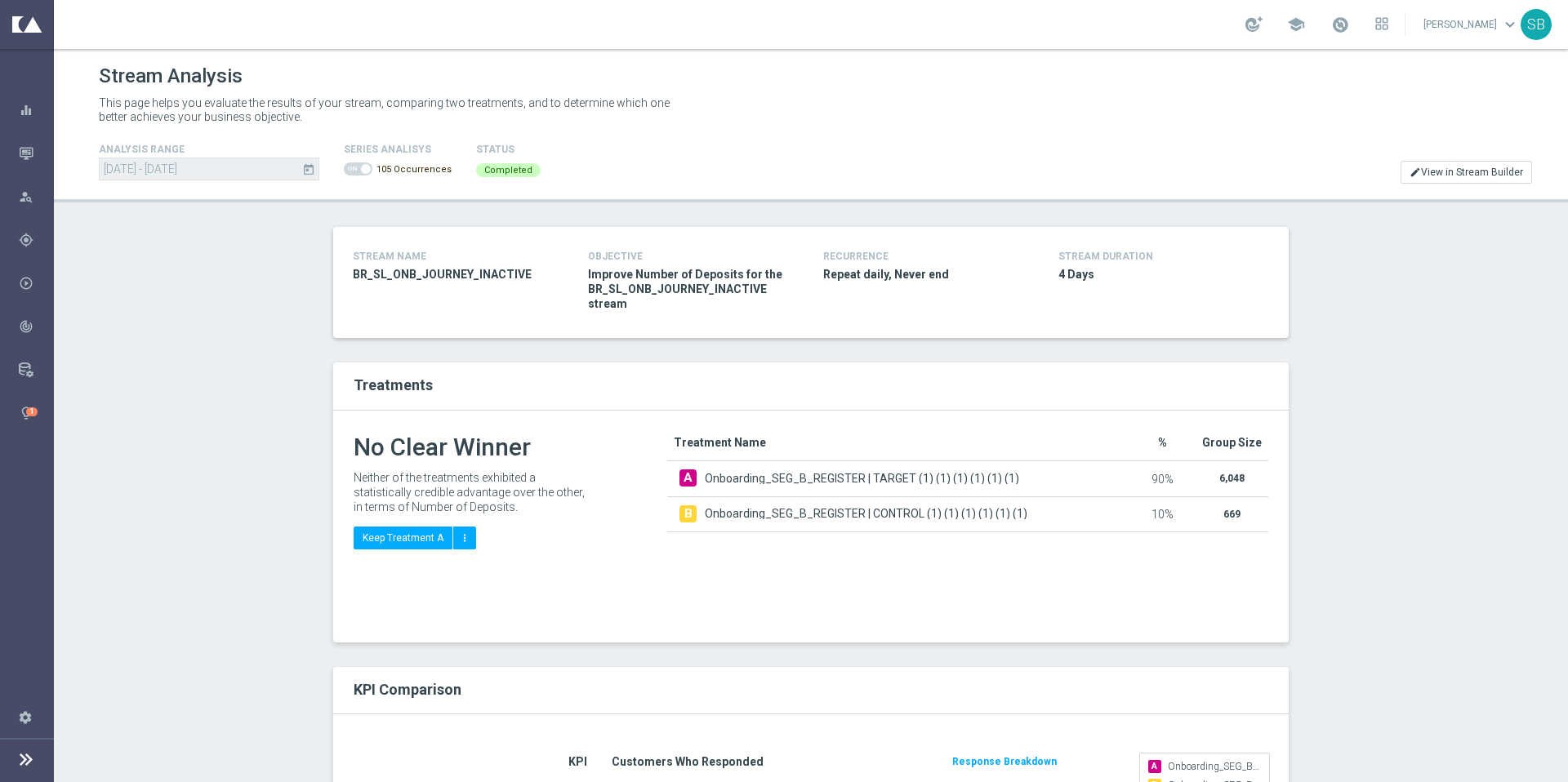
click at [30, 759] on icon at bounding box center [27, 760] width 20 height 20
